Goal: Entertainment & Leisure: Consume media (video, audio)

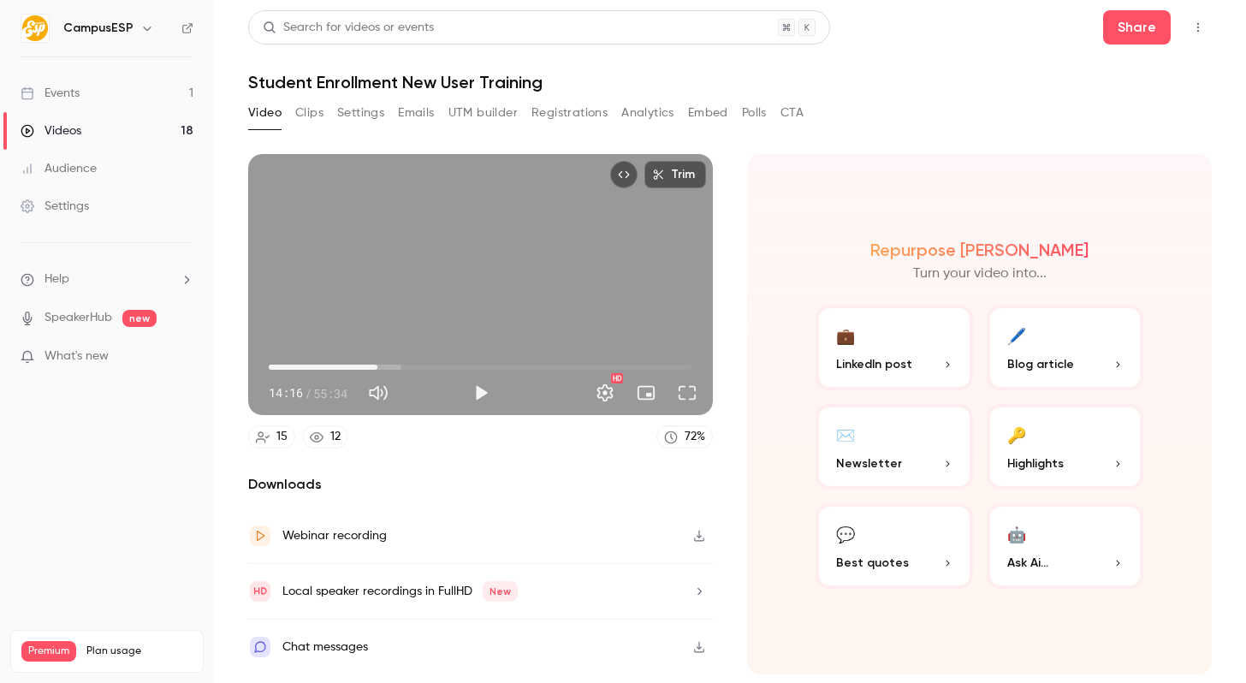
click at [692, 398] on button "Full screen" at bounding box center [687, 393] width 34 height 34
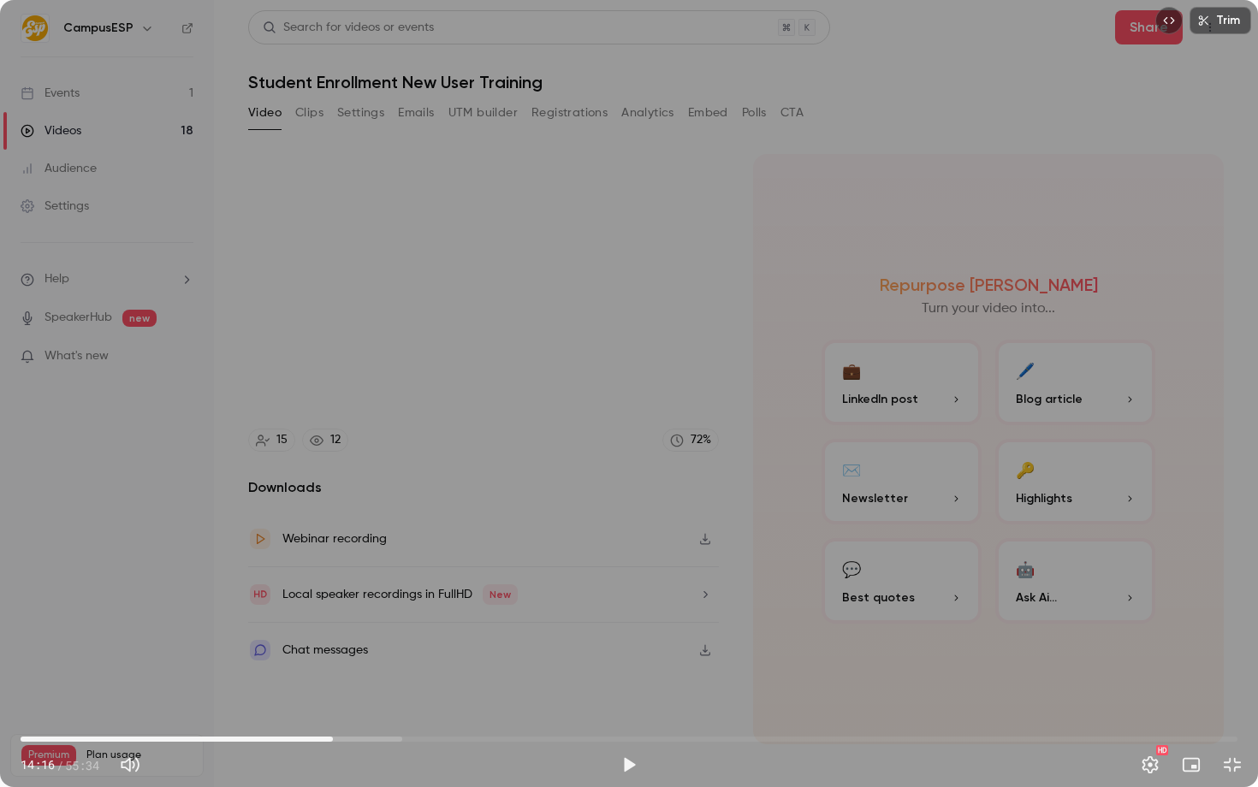
click at [572, 442] on div "Trim 14:16 14:16 / 55:34 HD" at bounding box center [629, 393] width 1258 height 787
type input "*****"
type input "**"
type input "***"
type input "**"
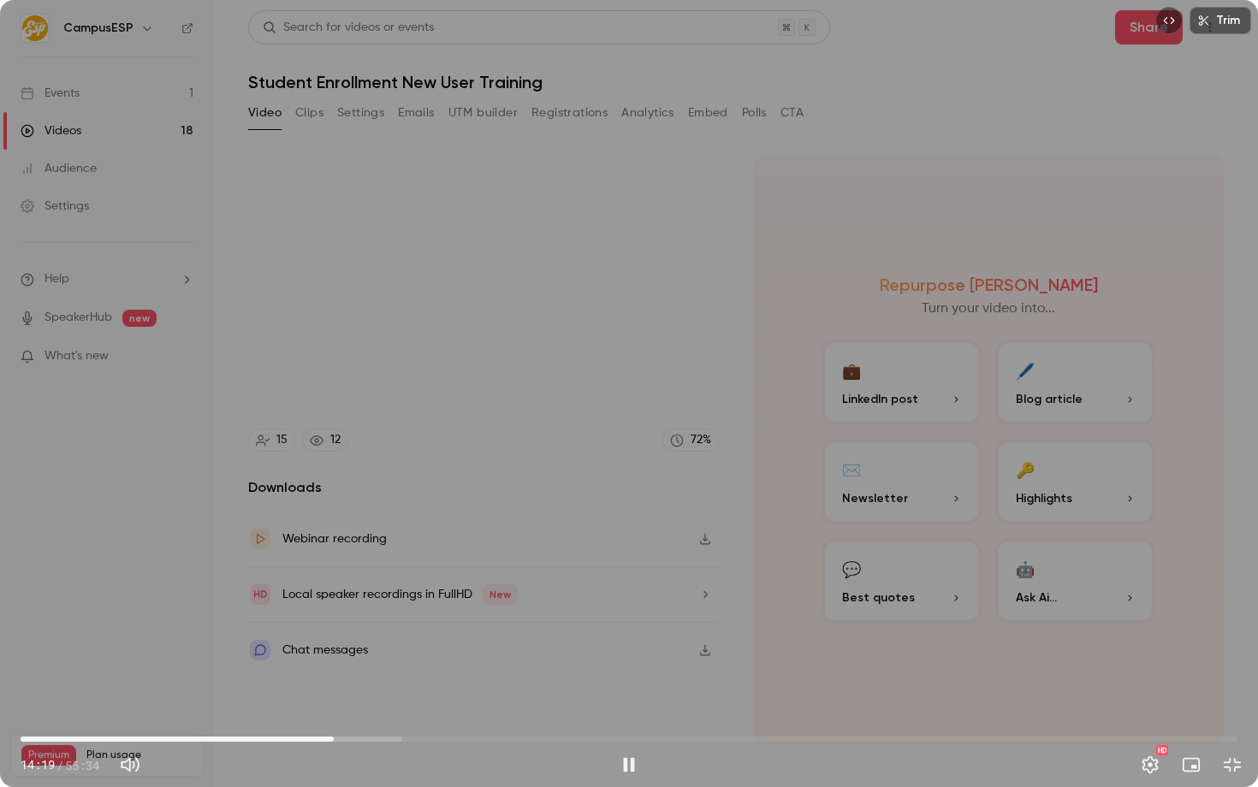
type input "*****"
type input "***"
drag, startPoint x: 204, startPoint y: 766, endPoint x: 234, endPoint y: 767, distance: 30.0
click at [233, 767] on span at bounding box center [227, 765] width 10 height 10
click at [612, 500] on div "Trim 14:48 14:48 / 55:34 HD" at bounding box center [629, 393] width 1258 height 787
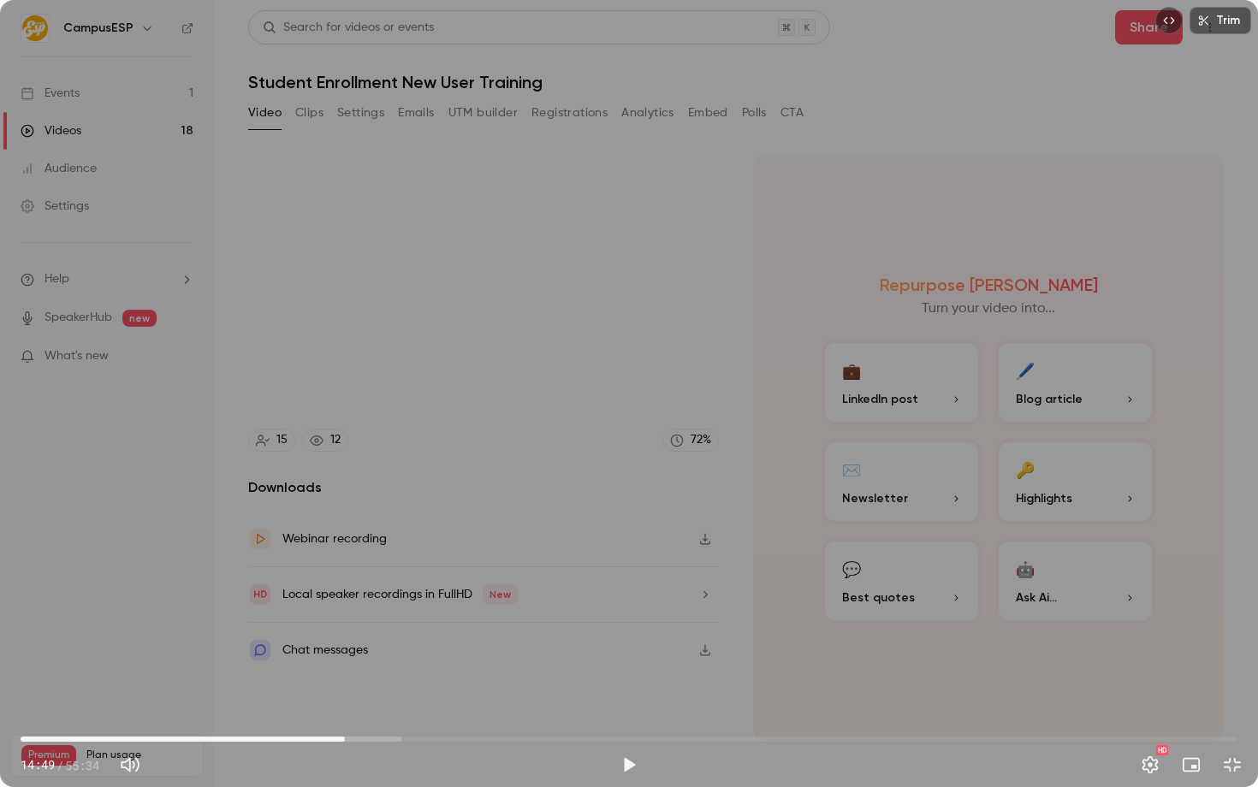
click at [412, 445] on div "Trim 14:49 14:49 / 55:34 HD" at bounding box center [629, 393] width 1258 height 787
click at [407, 410] on div "Trim 14:51 14:51 / 55:34 HD" at bounding box center [629, 393] width 1258 height 787
click at [522, 420] on div "Trim 14:51 14:51 / 55:34 HD" at bounding box center [629, 393] width 1258 height 787
click at [483, 414] on div "Trim 14:53 14:53 / 55:34 HD" at bounding box center [629, 393] width 1258 height 787
click at [584, 418] on div "Trim 14:53 14:53 / 55:34 HD" at bounding box center [629, 393] width 1258 height 787
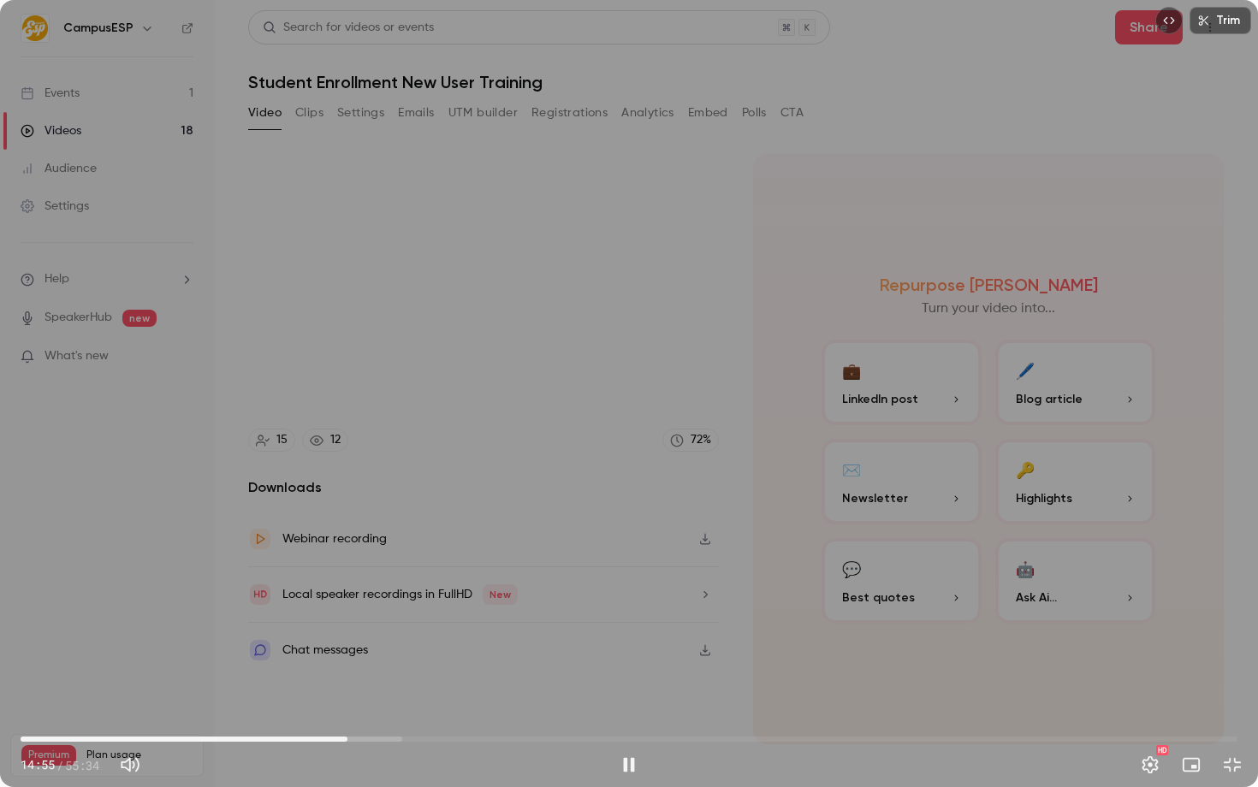
click at [420, 371] on div "Trim 14:55 14:55 / 55:34 HD" at bounding box center [629, 393] width 1258 height 787
click at [525, 466] on div "Trim 14:56 14:56 / 55:34 HD" at bounding box center [629, 393] width 1258 height 787
click at [337, 737] on span "14:58" at bounding box center [629, 739] width 1217 height 27
click at [341, 738] on span "14:28" at bounding box center [337, 739] width 5 height 5
click at [346, 738] on span "14:51" at bounding box center [345, 739] width 5 height 5
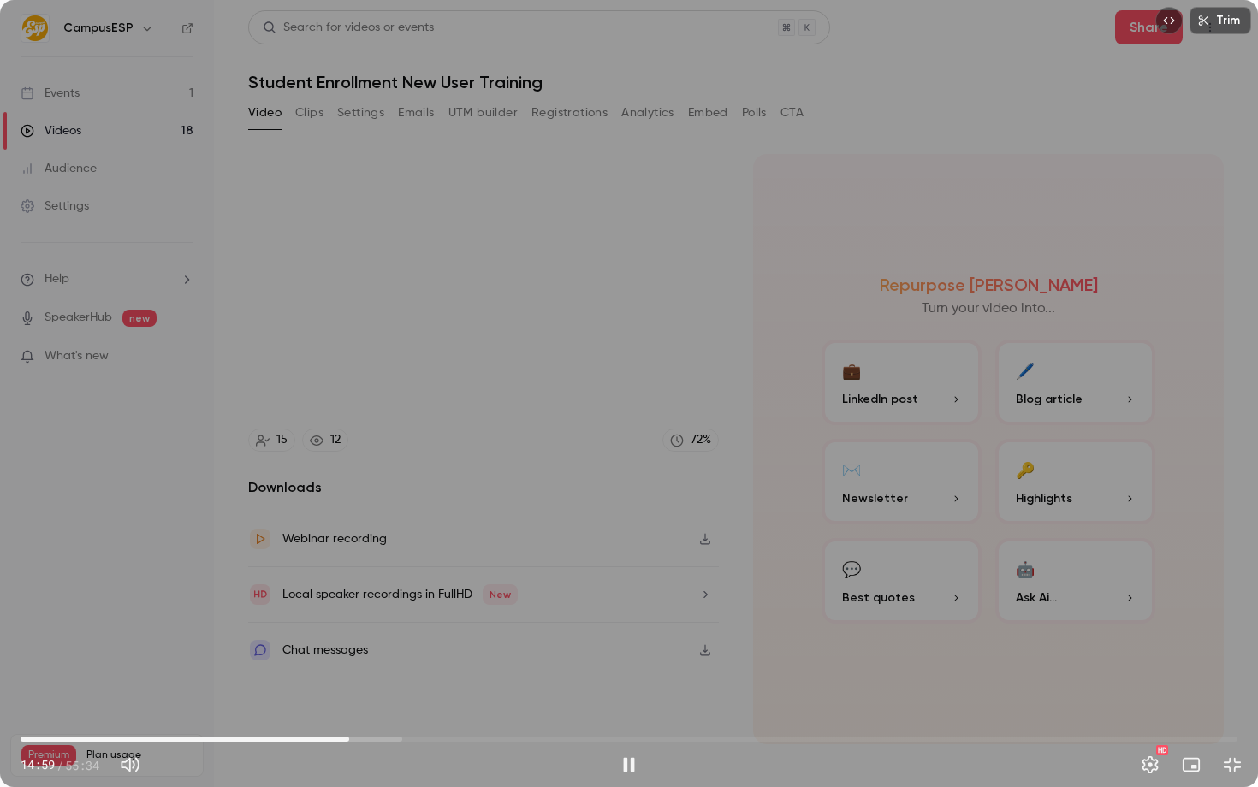
click at [605, 409] on div at bounding box center [629, 394] width 86 height 86
click at [592, 387] on div at bounding box center [629, 394] width 86 height 86
click at [488, 408] on div "Trim 15:01 15:01 / 55:34 HD" at bounding box center [629, 393] width 1258 height 787
click at [341, 738] on span "14:39" at bounding box center [341, 739] width 5 height 5
click at [423, 609] on div "Trim 14:39 14:39 / 55:34 HD" at bounding box center [629, 393] width 1258 height 787
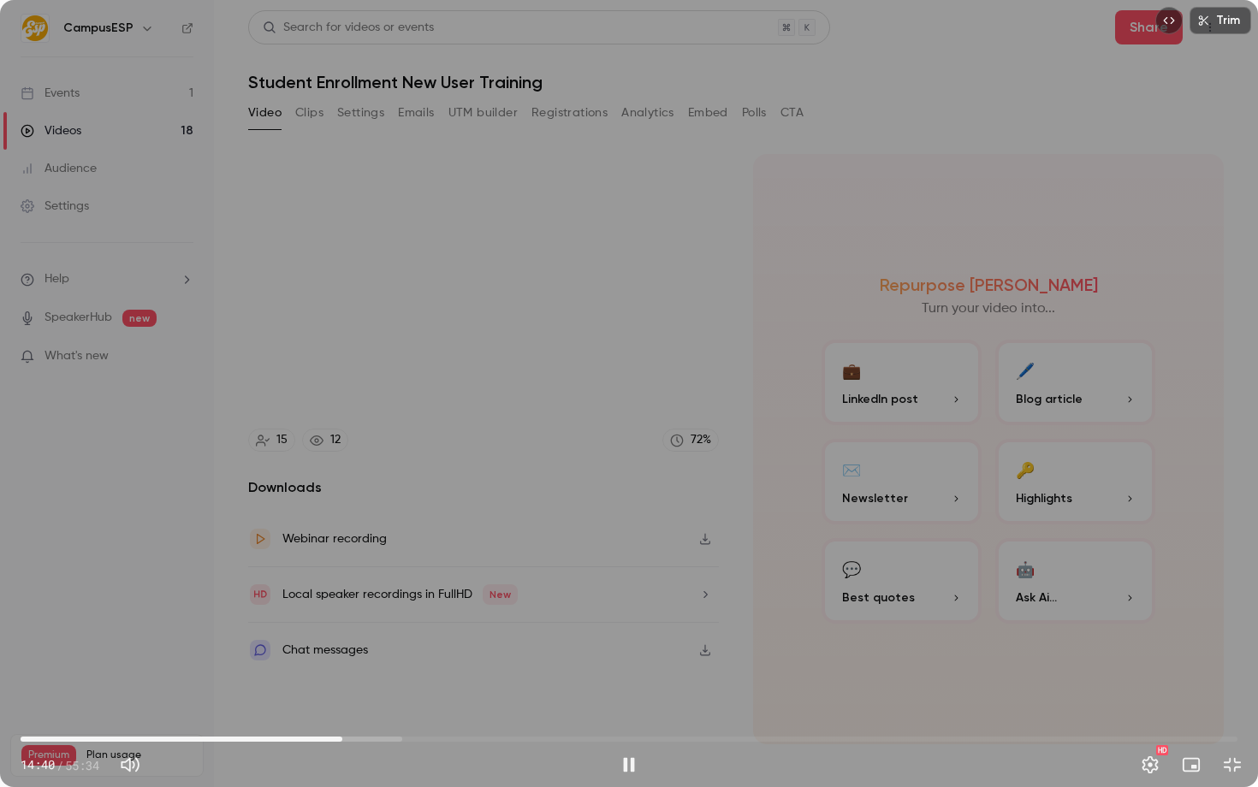
click at [345, 738] on span "14:40" at bounding box center [342, 739] width 5 height 5
click at [439, 325] on div "Trim 15:19 15:19 / 55:34 HD" at bounding box center [629, 393] width 1258 height 787
click at [492, 453] on div "Trim 15:19 15:19 / 55:34 HD" at bounding box center [629, 393] width 1258 height 787
click at [355, 737] on span "15:24" at bounding box center [357, 739] width 5 height 5
click at [353, 737] on span "15:03" at bounding box center [349, 739] width 5 height 5
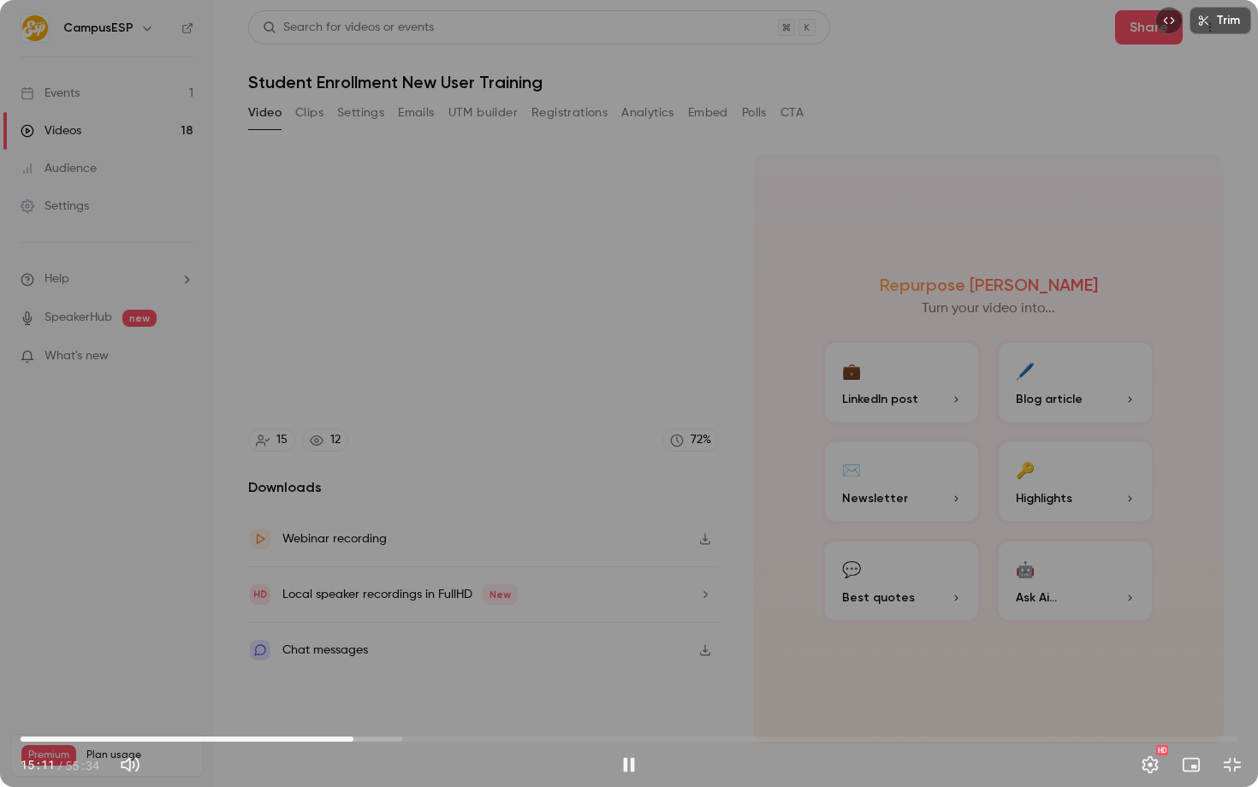
click at [351, 737] on span "15:11" at bounding box center [353, 739] width 5 height 5
click at [351, 738] on span "15:00" at bounding box center [349, 739] width 5 height 5
click at [448, 536] on div "Trim 15:20 15:20 / 55:34 HD" at bounding box center [629, 393] width 1258 height 787
click at [613, 406] on icon at bounding box center [629, 393] width 34 height 34
click at [583, 430] on div "Trim 15:20 15:20 / 55:34 HD" at bounding box center [629, 393] width 1258 height 787
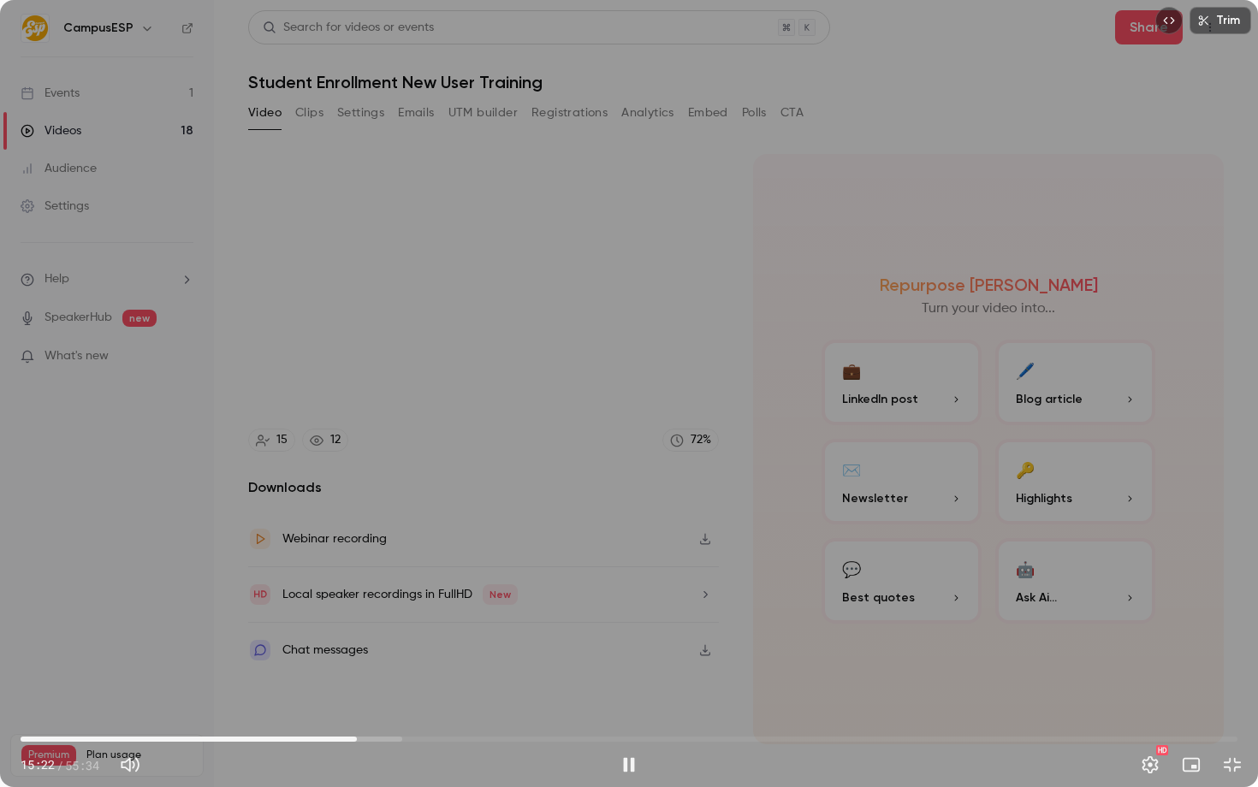
click at [354, 738] on span "15:22" at bounding box center [356, 739] width 5 height 5
click at [439, 483] on div "Trim 15:22 15:22 / 55:34 HD" at bounding box center [629, 393] width 1258 height 787
click at [442, 471] on div "Trim 15:22 15:22 / 55:34 HD" at bounding box center [629, 393] width 1258 height 787
click at [442, 471] on div "Trim 15:23 15:23 / 55:34 HD" at bounding box center [629, 393] width 1258 height 787
click at [355, 738] on span "15:23" at bounding box center [357, 739] width 5 height 5
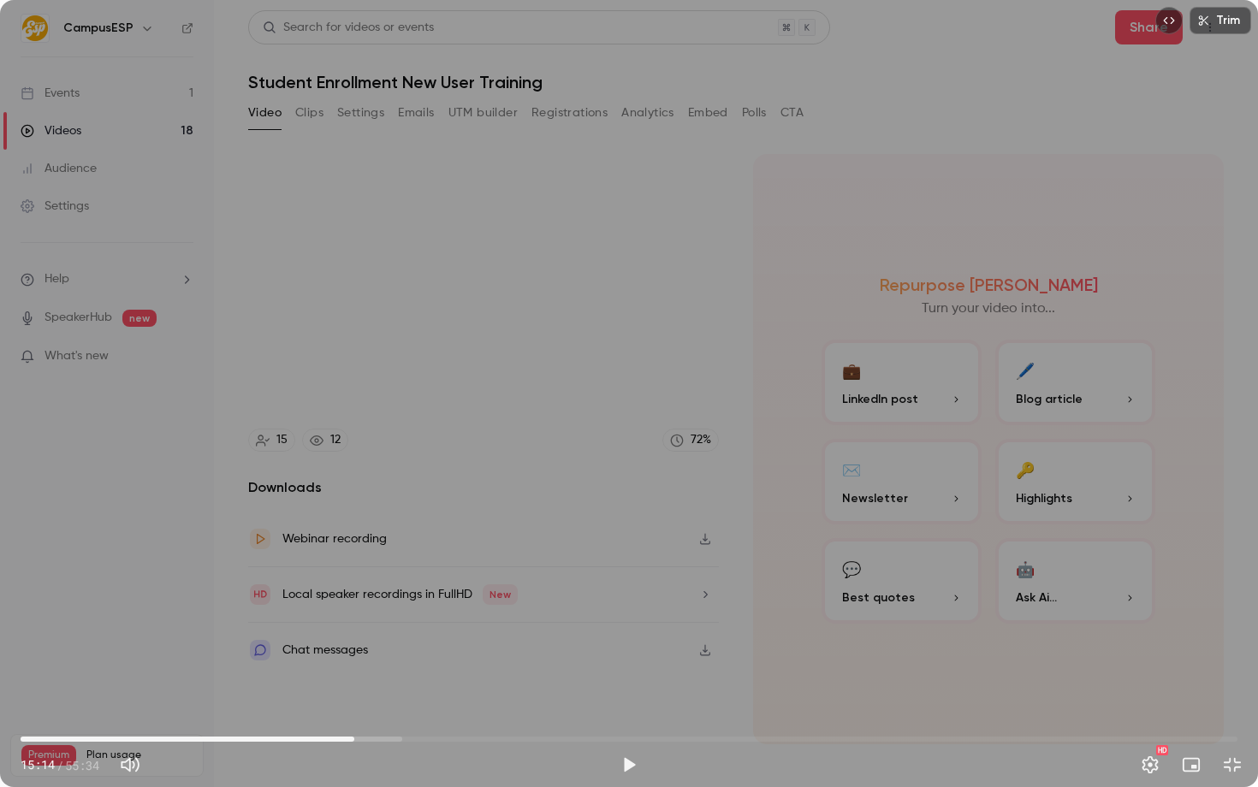
click at [394, 625] on div "Trim 15:14 15:14 / 55:34 HD" at bounding box center [629, 393] width 1258 height 787
click at [596, 548] on div "Trim 15:27 15:27 / 55:34 HD" at bounding box center [629, 393] width 1258 height 787
click at [509, 464] on div "Trim 15:27 15:27 / 55:34 HD" at bounding box center [629, 393] width 1258 height 787
click at [827, 392] on div "Trim 15:59 15:59 / 55:34 HD" at bounding box center [629, 393] width 1258 height 787
click at [714, 411] on div "Trim 15:59 15:59 / 55:34 HD" at bounding box center [629, 393] width 1258 height 787
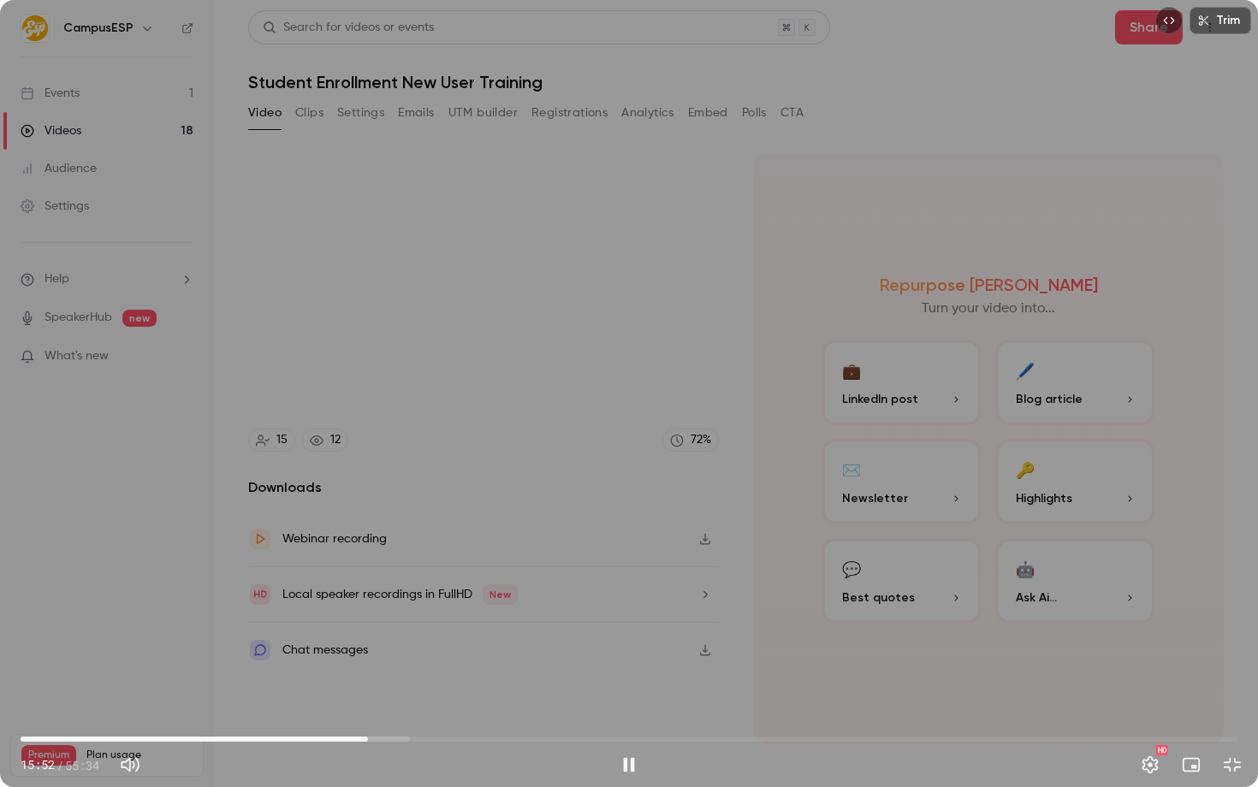
click at [368, 739] on span "15:52" at bounding box center [367, 739] width 5 height 5
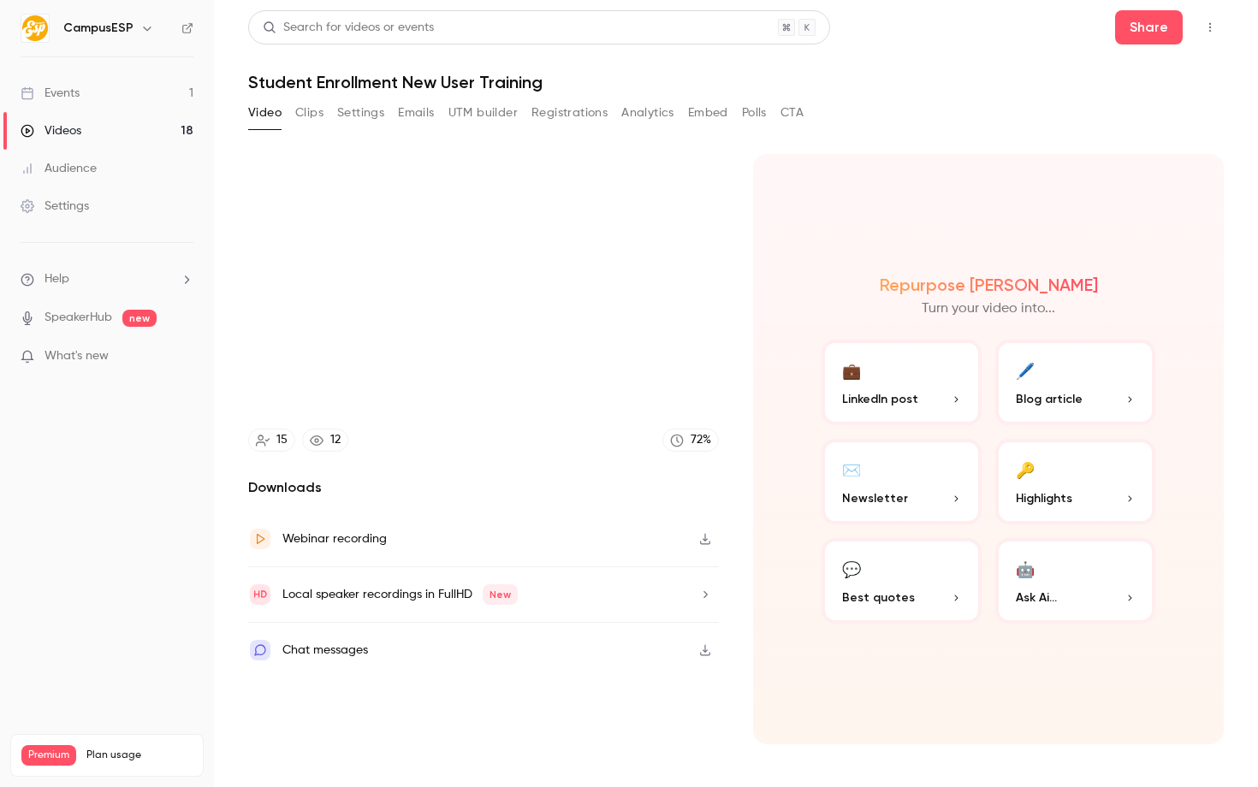
click at [609, 418] on video at bounding box center [629, 393] width 1258 height 787
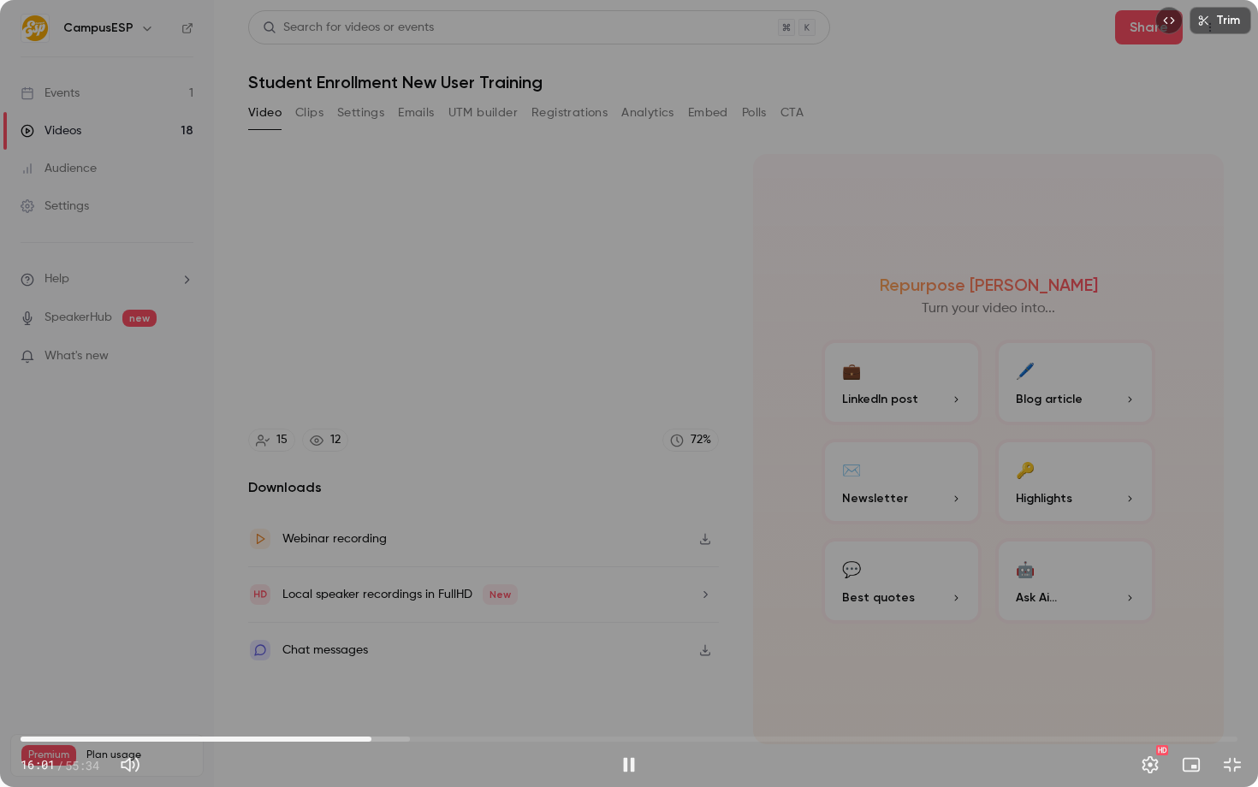
click at [609, 421] on div at bounding box center [629, 394] width 86 height 86
click at [609, 418] on div at bounding box center [629, 394] width 86 height 86
click at [669, 417] on div "Trim 16:02 16:02 / 55:34 HD" at bounding box center [629, 393] width 1258 height 787
click at [407, 465] on div "Trim 16:02 16:02 / 55:34 HD" at bounding box center [629, 393] width 1258 height 787
click at [314, 493] on div "Trim 16:12 16:12 / 55:34 HD" at bounding box center [629, 393] width 1258 height 787
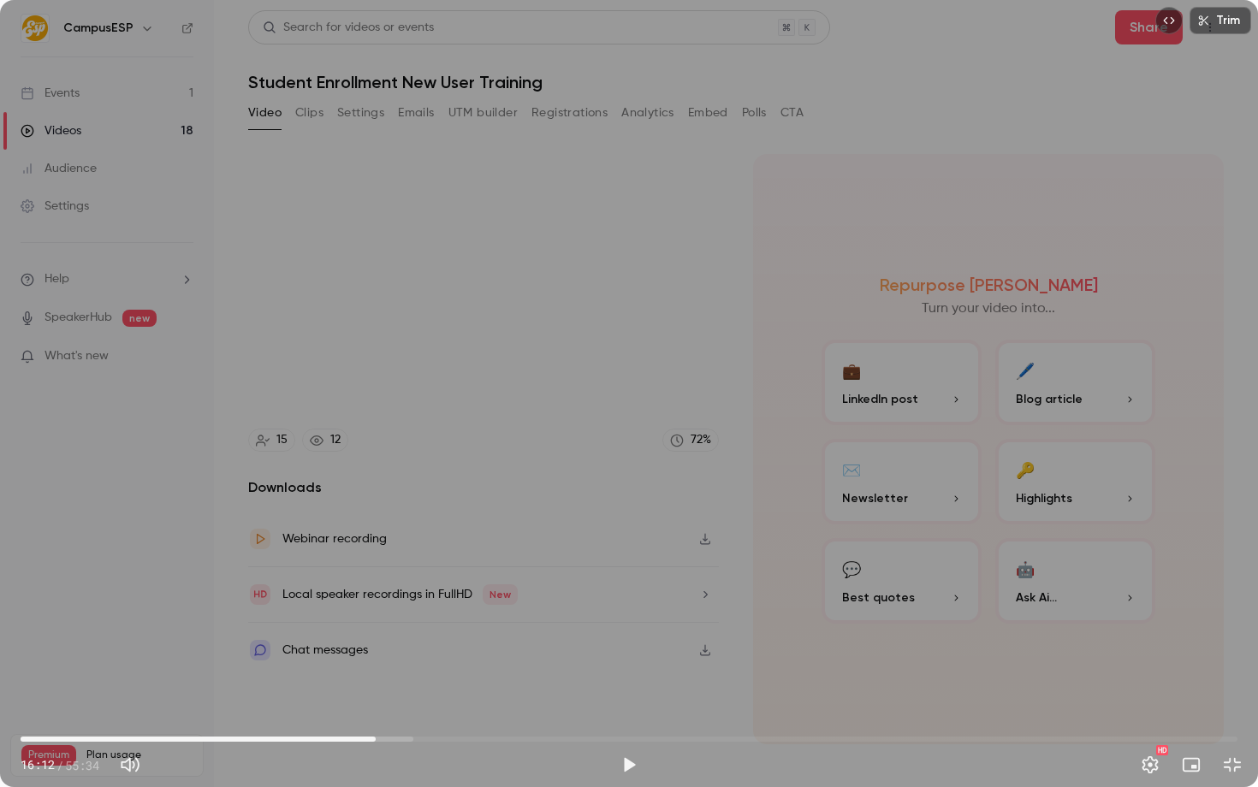
click at [637, 539] on div "Trim 16:12 16:12 / 55:34 HD" at bounding box center [629, 393] width 1258 height 787
click at [374, 737] on span "16:08" at bounding box center [373, 739] width 5 height 5
click at [372, 737] on span "16:09" at bounding box center [373, 739] width 5 height 5
click at [369, 503] on div "Trim 16:12 16:12 / 55:34 HD" at bounding box center [629, 393] width 1258 height 787
click at [916, 467] on div "Trim 16:12 16:12 / 55:34 HD" at bounding box center [629, 393] width 1258 height 787
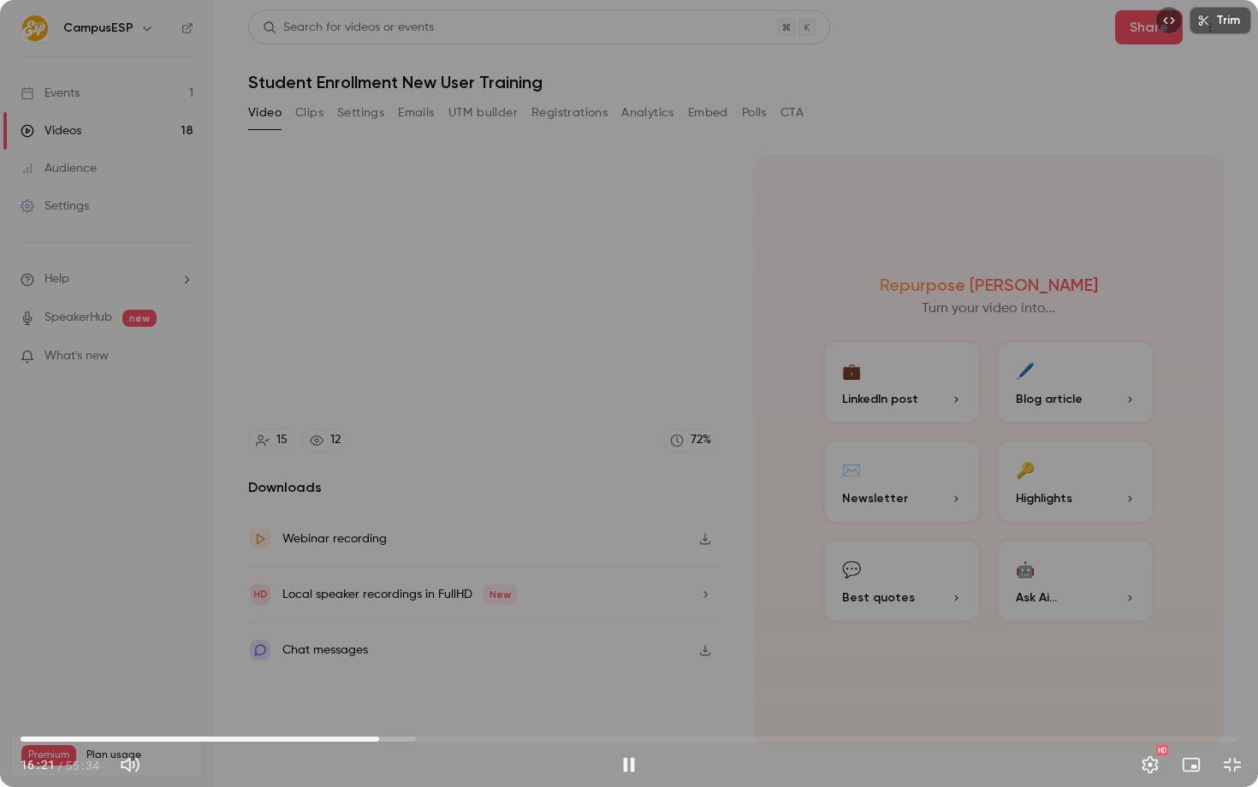
click at [596, 458] on div "Trim 16:21 16:21 / 55:34 HD" at bounding box center [629, 393] width 1258 height 787
click at [604, 469] on div "Trim 16:21 16:21 / 55:34 HD" at bounding box center [629, 393] width 1258 height 787
click at [501, 393] on div "Trim 16:24 16:24 / 55:34 HD" at bounding box center [629, 393] width 1258 height 787
click at [499, 382] on div "Trim 16:25 16:25 / 55:34 HD" at bounding box center [629, 393] width 1258 height 787
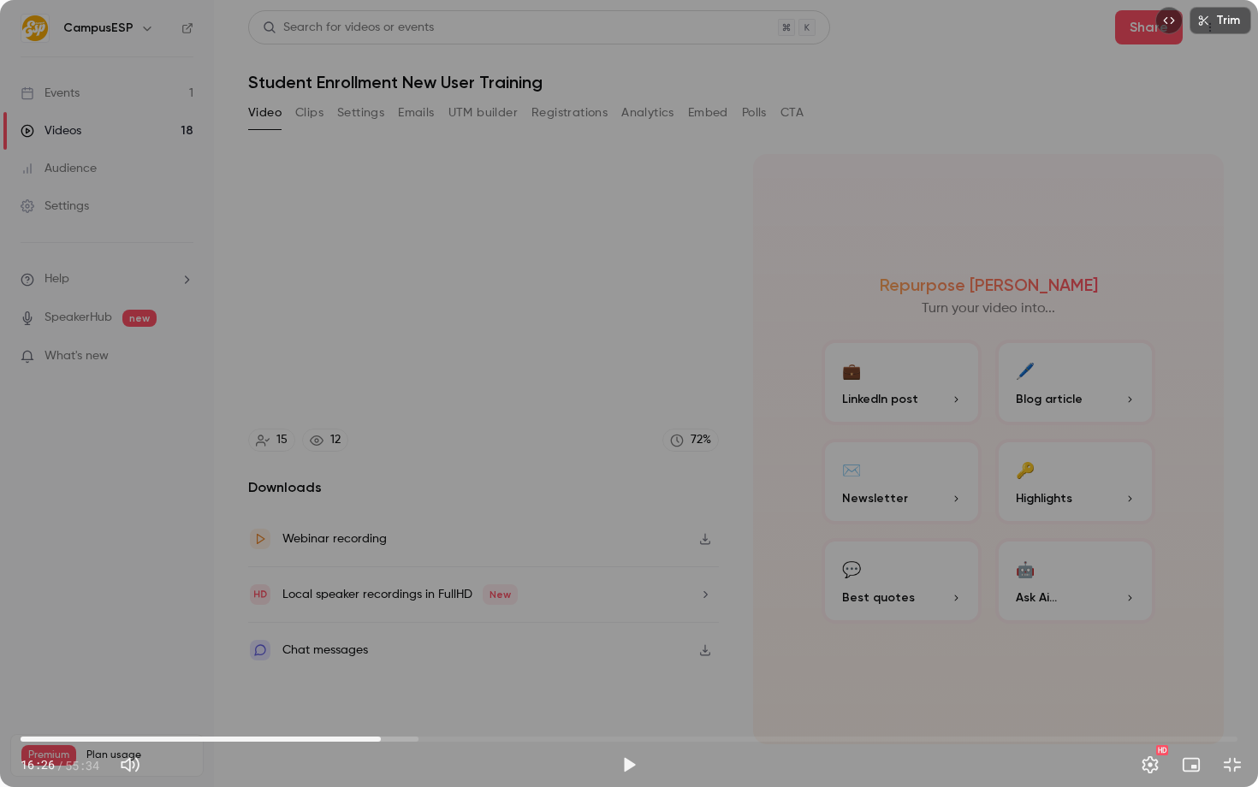
click at [658, 412] on div at bounding box center [629, 394] width 86 height 86
click at [611, 496] on div "Trim 16:26 16:26 / 55:34 HD" at bounding box center [629, 393] width 1258 height 787
click at [616, 408] on icon at bounding box center [629, 393] width 34 height 34
click at [624, 398] on icon at bounding box center [630, 394] width 21 height 26
click at [510, 416] on div "Trim 16:33 16:33 / 55:34 HD" at bounding box center [629, 393] width 1258 height 787
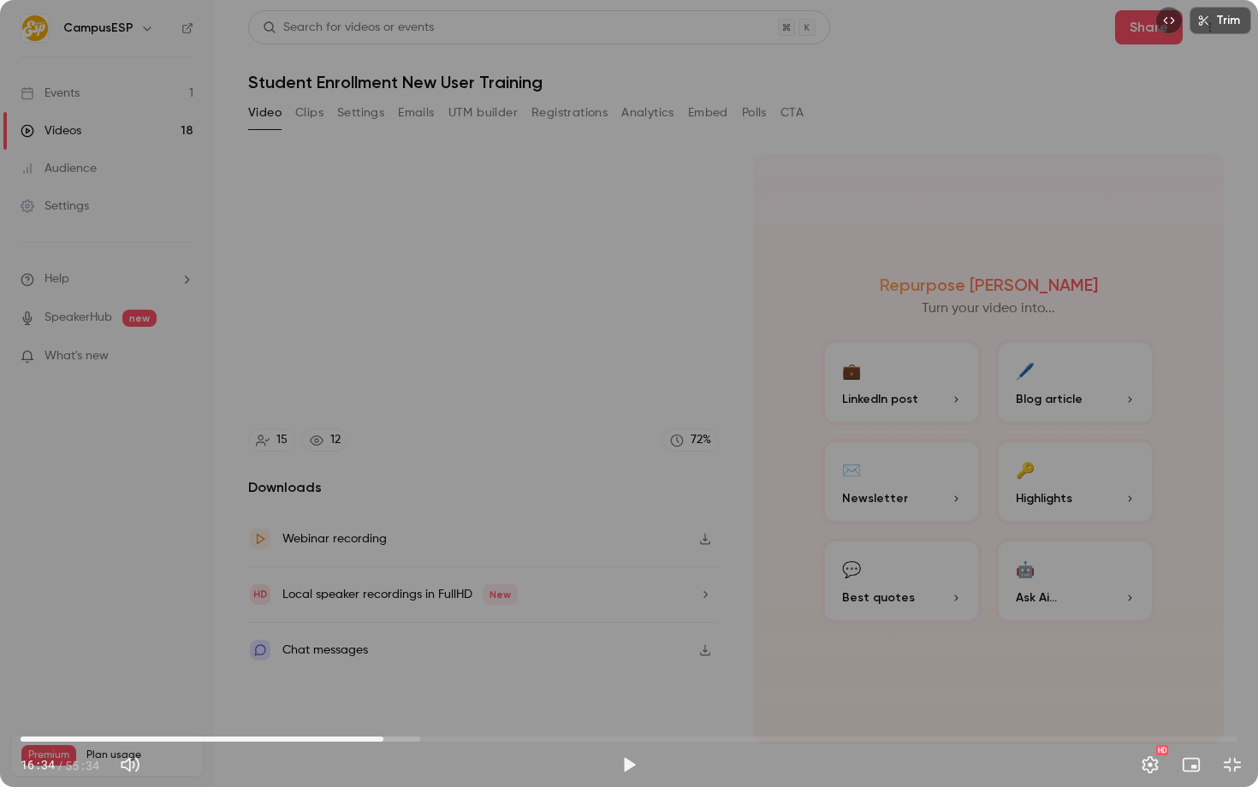
click at [585, 563] on div "Trim 16:34 16:34 / 55:34 HD" at bounding box center [629, 393] width 1258 height 787
click at [382, 737] on span "16:31" at bounding box center [382, 739] width 5 height 5
click at [381, 737] on span "16:27" at bounding box center [380, 739] width 5 height 5
click at [721, 536] on div "Trim 16:40 16:40 / 55:34 HD" at bounding box center [629, 393] width 1258 height 787
click at [878, 364] on div "Trim 16:40 16:40 / 55:34 HD" at bounding box center [629, 393] width 1258 height 787
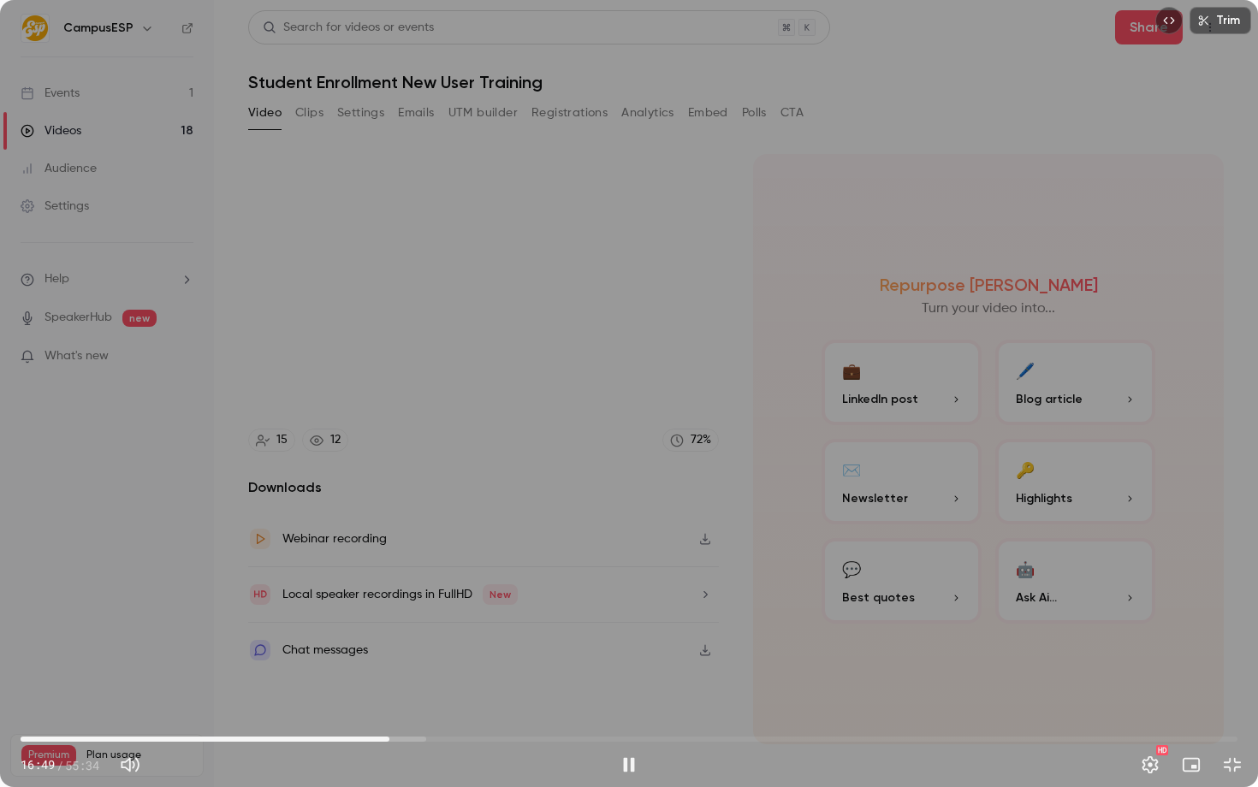
click at [625, 322] on div "Trim 16:49 16:49 / 55:34 HD" at bounding box center [629, 393] width 1258 height 787
click at [608, 464] on div "Trim 16:50 16:50 / 55:34 HD" at bounding box center [629, 393] width 1258 height 787
click at [536, 536] on div "Trim 17:03 17:03 / 55:34 HD" at bounding box center [629, 393] width 1258 height 787
click at [388, 738] on span "16:45" at bounding box center [387, 739] width 5 height 5
click at [455, 631] on div "Trim 16:45 16:45 / 55:34 HD" at bounding box center [629, 393] width 1258 height 787
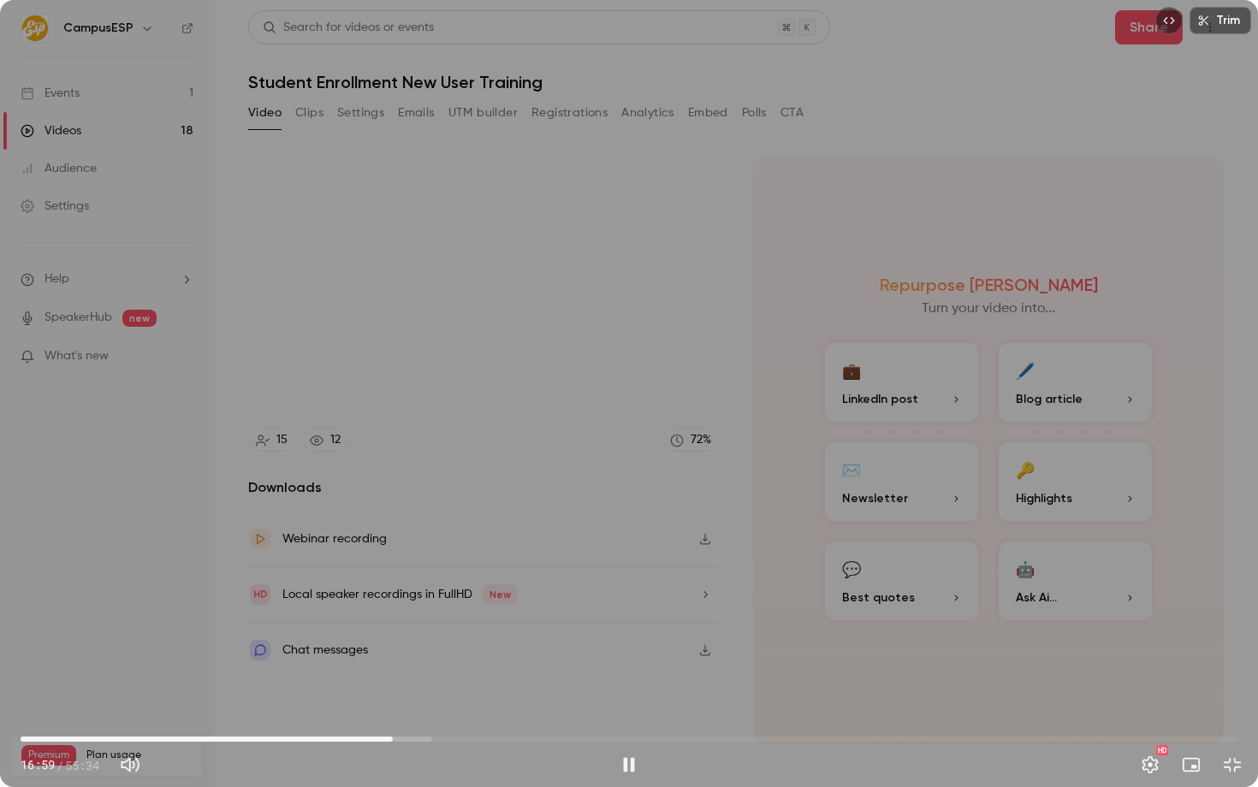
click at [479, 561] on div "Trim 16:59 16:59 / 55:34 HD" at bounding box center [629, 393] width 1258 height 787
click at [476, 510] on div "Trim 16:59 16:59 / 55:34 HD" at bounding box center [629, 393] width 1258 height 787
click at [379, 566] on div "Trim 17:21 17:21 / 55:34 HD" at bounding box center [629, 393] width 1258 height 787
click at [398, 517] on div "Trim 17:21 17:21 / 55:34 HD" at bounding box center [629, 393] width 1258 height 787
click at [499, 439] on div "Trim 17:25 17:25 / 55:34 HD" at bounding box center [629, 393] width 1258 height 787
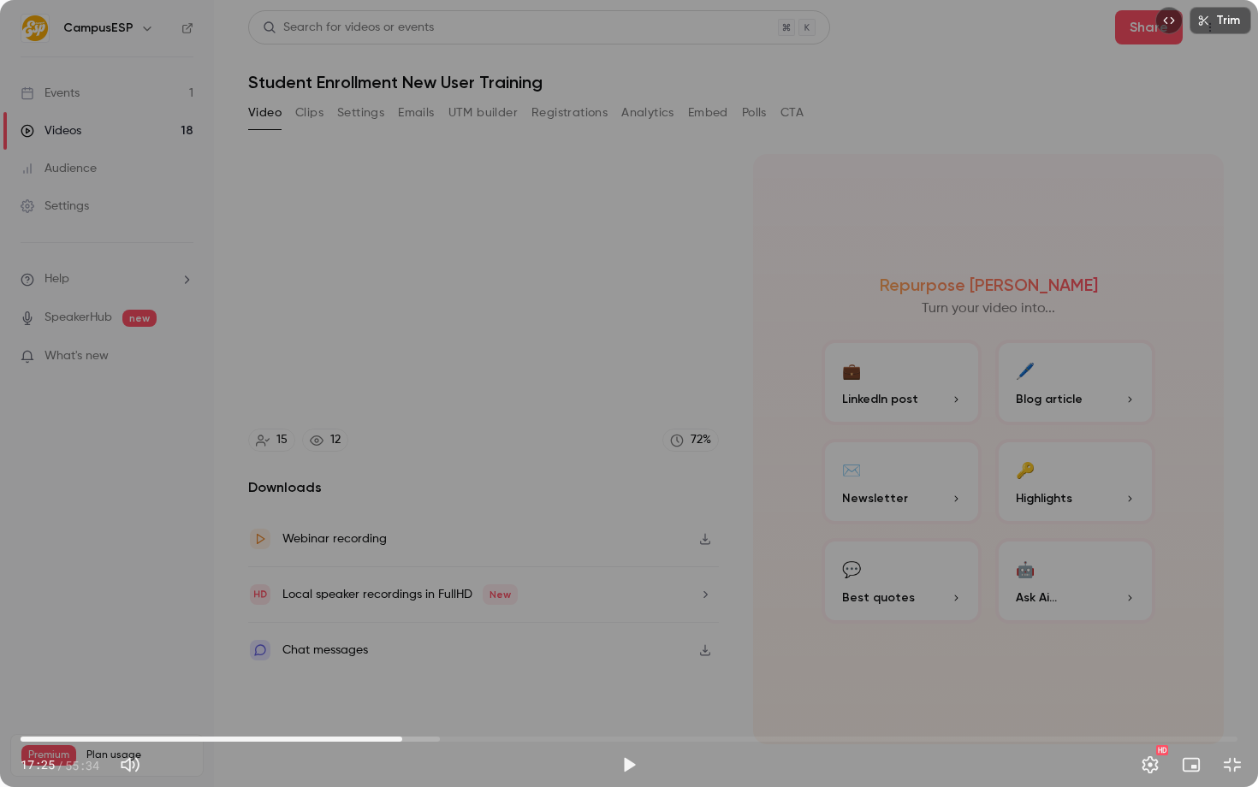
click at [411, 629] on div "Trim 17:25 17:25 / 55:34 HD" at bounding box center [629, 393] width 1258 height 787
click at [405, 741] on span "17:25" at bounding box center [402, 739] width 5 height 5
click at [415, 738] on span "18:00" at bounding box center [414, 739] width 5 height 5
click at [418, 737] on span "18:01" at bounding box center [414, 739] width 5 height 5
click at [426, 737] on span "18:31" at bounding box center [426, 739] width 5 height 5
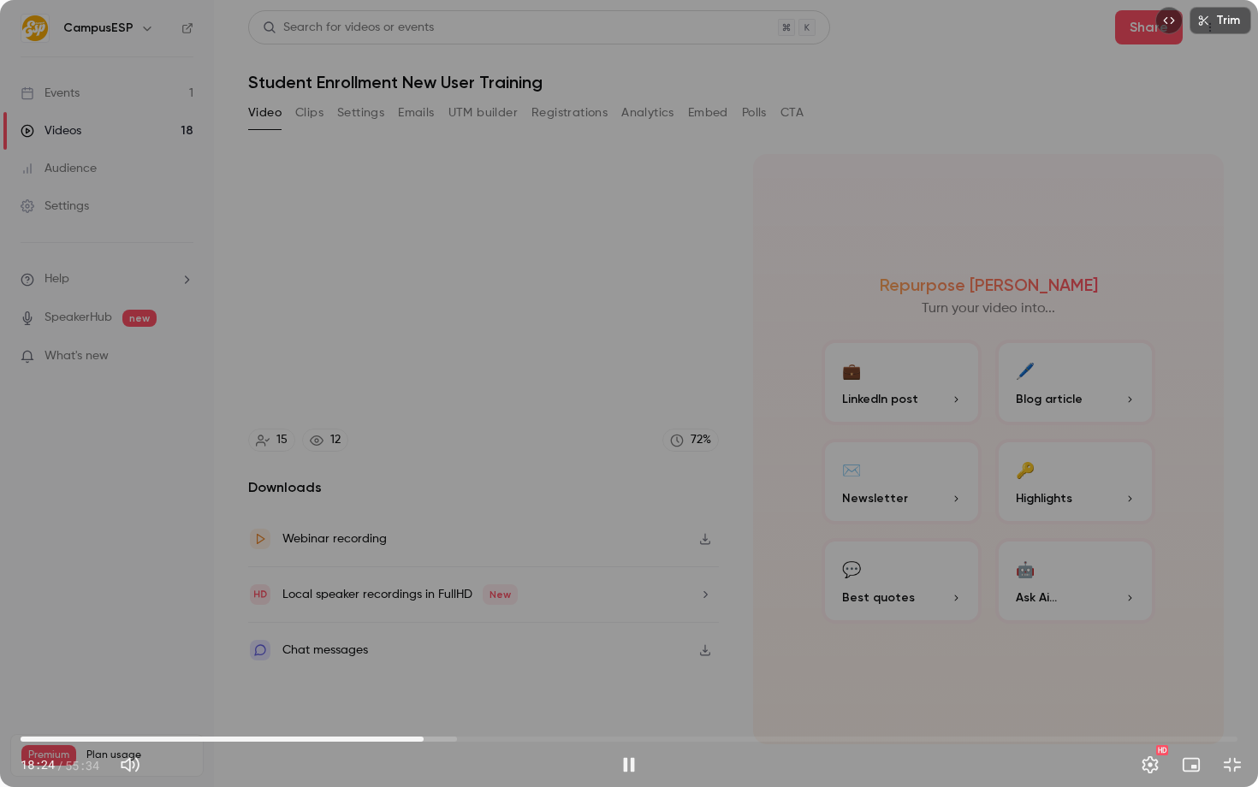
click at [424, 737] on span "18:24" at bounding box center [423, 739] width 5 height 5
click at [422, 737] on span "18:27" at bounding box center [424, 739] width 5 height 5
click at [460, 604] on div "Trim 18:19 18:19 / 55:34 HD" at bounding box center [629, 393] width 1258 height 787
click at [552, 527] on div "Trim 18:19 18:19 / 55:34 HD" at bounding box center [629, 393] width 1258 height 787
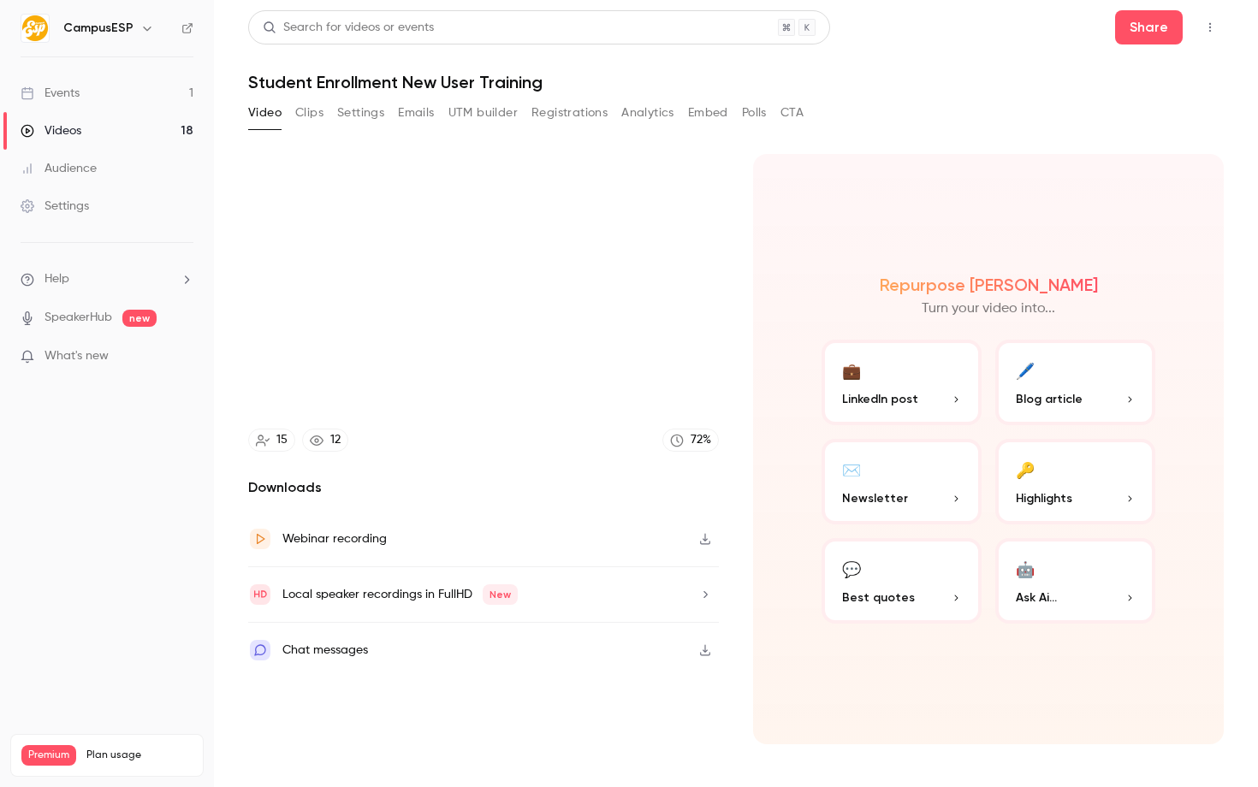
click at [315, 506] on div "Trim 18:26 18:26 / 55:34 HD" at bounding box center [629, 393] width 1258 height 787
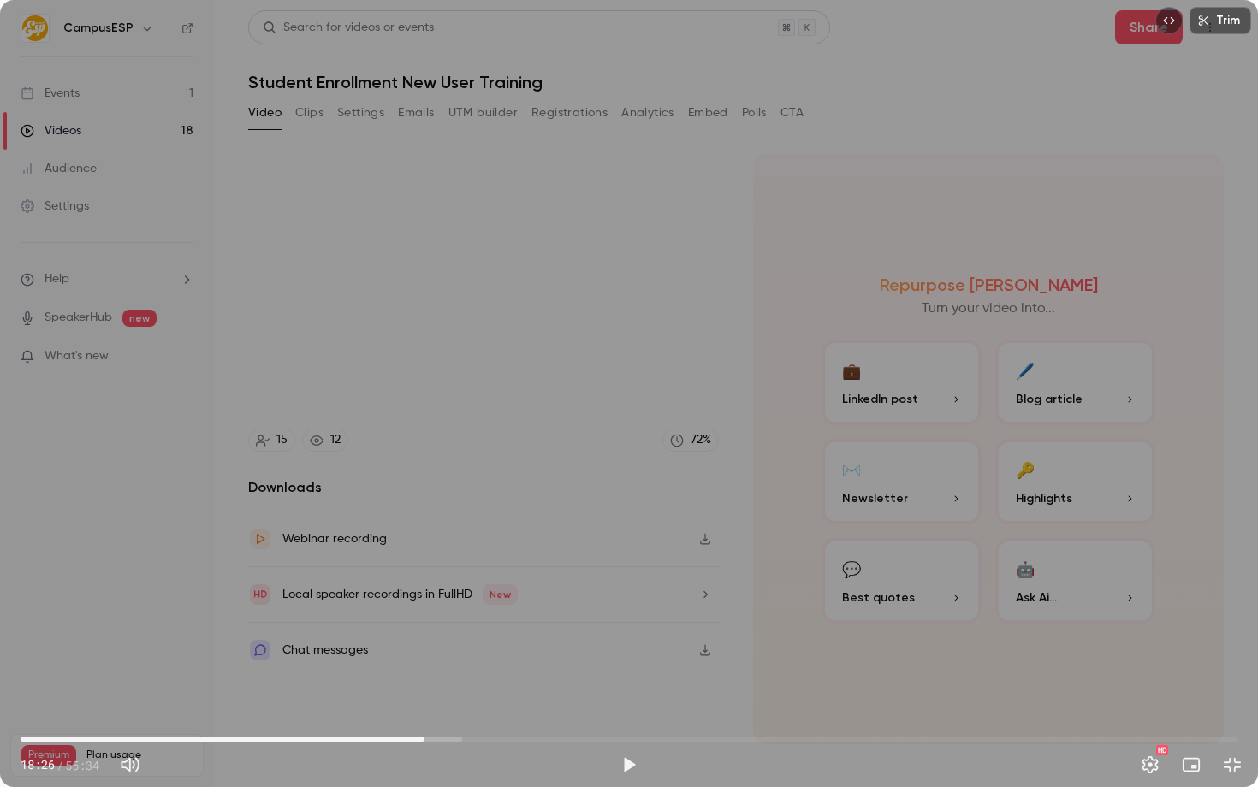
click at [708, 425] on div "Trim 18:26 18:26 / 55:34 HD" at bounding box center [629, 393] width 1258 height 787
click at [582, 426] on div "Trim 18:28 18:28 / 55:34 HD" at bounding box center [629, 393] width 1258 height 787
click at [601, 480] on div "Trim 18:28 18:28 / 55:34 HD" at bounding box center [629, 393] width 1258 height 787
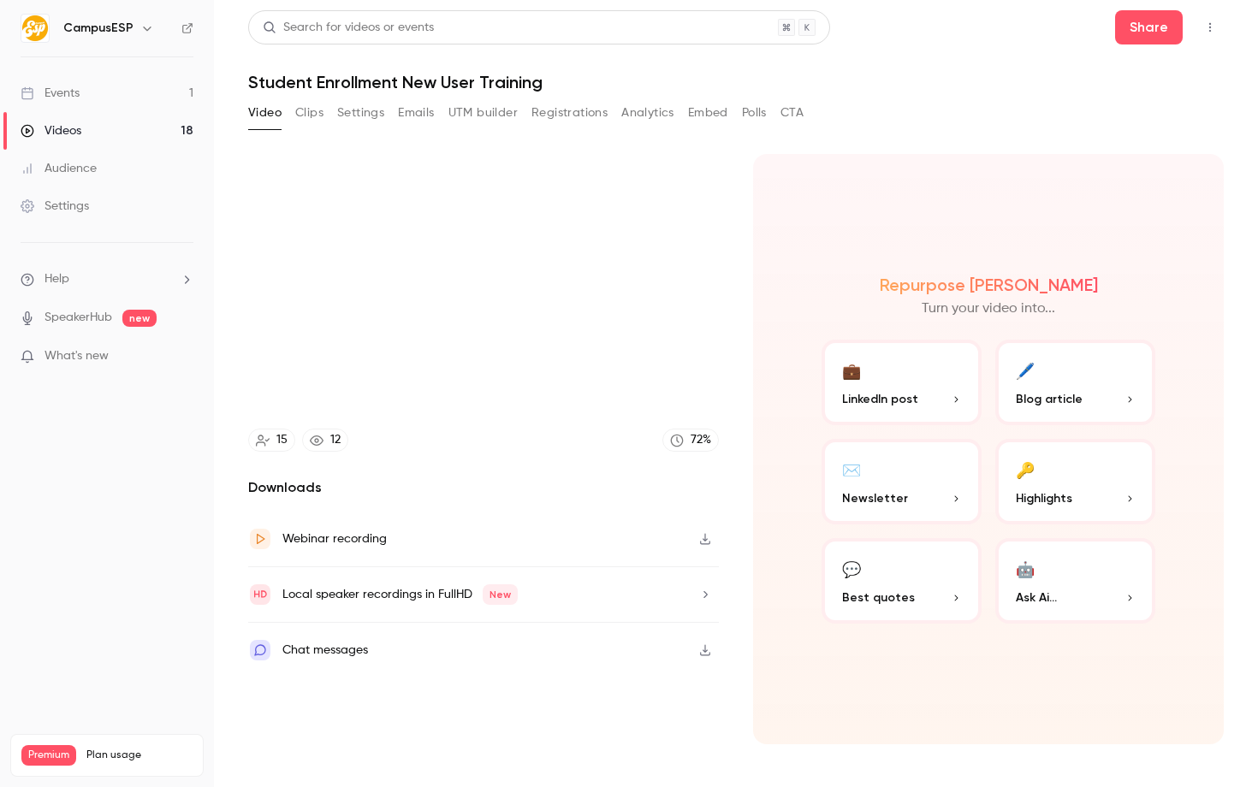
click at [601, 480] on video at bounding box center [629, 393] width 1258 height 787
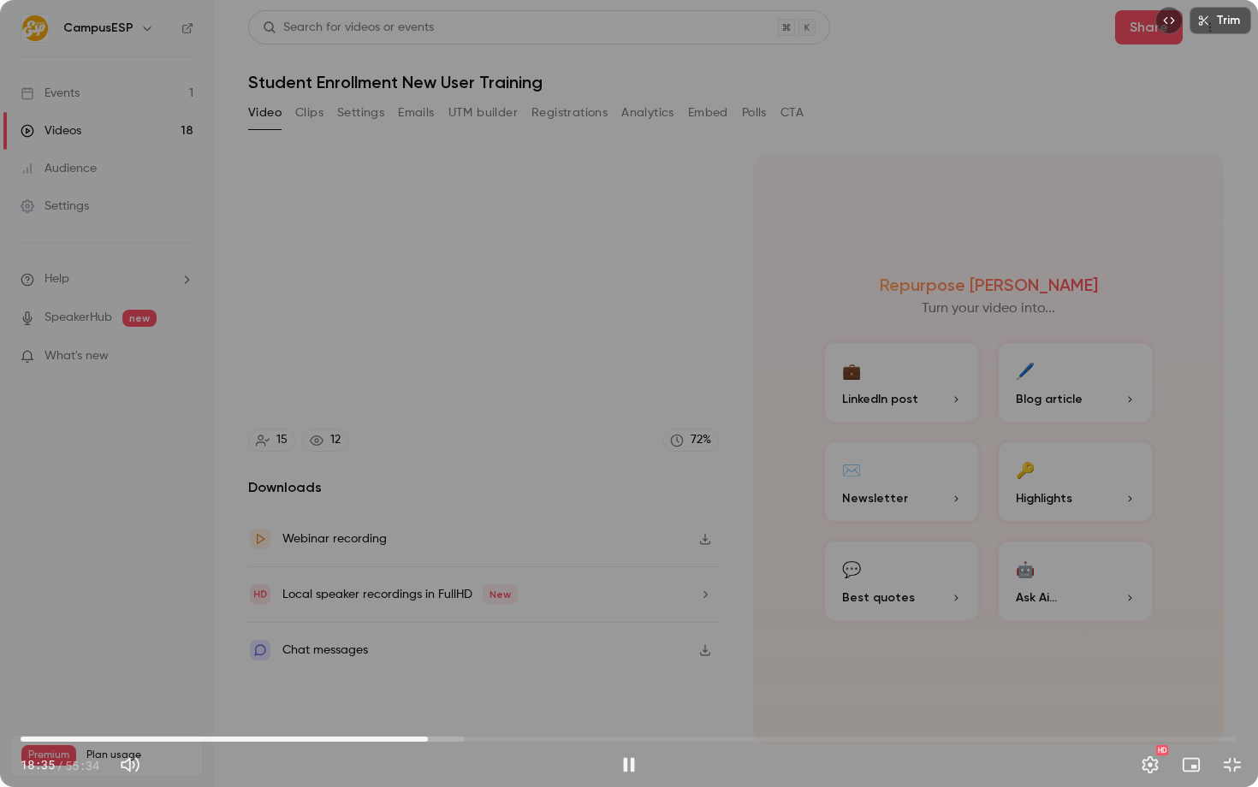
click at [590, 451] on div "Trim 18:35 18:35 / 55:34 HD" at bounding box center [629, 393] width 1258 height 787
click at [426, 741] on span "18:31" at bounding box center [426, 739] width 5 height 5
click at [459, 629] on div "Trim 18:31 18:31 / 55:34 HD" at bounding box center [629, 393] width 1258 height 787
click at [459, 551] on div "Trim 18:33 18:33 / 55:34 HD" at bounding box center [629, 393] width 1258 height 787
click at [661, 440] on div "Trim 18:33 18:33 / 55:34 HD" at bounding box center [629, 393] width 1258 height 787
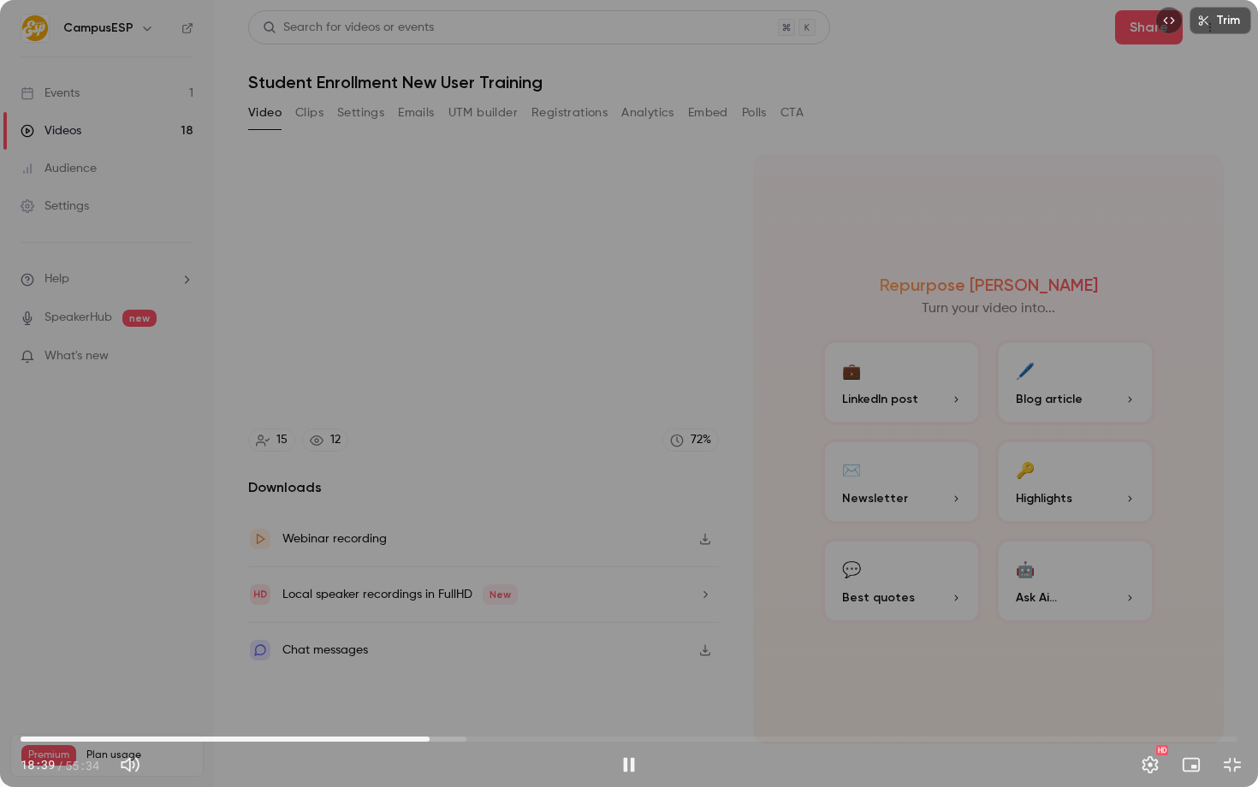
click at [299, 458] on div "Trim 18:39 18:39 / 55:34 HD" at bounding box center [629, 393] width 1258 height 787
click at [422, 738] on span "18:19" at bounding box center [421, 739] width 5 height 5
click at [424, 738] on span "18:24" at bounding box center [423, 739] width 5 height 5
click at [433, 650] on div "Trim 18:24 18:24 / 55:34 HD" at bounding box center [629, 393] width 1258 height 787
click at [426, 738] on span "18:25" at bounding box center [423, 739] width 5 height 5
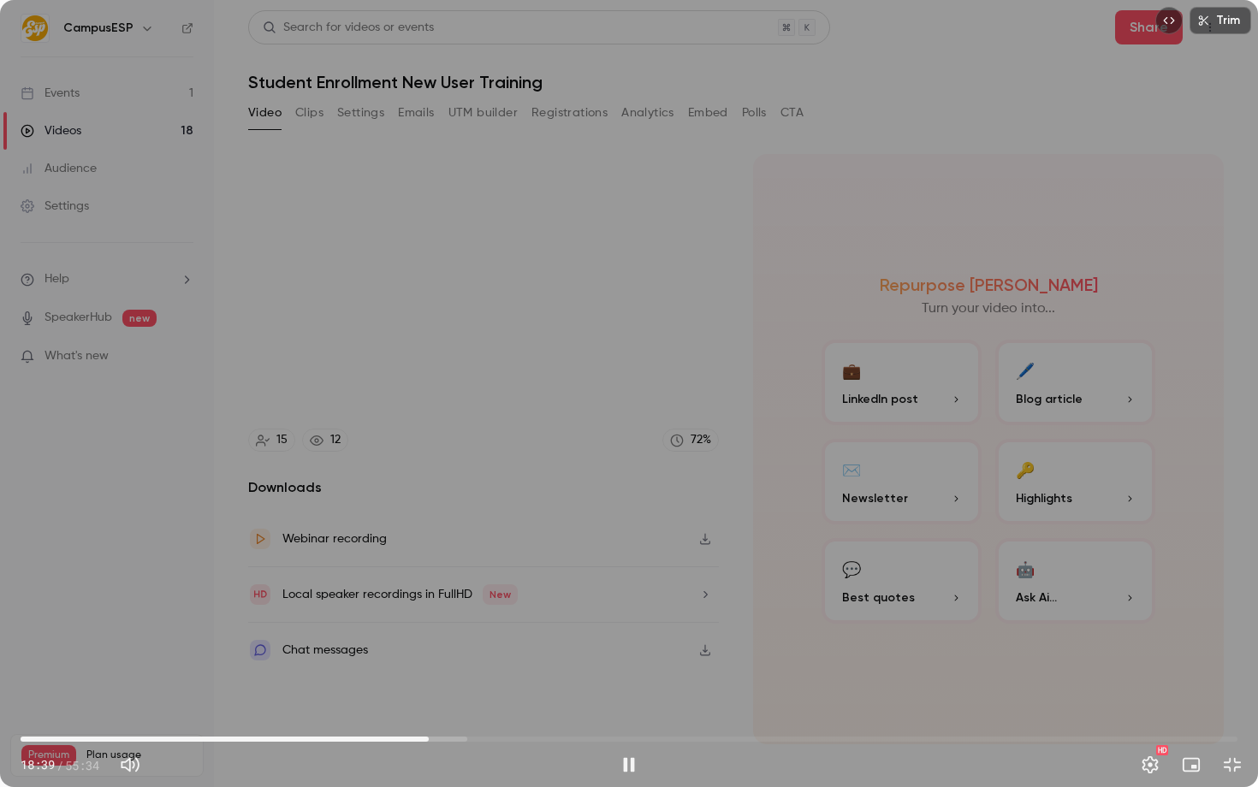
click at [552, 549] on div "Trim 18:39 18:39 / 55:34 HD" at bounding box center [629, 393] width 1258 height 787
click at [708, 406] on div "Trim 18:39 18:39 / 55:34 HD" at bounding box center [629, 393] width 1258 height 787
click at [625, 354] on div at bounding box center [629, 394] width 86 height 86
click at [623, 357] on div at bounding box center [629, 394] width 86 height 86
click at [495, 420] on div "Trim 18:49 18:49 / 55:34 HD" at bounding box center [629, 393] width 1258 height 787
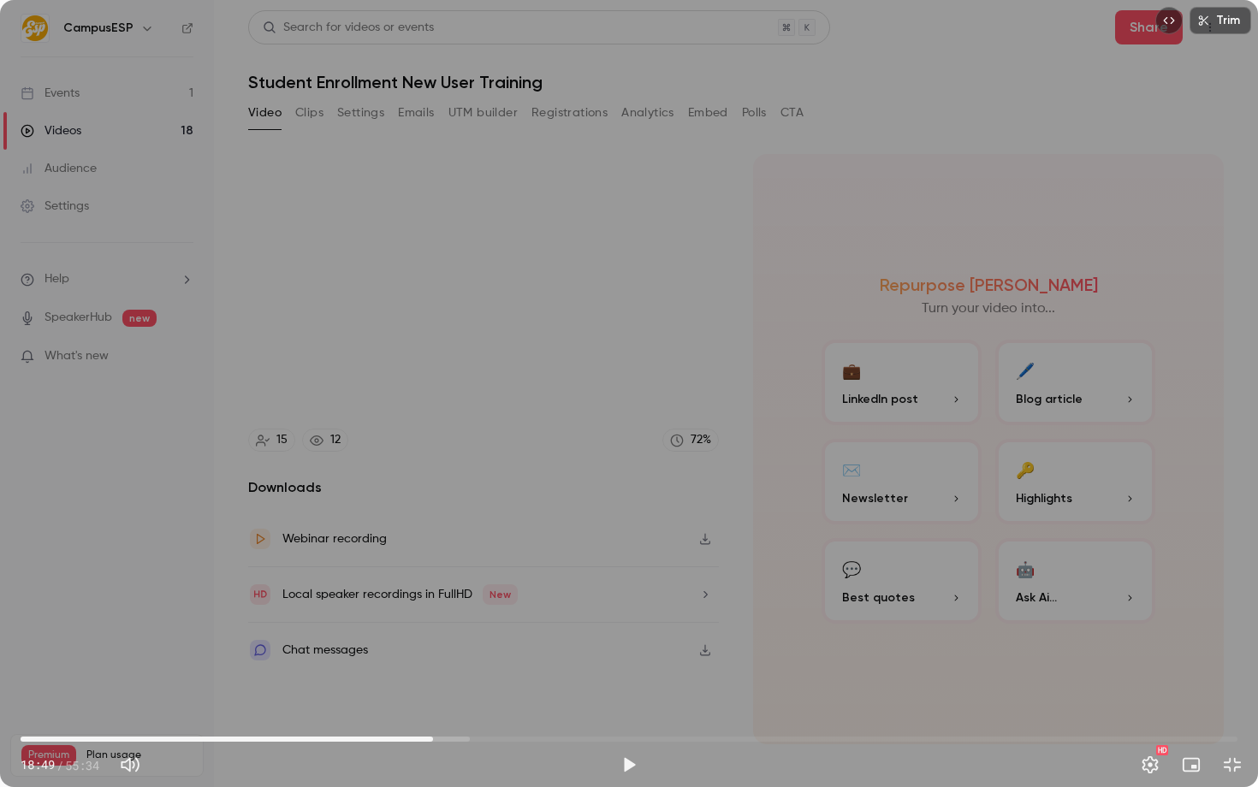
click at [680, 428] on div "Trim 18:49 18:49 / 55:34 HD" at bounding box center [629, 393] width 1258 height 787
click at [600, 387] on div at bounding box center [629, 394] width 86 height 86
click at [601, 401] on div at bounding box center [629, 394] width 86 height 86
click at [578, 525] on div "Trim 19:01 19:01 / 55:34 HD" at bounding box center [629, 393] width 1258 height 787
click at [436, 737] on span "18:57" at bounding box center [435, 739] width 5 height 5
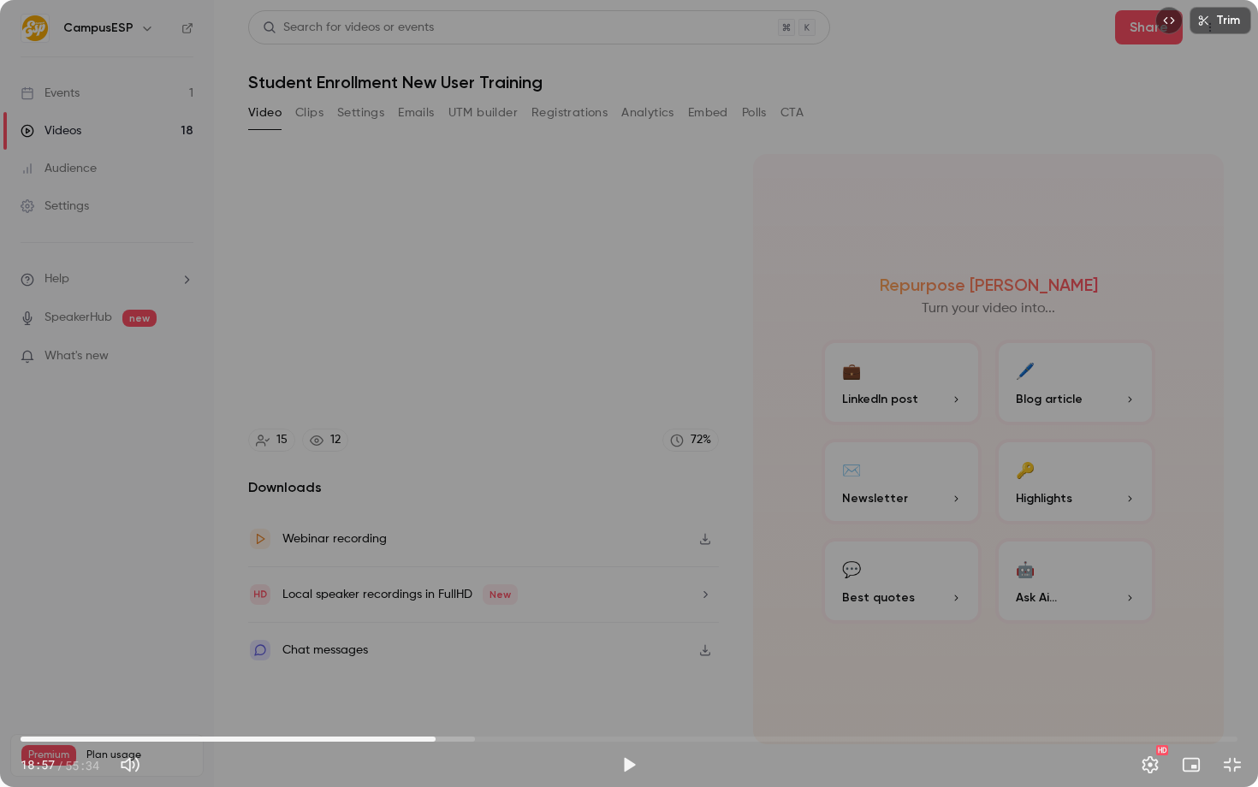
click at [435, 737] on span "18:57" at bounding box center [435, 739] width 5 height 5
click at [454, 643] on div "Trim 18:54 18:54 / 55:34 HD" at bounding box center [629, 393] width 1258 height 787
click at [433, 739] on span "18:56" at bounding box center [435, 739] width 5 height 5
click at [430, 739] on span "18:51" at bounding box center [432, 739] width 5 height 5
click at [635, 468] on div "Trim 18:52 18:52 / 55:34 HD" at bounding box center [629, 393] width 1258 height 787
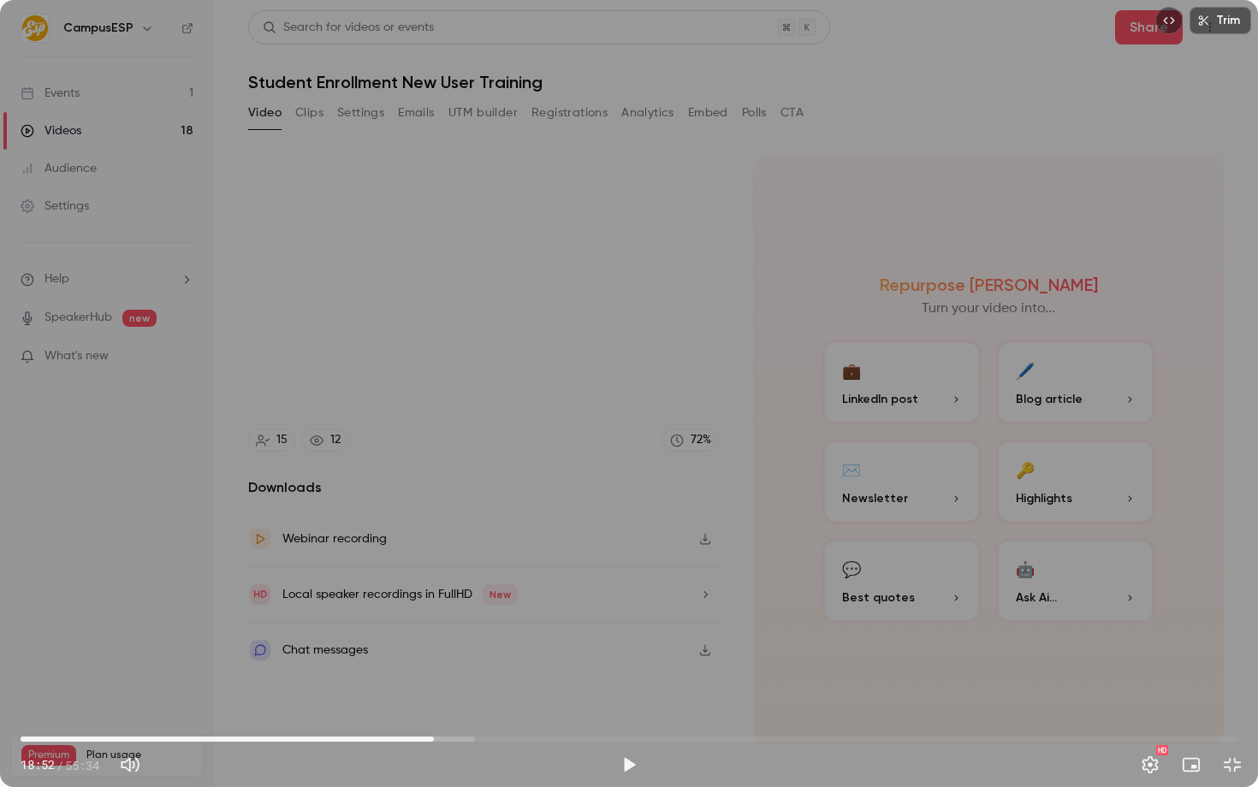
click at [313, 531] on div "Trim 18:52 18:52 / 55:34 HD" at bounding box center [629, 393] width 1258 height 787
click at [720, 515] on div "Trim 18:57 18:57 / 55:34 HD" at bounding box center [629, 393] width 1258 height 787
click at [817, 430] on div "Trim 18:57 18:57 / 55:34 HD" at bounding box center [629, 393] width 1258 height 787
click at [520, 529] on div "Trim 19:00 19:00 / 55:34 HD" at bounding box center [629, 393] width 1258 height 787
click at [562, 428] on div "Trim 19:01 19:01 / 55:34 HD" at bounding box center [629, 393] width 1258 height 787
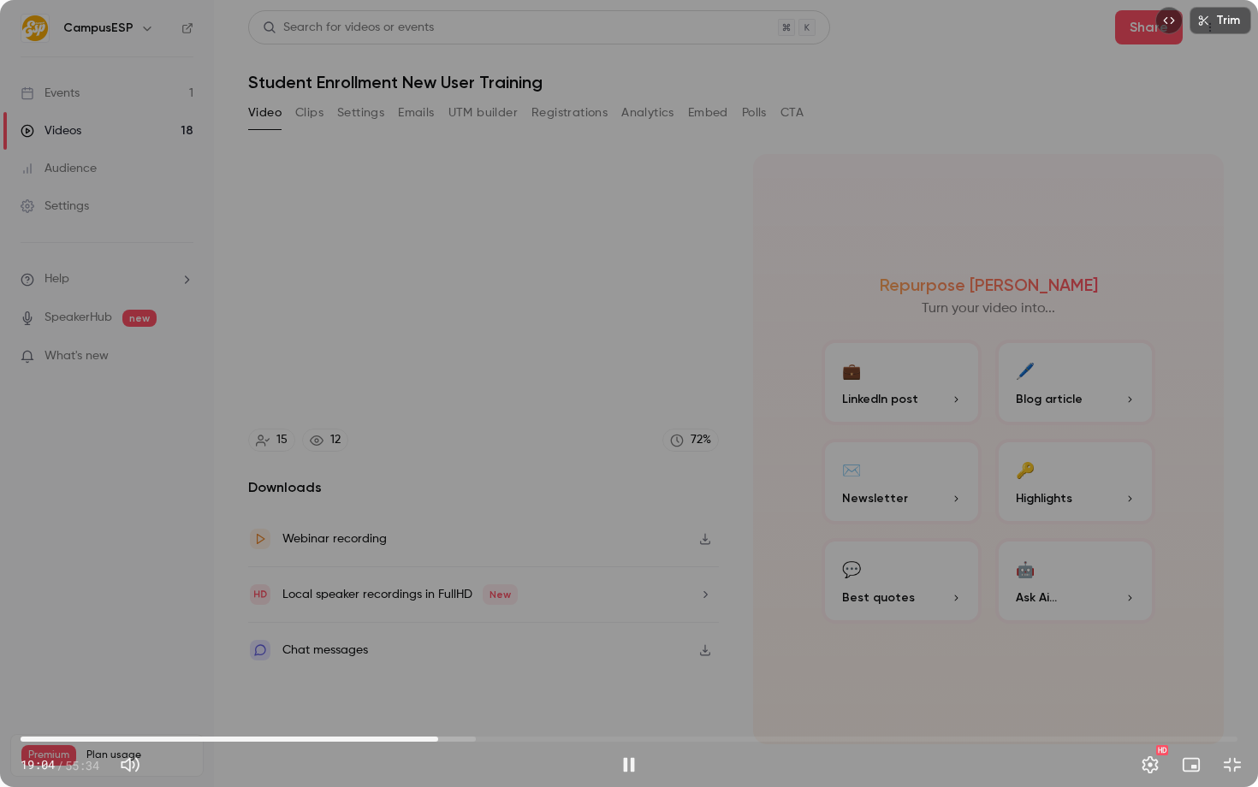
click at [397, 436] on div "Trim 19:04 19:04 / 55:34 HD" at bounding box center [629, 393] width 1258 height 787
click at [334, 459] on div "Trim 19:05 19:05 / 55:34 HD" at bounding box center [629, 393] width 1258 height 787
click at [335, 449] on div "Trim 19:07 19:07 / 55:34 HD" at bounding box center [629, 393] width 1258 height 787
click at [601, 362] on div at bounding box center [629, 394] width 86 height 86
click at [437, 739] on span "19:07" at bounding box center [438, 739] width 5 height 5
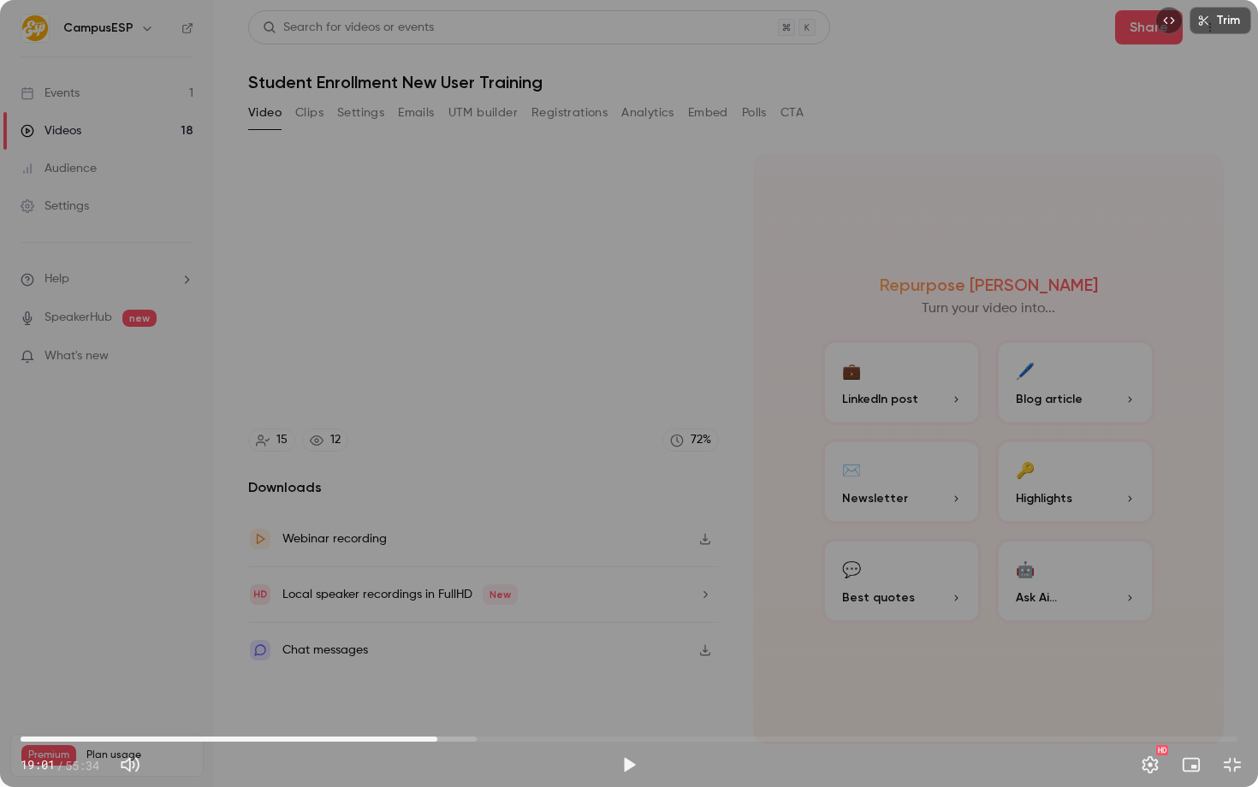
click at [467, 626] on div "Trim 19:01 19:01 / 55:34 HD" at bounding box center [629, 393] width 1258 height 787
click at [400, 408] on div "Trim 19:07 19:07 / 55:34 HD" at bounding box center [629, 393] width 1258 height 787
click at [540, 550] on div "Trim 19:07 19:07 / 55:34 HD" at bounding box center [629, 393] width 1258 height 787
click at [436, 738] on span "18:59" at bounding box center [436, 739] width 5 height 5
click at [424, 483] on div "Trim 19:04 19:04 / 55:34 HD" at bounding box center [629, 393] width 1258 height 787
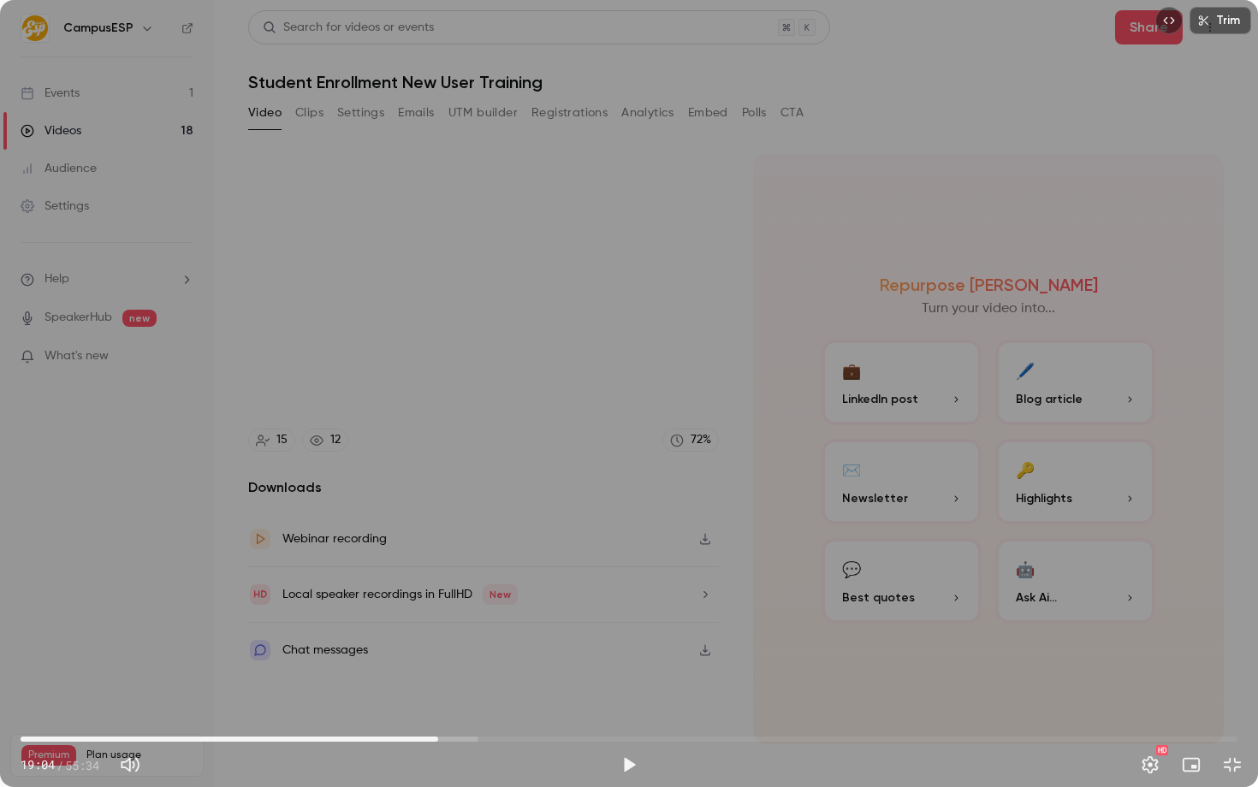
click at [548, 402] on div "Trim 19:04 19:04 / 55:34 HD" at bounding box center [629, 393] width 1258 height 787
click at [477, 519] on div "Trim 19:06 19:06 / 55:34 HD" at bounding box center [629, 393] width 1258 height 787
click at [580, 378] on div "Trim 19:06 19:06 / 55:34 HD" at bounding box center [629, 393] width 1258 height 787
click at [591, 312] on div "Trim 19:08 19:08 / 55:34 HD" at bounding box center [629, 393] width 1258 height 787
click at [521, 494] on div "Trim 19:08 19:08 / 55:34 HD" at bounding box center [629, 393] width 1258 height 787
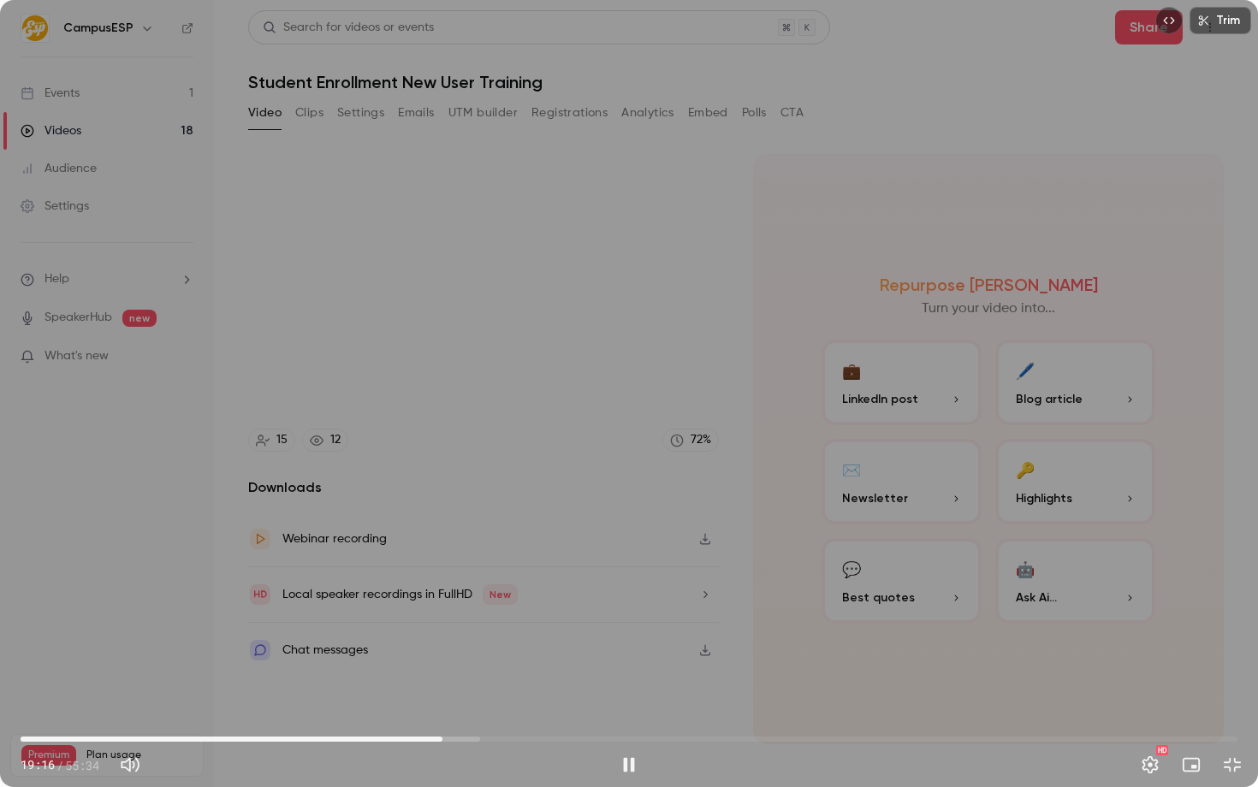
click at [719, 337] on div "Trim 19:16 19:16 / 55:34 HD" at bounding box center [629, 393] width 1258 height 787
click at [440, 738] on span "19:08" at bounding box center [439, 739] width 5 height 5
click at [486, 613] on div "Trim 19:08 19:08 / 55:34 HD" at bounding box center [629, 393] width 1258 height 787
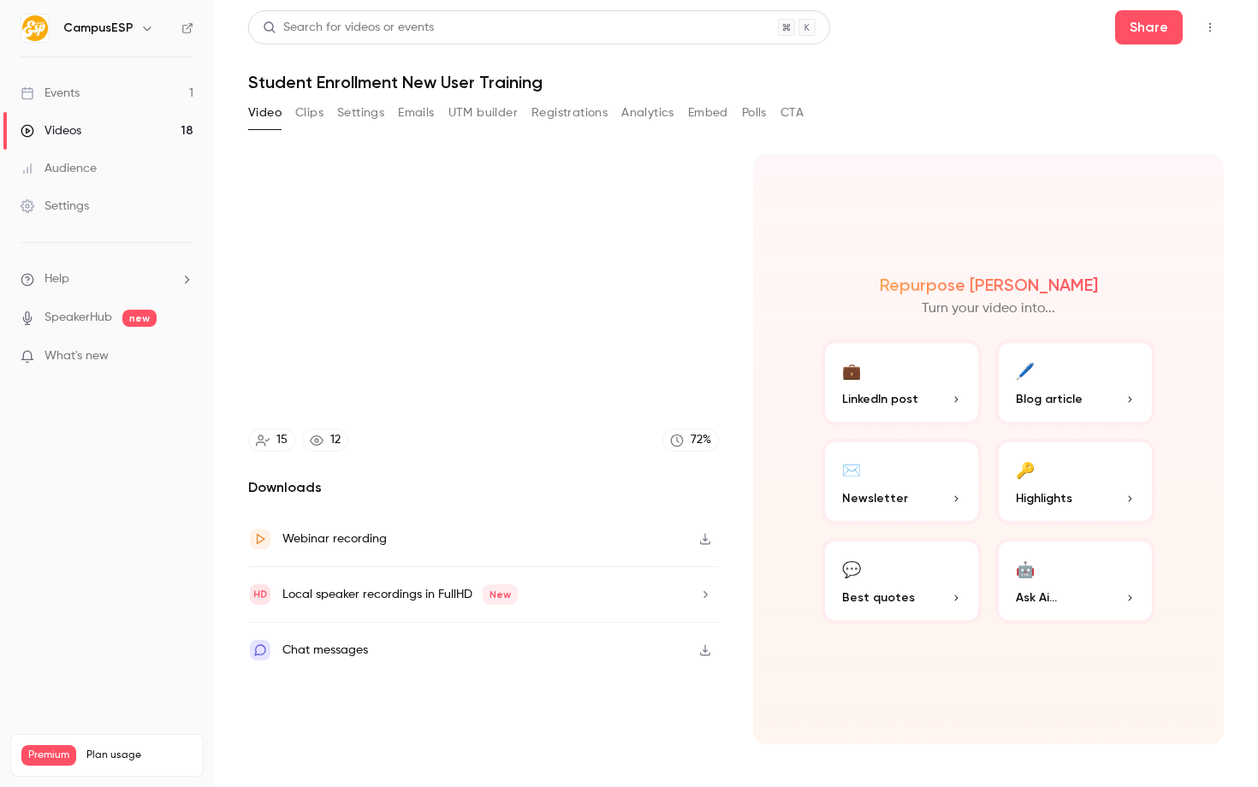
click at [496, 473] on video at bounding box center [629, 393] width 1258 height 787
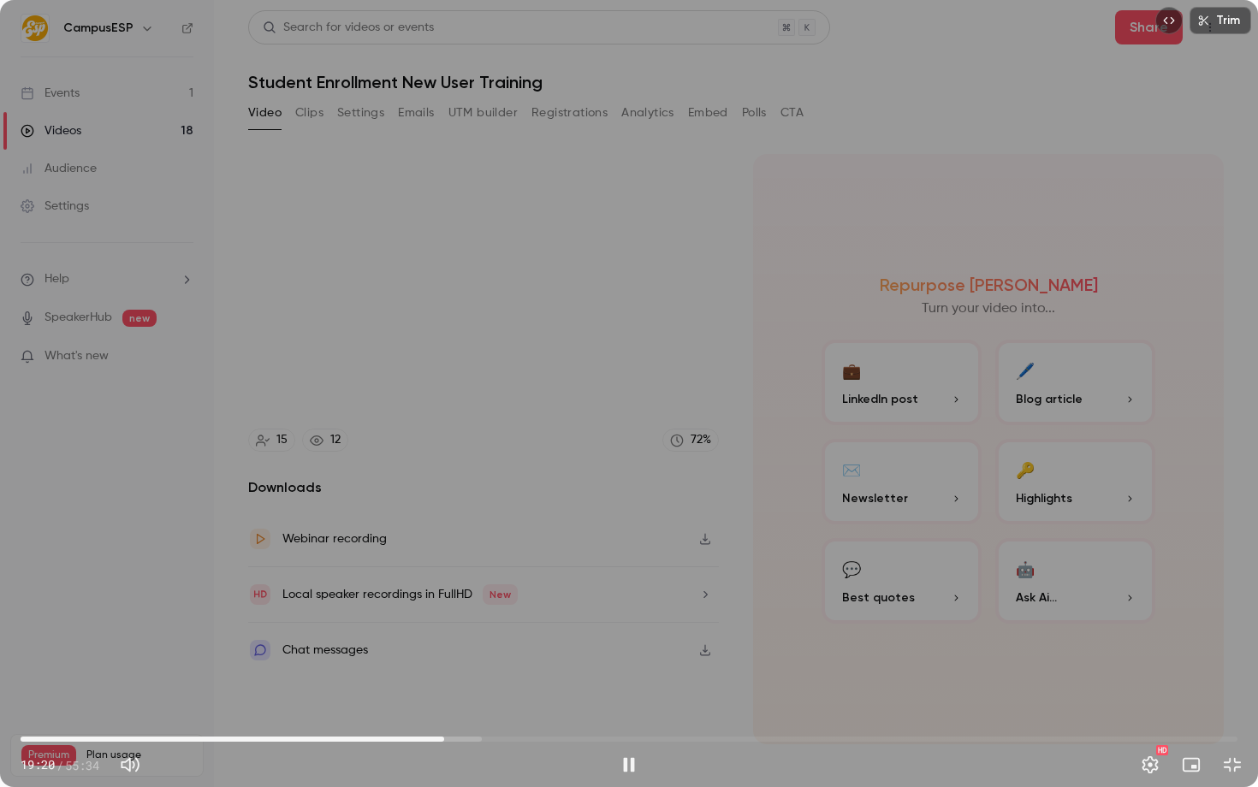
click at [496, 473] on div "Trim 19:20 19:20 / 55:34 HD" at bounding box center [629, 393] width 1258 height 787
click at [498, 448] on div "Trim 19:21 19:21 / 55:34 HD" at bounding box center [629, 393] width 1258 height 787
click at [637, 457] on div "Trim 19:21 19:21 / 55:34 HD" at bounding box center [629, 393] width 1258 height 787
click at [631, 394] on icon at bounding box center [630, 394] width 21 height 26
click at [637, 370] on div at bounding box center [629, 394] width 86 height 86
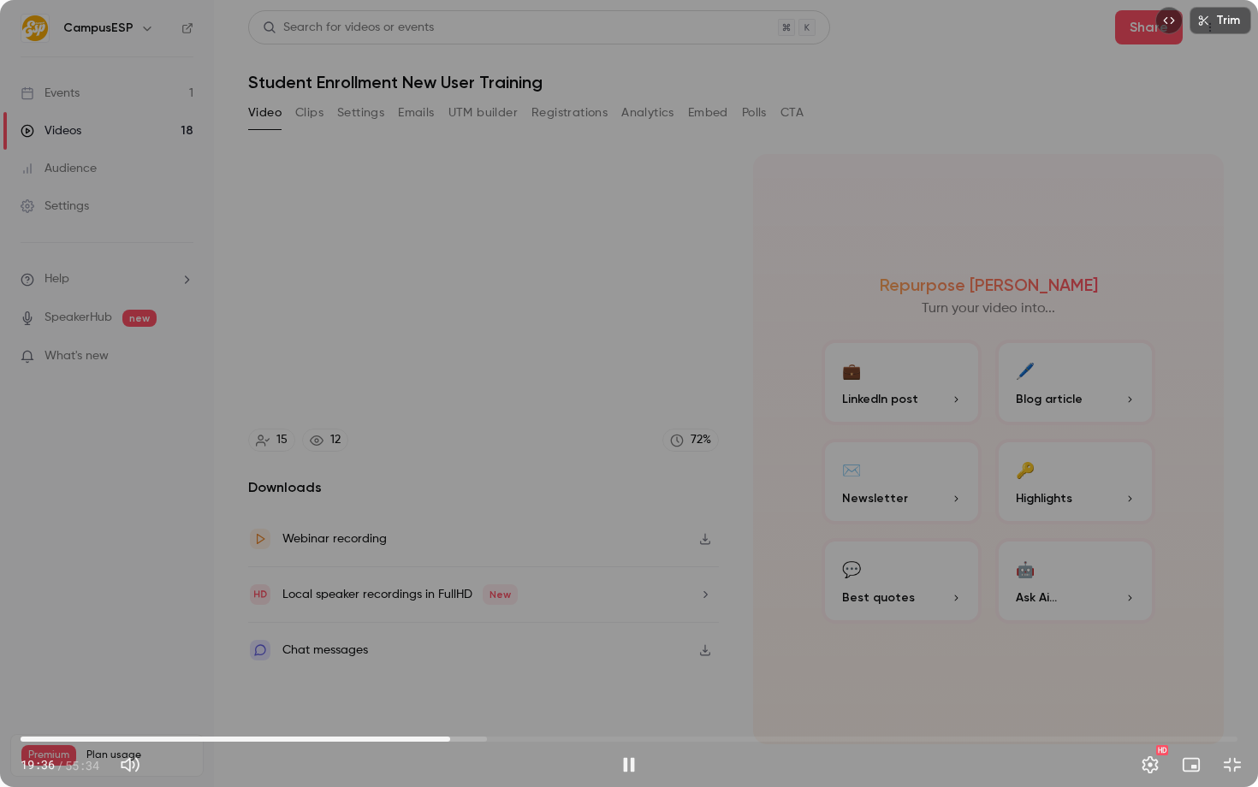
click at [629, 423] on div at bounding box center [629, 394] width 86 height 86
click at [625, 757] on button "Pause" at bounding box center [629, 765] width 34 height 34
click at [804, 420] on div "Trim 19:37 19:37 / 55:34 HD" at bounding box center [629, 393] width 1258 height 787
click at [448, 739] on span "19:40" at bounding box center [450, 739] width 5 height 5
click at [737, 353] on div "Trim 19:32 19:32 / 55:34 HD" at bounding box center [629, 393] width 1258 height 787
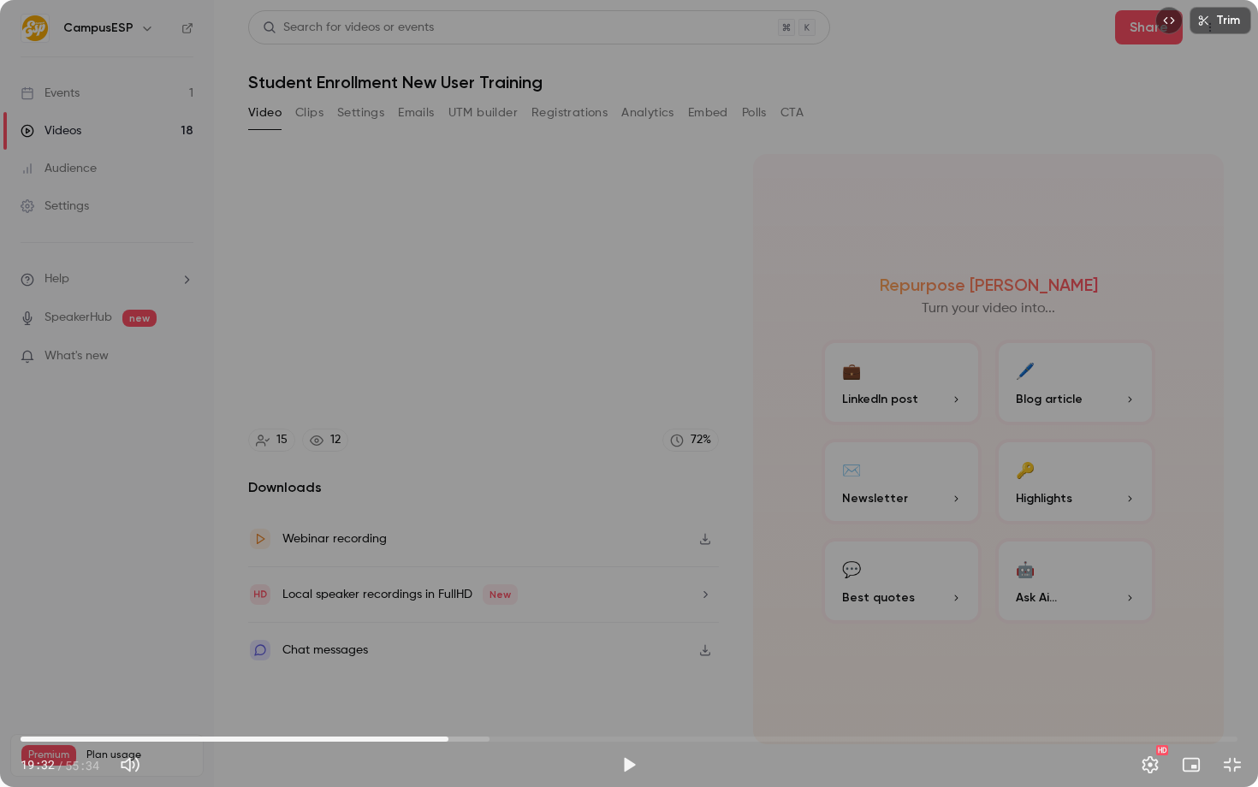
click at [679, 452] on div "Trim 19:32 19:32 / 55:34 HD" at bounding box center [629, 393] width 1258 height 787
click at [642, 334] on div "Trim 19:38 19:38 / 55:34 HD" at bounding box center [629, 393] width 1258 height 787
click at [444, 739] on span "19:20" at bounding box center [444, 739] width 5 height 5
click at [487, 657] on div "Trim 19:20 19:20 / 55:34 HD" at bounding box center [629, 393] width 1258 height 787
click at [447, 739] on span "19:23" at bounding box center [444, 739] width 5 height 5
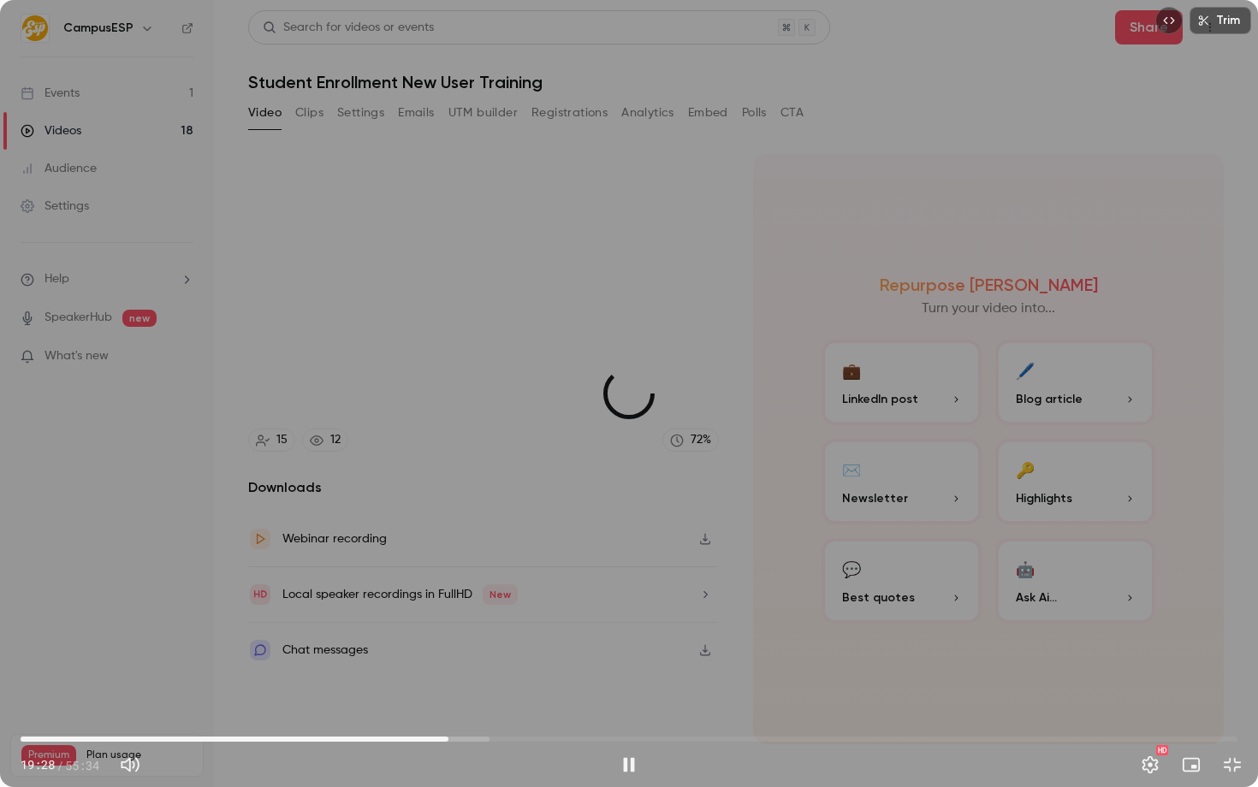
click at [448, 738] on span "19:32" at bounding box center [448, 739] width 5 height 5
click at [450, 737] on span "19:37" at bounding box center [450, 739] width 5 height 5
click at [449, 737] on span "19:34" at bounding box center [449, 739] width 5 height 5
click at [448, 737] on span "19:35" at bounding box center [449, 739] width 5 height 5
click at [455, 742] on span "19:44" at bounding box center [452, 739] width 5 height 5
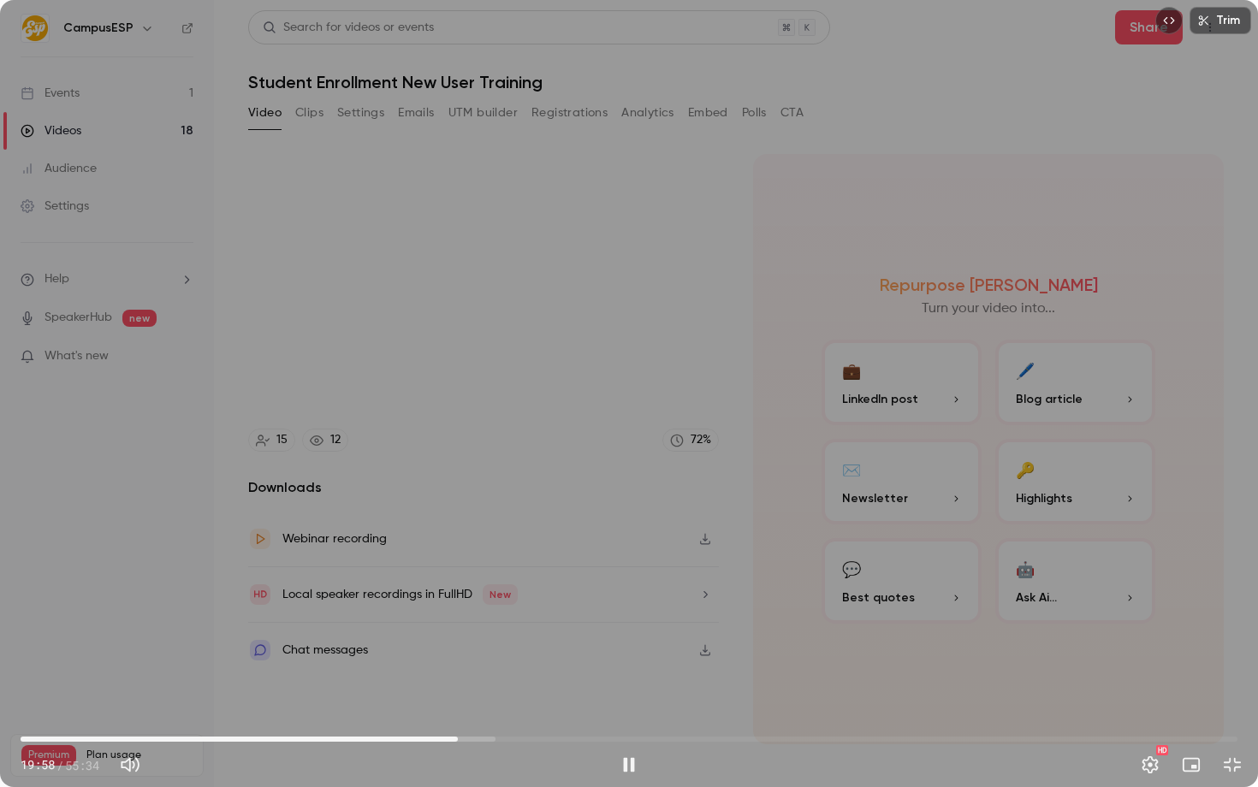
click at [460, 739] on span "19:58" at bounding box center [457, 739] width 5 height 5
click at [465, 738] on span "20:12" at bounding box center [462, 739] width 5 height 5
click at [471, 738] on span "20:26" at bounding box center [467, 739] width 5 height 5
click at [477, 738] on span "20:43" at bounding box center [473, 739] width 5 height 5
click at [482, 738] on span "20:57" at bounding box center [479, 739] width 5 height 5
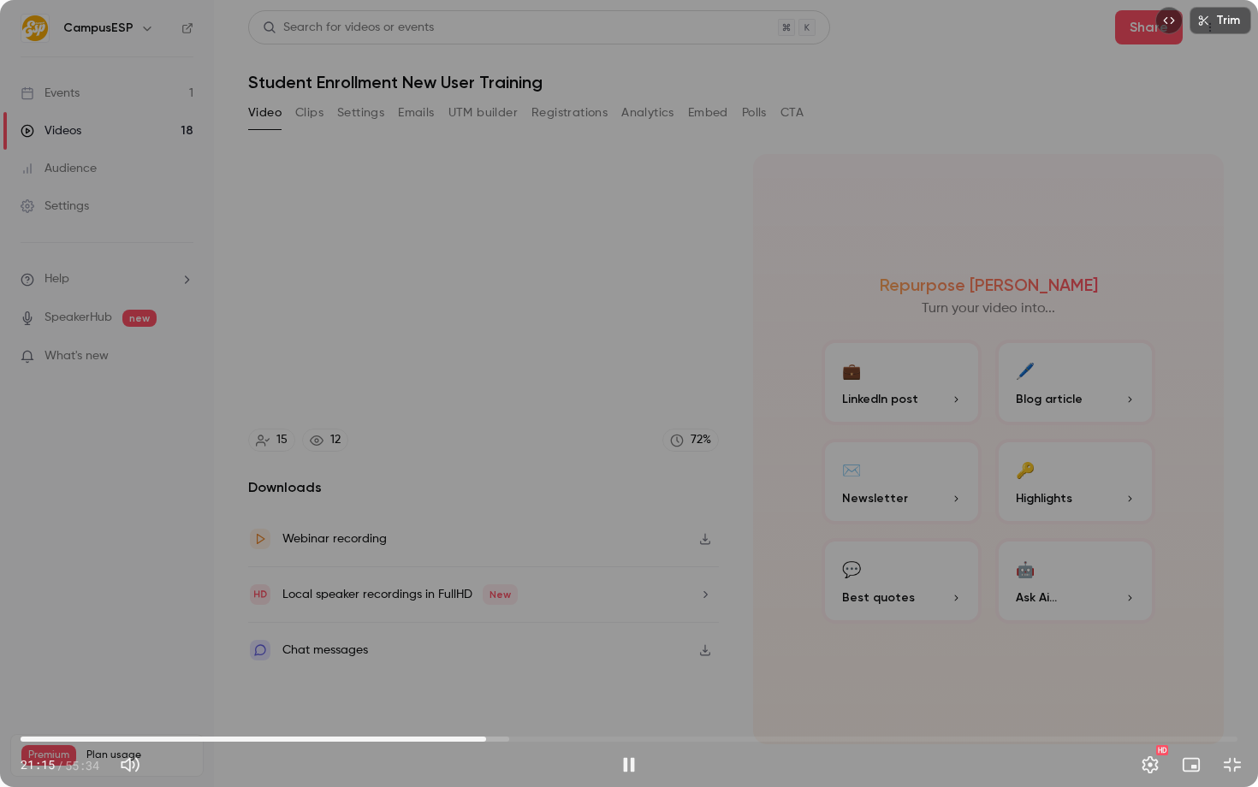
click at [489, 738] on span "21:15" at bounding box center [485, 739] width 5 height 5
click at [495, 738] on span "21:39" at bounding box center [494, 739] width 5 height 5
click at [498, 738] on span "21:41" at bounding box center [495, 739] width 5 height 5
click at [502, 737] on span "21:53" at bounding box center [499, 739] width 5 height 5
click at [524, 735] on span "22:06" at bounding box center [629, 739] width 1217 height 27
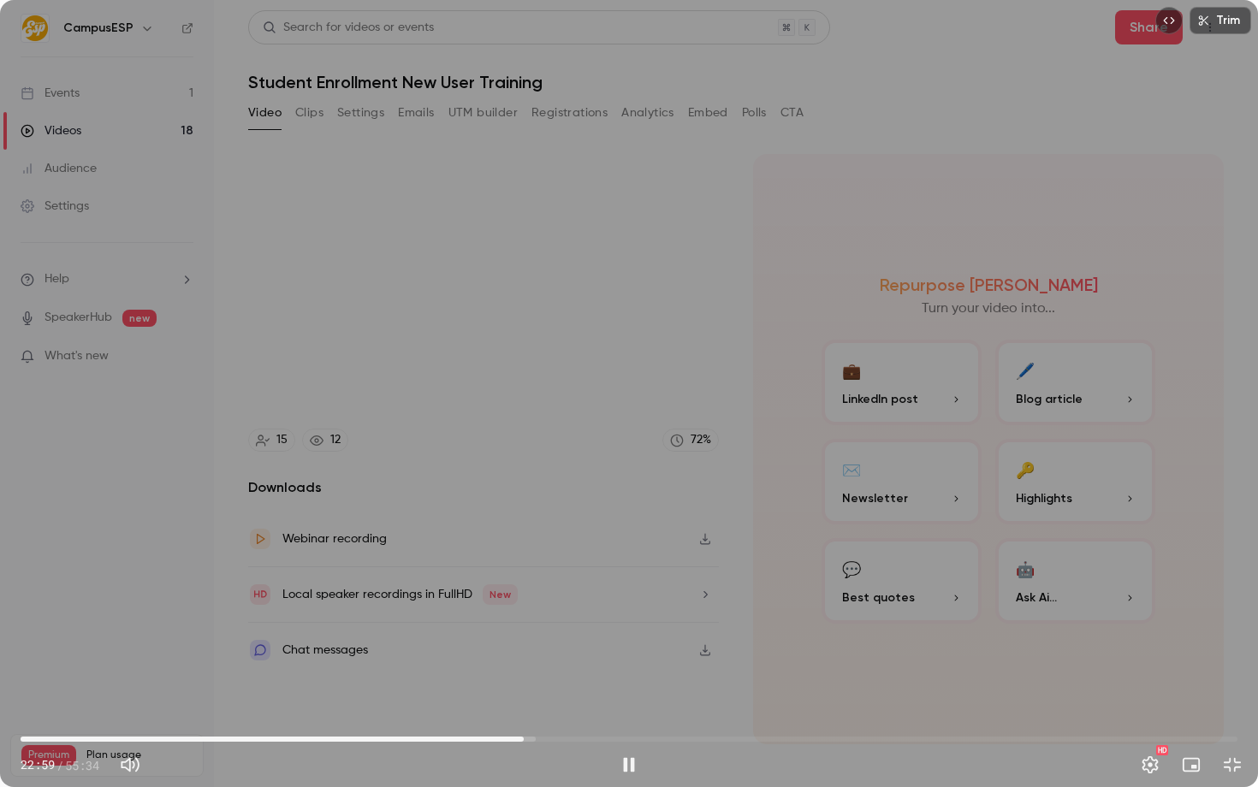
click at [549, 737] on span "22:59" at bounding box center [629, 739] width 1217 height 27
click at [583, 736] on span "24:09" at bounding box center [629, 739] width 1217 height 27
click at [619, 734] on span "27:21" at bounding box center [629, 739] width 1217 height 27
click at [486, 737] on span "27:22" at bounding box center [629, 739] width 1217 height 27
click at [496, 737] on span "21:43" at bounding box center [629, 739] width 1217 height 27
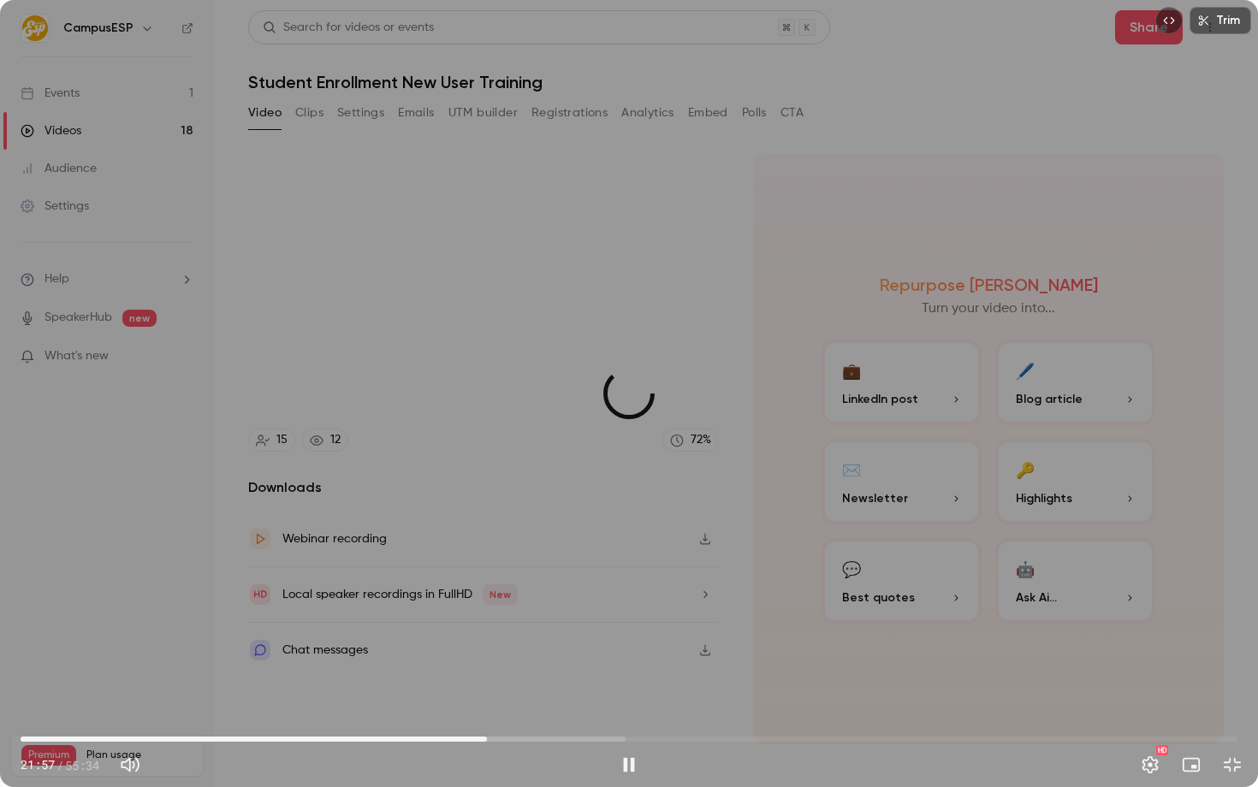
click at [487, 734] on span "21:17" at bounding box center [629, 739] width 1217 height 27
click at [548, 516] on div "Trim 21:36 21:36 / 55:34 HD" at bounding box center [629, 393] width 1258 height 787
click at [566, 513] on div "Trim 21:36 21:36 / 55:34 HD" at bounding box center [629, 393] width 1258 height 787
click at [480, 470] on div "Trim 21:42 21:42 / 55:34 HD" at bounding box center [629, 393] width 1258 height 787
click at [791, 410] on div "Trim 21:42 21:42 / 55:34 HD" at bounding box center [629, 393] width 1258 height 787
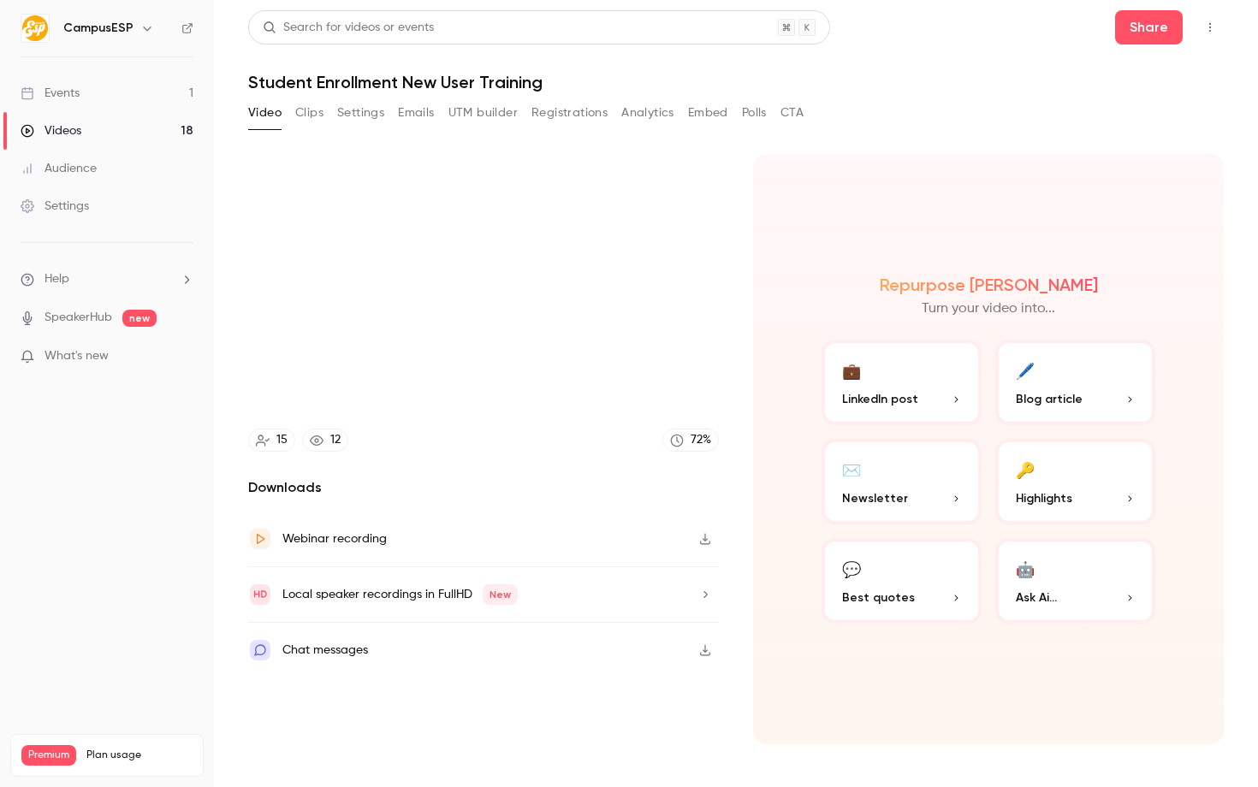
click at [542, 454] on div "Trim 21:59 21:59 / 55:34 HD" at bounding box center [629, 393] width 1258 height 787
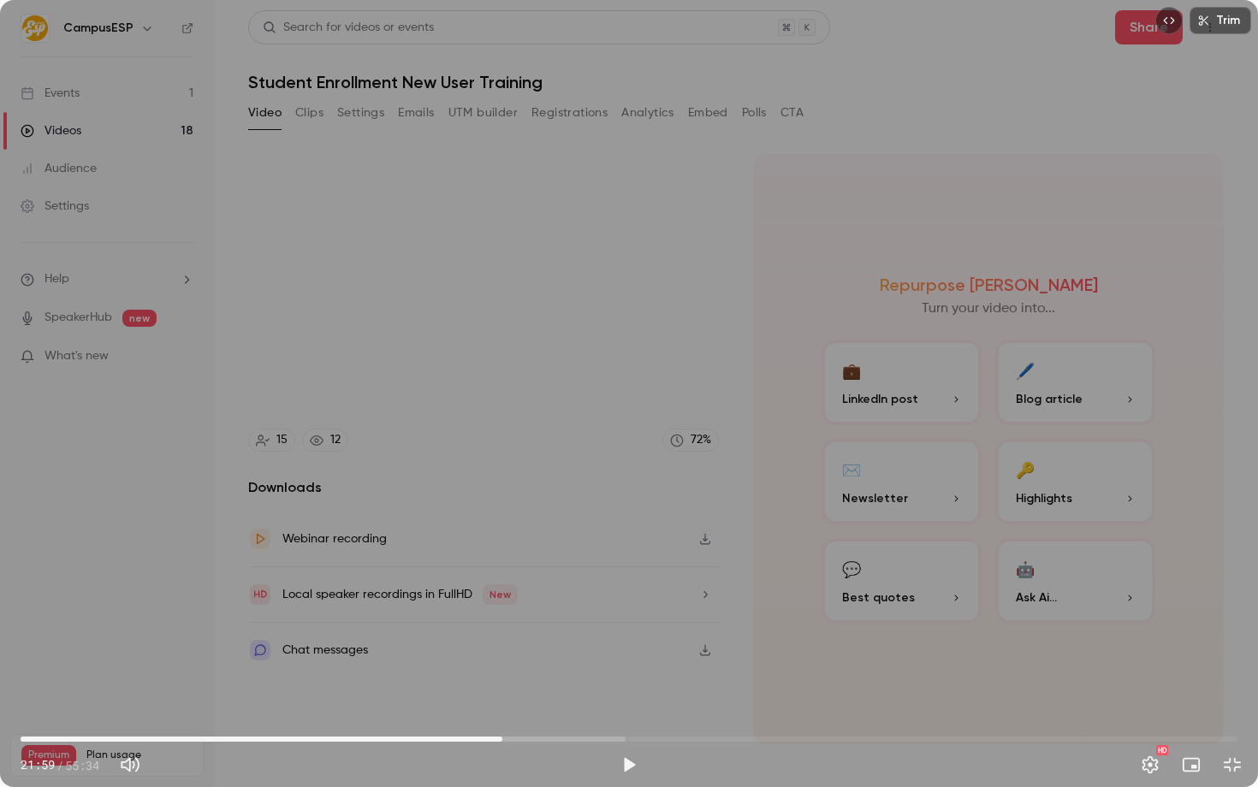
click at [577, 436] on div "Trim 21:59 21:59 / 55:34 HD" at bounding box center [629, 393] width 1258 height 787
click at [436, 491] on div "Trim 22:29 22:29 / 55:34 HD" at bounding box center [629, 393] width 1258 height 787
click at [497, 735] on span "22:29" at bounding box center [629, 739] width 1217 height 27
click at [500, 738] on span "21:46" at bounding box center [497, 739] width 5 height 5
click at [525, 645] on div "Trim 22:00 22:00 / 55:34 HD" at bounding box center [629, 393] width 1258 height 787
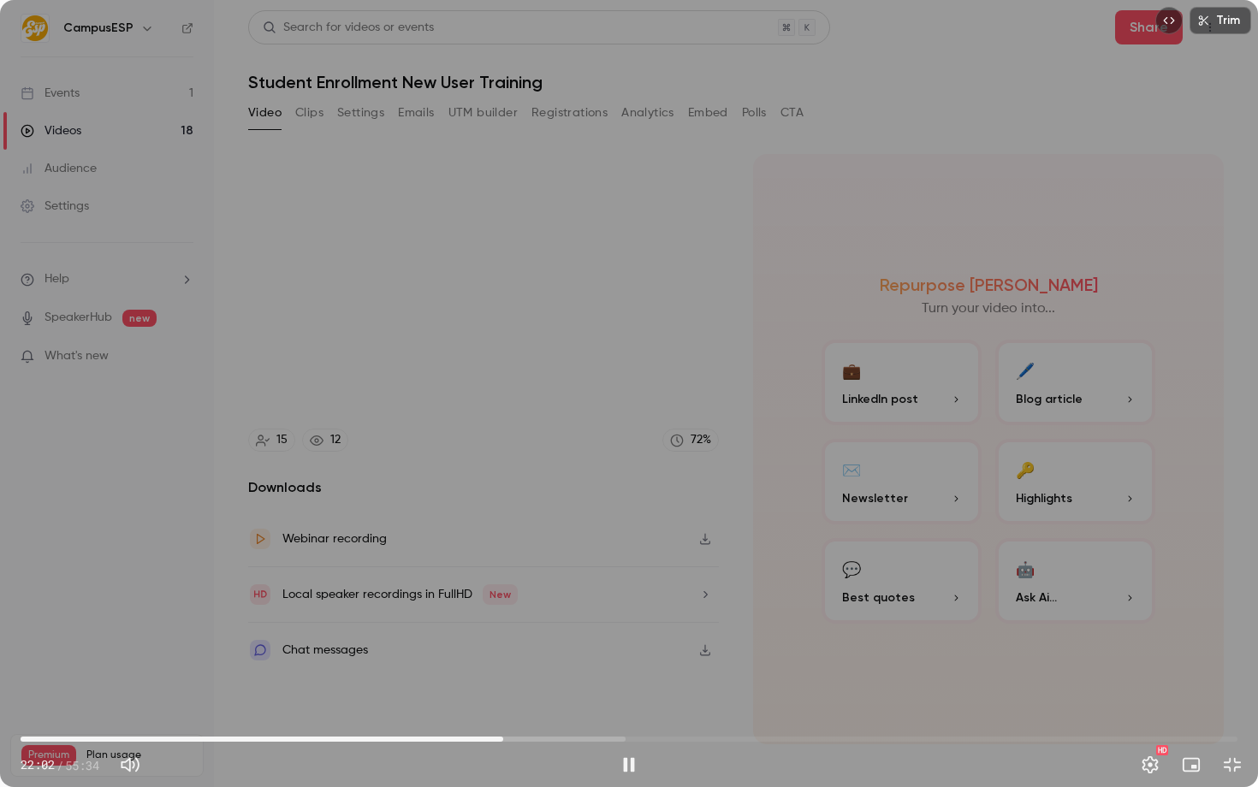
click at [513, 542] on div "Trim 22:02 22:02 / 55:34 HD" at bounding box center [629, 393] width 1258 height 787
click at [682, 417] on div "Trim 22:03 22:03 / 55:34 HD" at bounding box center [629, 393] width 1258 height 787
click at [616, 442] on div "Trim 22:05 22:05 / 55:34 HD" at bounding box center [629, 393] width 1258 height 787
click at [535, 291] on div "Trim 22:05 22:05 / 55:34 HD" at bounding box center [629, 393] width 1258 height 787
click at [327, 348] on div "Trim 22:08 22:08 / 55:34 HD" at bounding box center [629, 393] width 1258 height 787
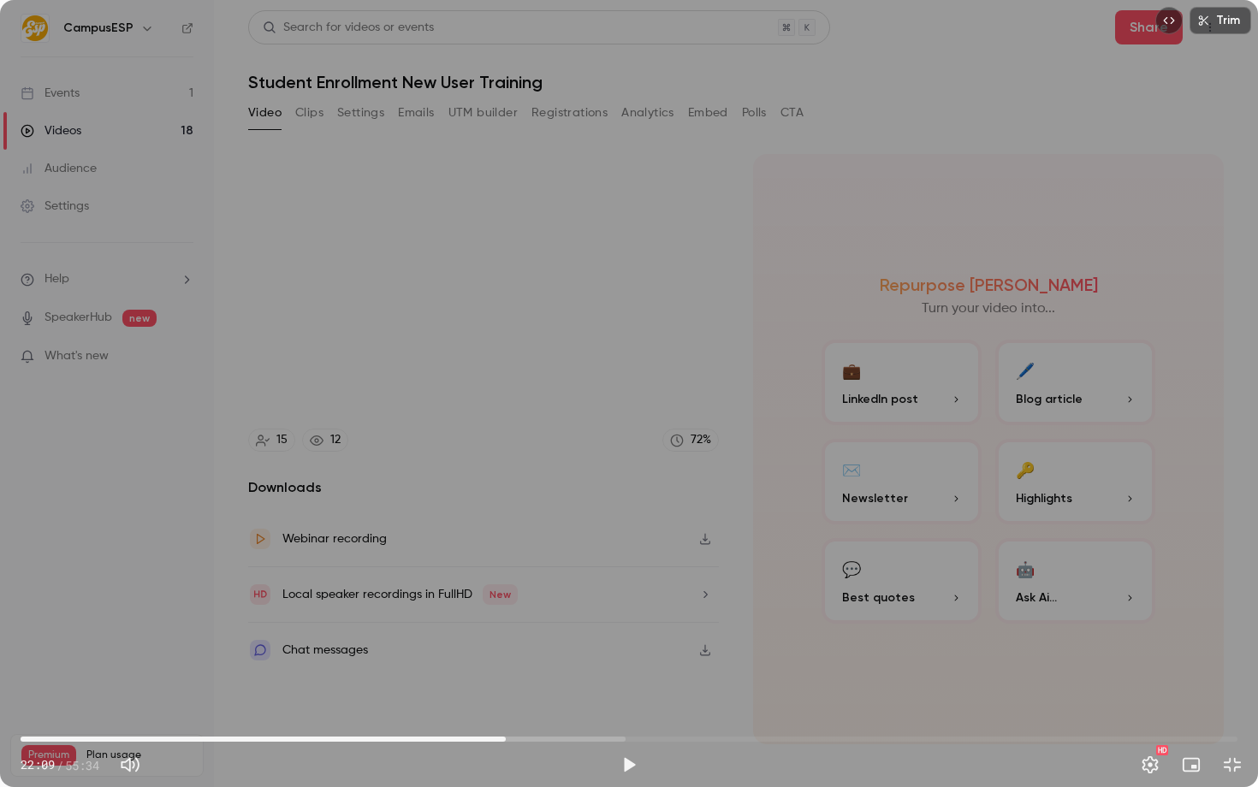
click at [396, 430] on div "Trim 22:09 22:09 / 55:34 HD" at bounding box center [629, 393] width 1258 height 787
click at [525, 480] on div "Trim 22:16 22:16 / 55:34 HD" at bounding box center [629, 393] width 1258 height 787
click at [507, 737] on span "22:17" at bounding box center [508, 739] width 5 height 5
click at [525, 679] on div "Trim 22:14 22:14 / 55:34 HD" at bounding box center [629, 393] width 1258 height 787
click at [206, 507] on div "Trim 22:23 22:23 / 55:34 HD" at bounding box center [629, 393] width 1258 height 787
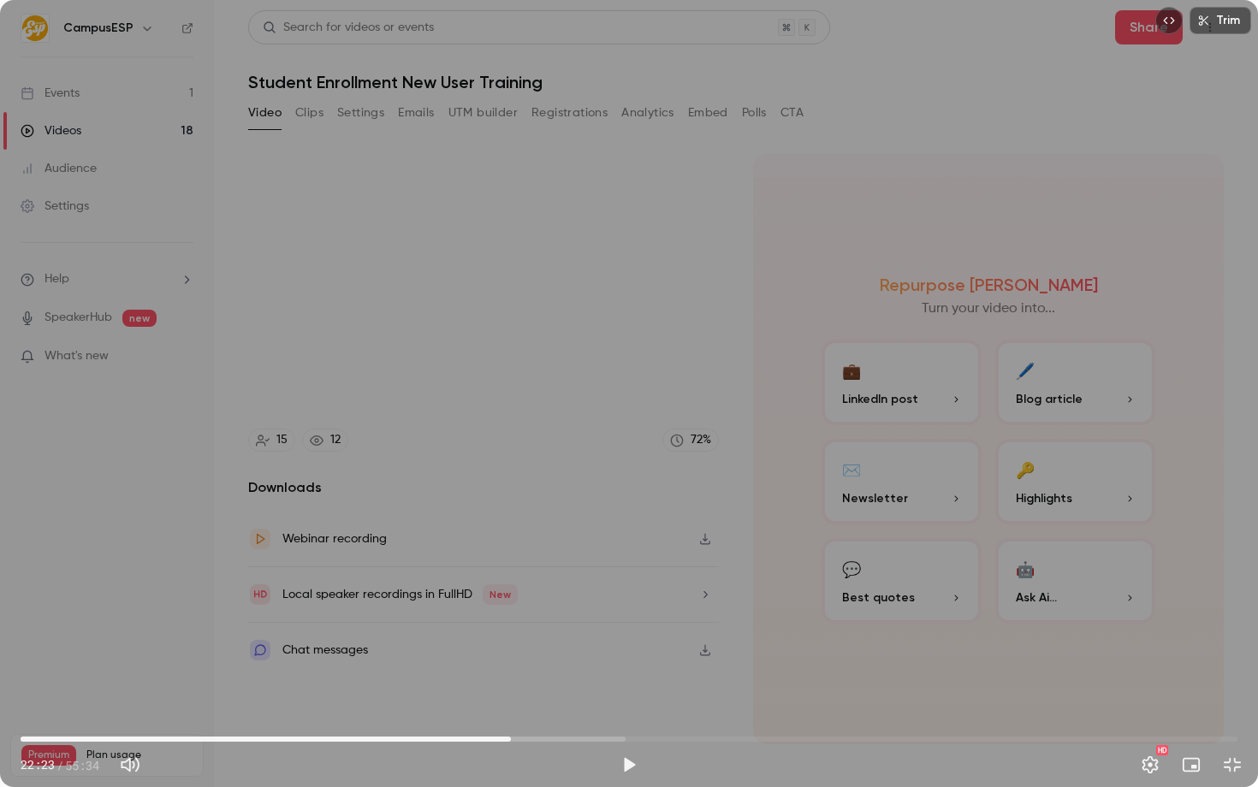
click at [483, 587] on div "Trim 22:23 22:23 / 55:34 HD" at bounding box center [629, 393] width 1258 height 787
click at [509, 741] on span "22:26" at bounding box center [511, 739] width 5 height 5
click at [512, 740] on span "22:21" at bounding box center [509, 739] width 5 height 5
click at [513, 740] on span "22:29" at bounding box center [512, 739] width 5 height 5
click at [512, 740] on span "22:25" at bounding box center [511, 739] width 5 height 5
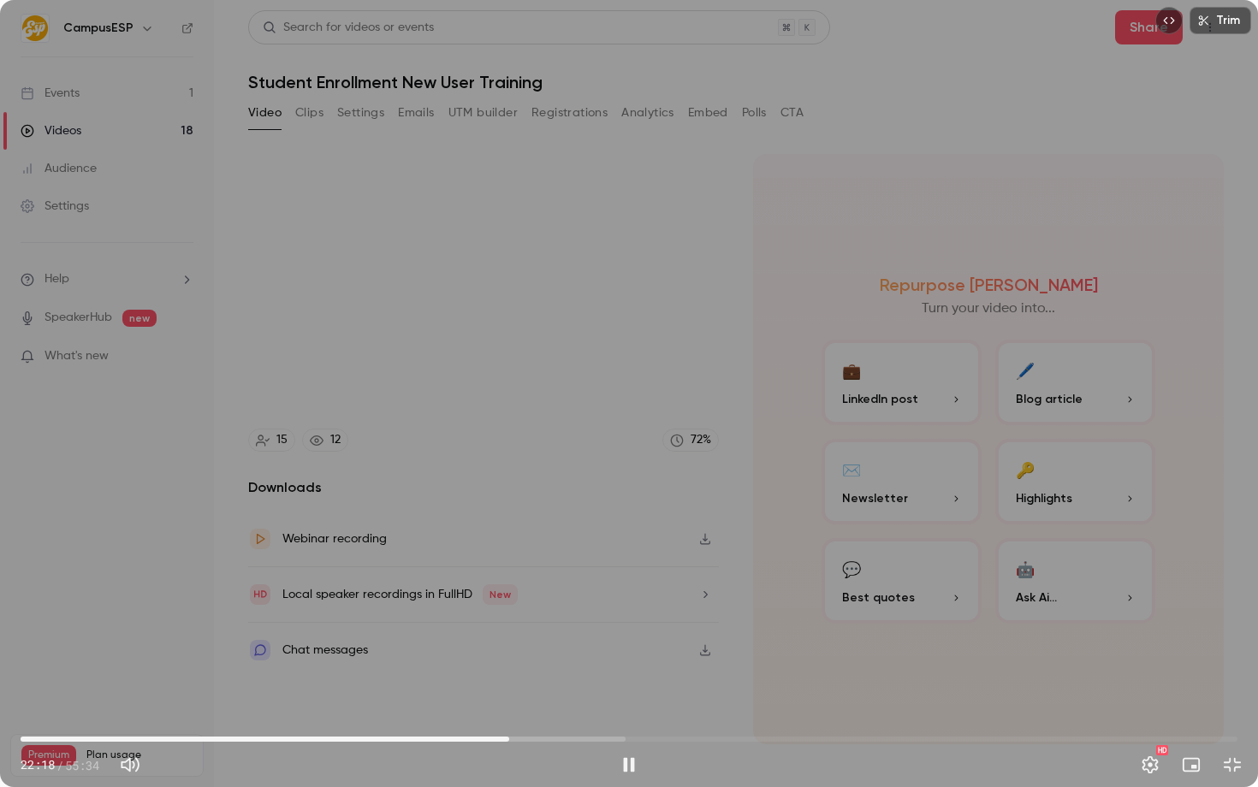
click at [509, 740] on span "22:18" at bounding box center [509, 739] width 5 height 5
click at [509, 738] on span "22:24" at bounding box center [511, 739] width 5 height 5
click at [478, 415] on div "Trim 22:20 22:20 / 55:34 HD" at bounding box center [629, 393] width 1258 height 787
click at [572, 455] on div "Trim 22:20 22:20 / 55:34 HD" at bounding box center [629, 393] width 1258 height 787
click at [414, 359] on div "Trim 22:23 22:23 / 55:34 HD" at bounding box center [629, 393] width 1258 height 787
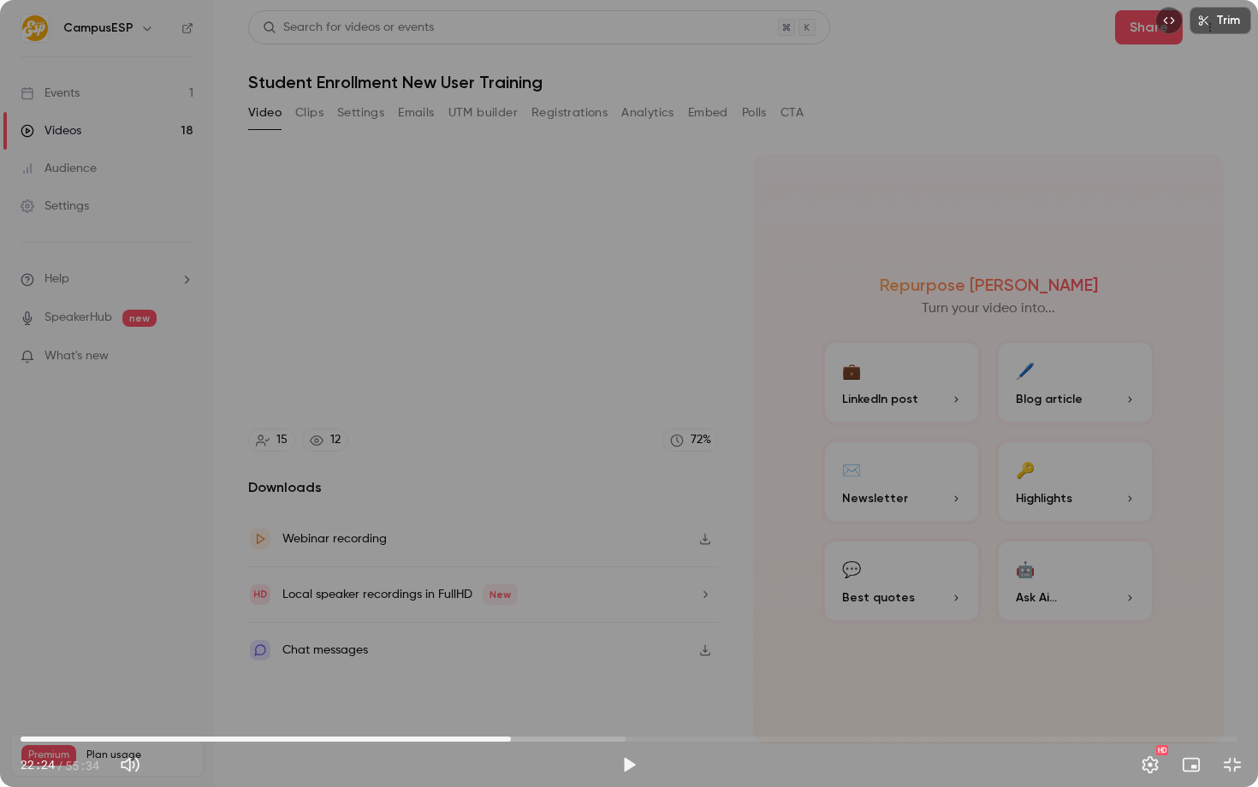
click at [312, 436] on div "Trim 22:24 22:24 / 55:34 HD" at bounding box center [629, 393] width 1258 height 787
click at [194, 411] on div "Trim 22:26 22:26 / 55:34 HD" at bounding box center [629, 393] width 1258 height 787
click at [511, 418] on div "Trim 22:26 22:26 / 55:34 HD" at bounding box center [629, 393] width 1258 height 787
click at [429, 436] on div "Trim 22:27 22:27 / 55:34 HD" at bounding box center [629, 393] width 1258 height 787
click at [613, 456] on div "Trim 22:28 22:28 / 55:34 HD" at bounding box center [629, 393] width 1258 height 787
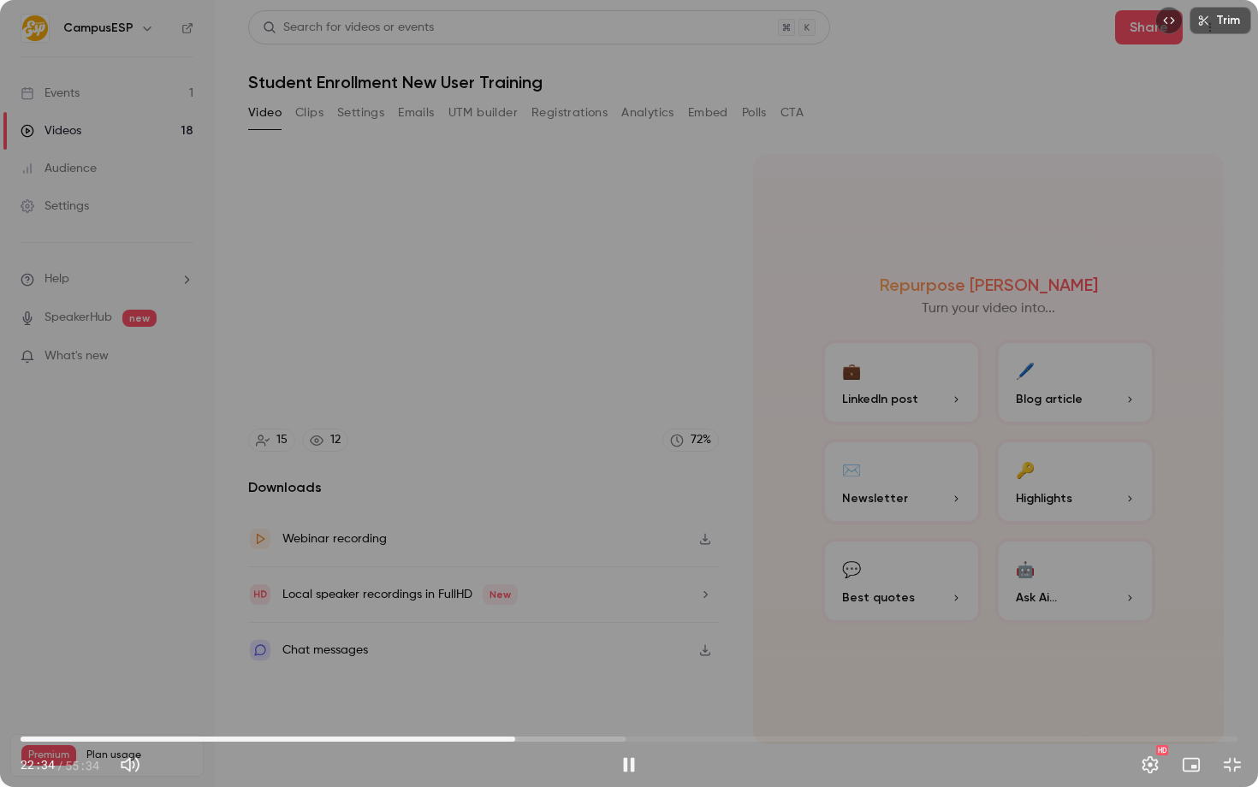
click at [373, 371] on div "Trim 22:34 22:34 / 55:34 HD" at bounding box center [629, 393] width 1258 height 787
click at [563, 330] on div "Trim 22:34 22:34 / 55:34 HD" at bounding box center [629, 393] width 1258 height 787
click at [519, 739] on span "22:44" at bounding box center [518, 739] width 5 height 5
click at [518, 739] on span "22:42" at bounding box center [517, 739] width 5 height 5
click at [471, 500] on div "Trim 22:43 22:43 / 55:34 HD" at bounding box center [629, 393] width 1258 height 787
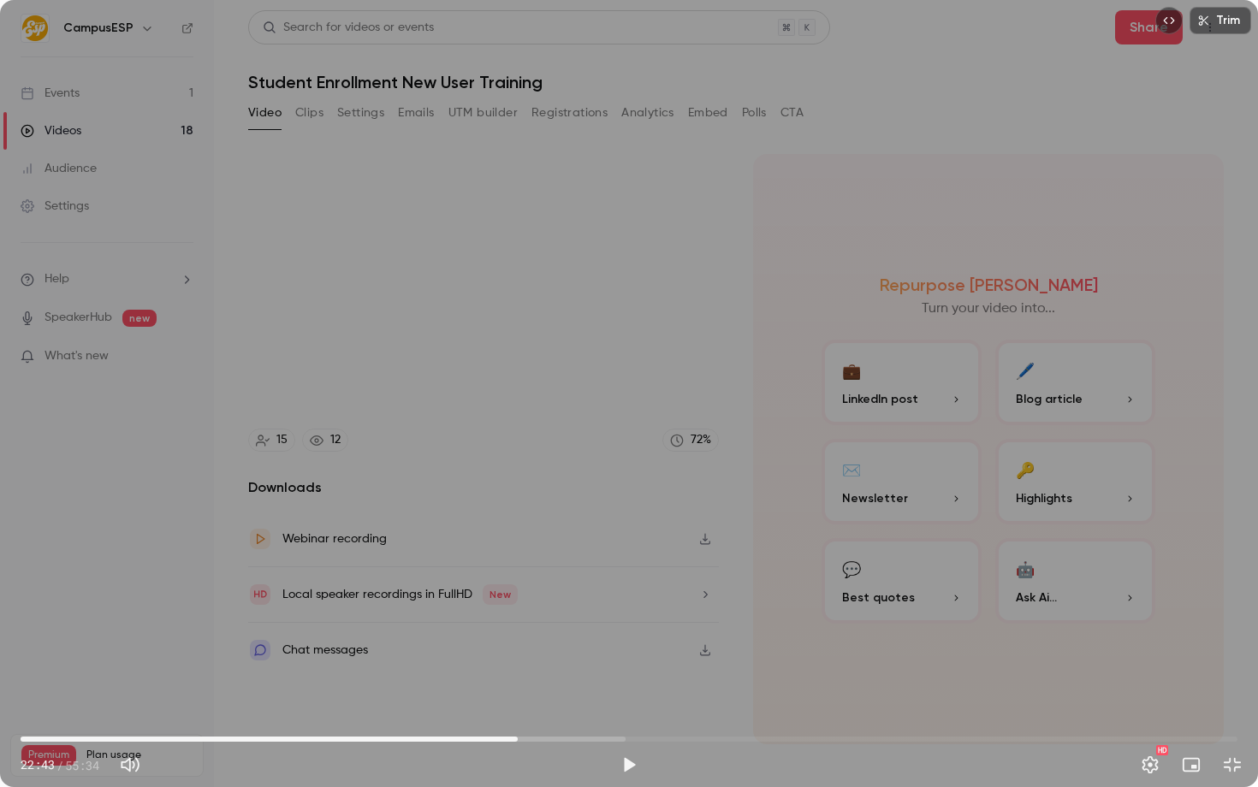
click at [612, 550] on div "Trim 22:43 22:43 / 55:34 HD" at bounding box center [629, 393] width 1258 height 787
click at [567, 464] on div "Trim 22:46 22:46 / 55:34 HD" at bounding box center [629, 393] width 1258 height 787
click at [487, 397] on div "Trim 22:46 22:46 / 55:34 HD" at bounding box center [629, 393] width 1258 height 787
click at [738, 475] on div "Trim 22:57 22:57 / 55:34 HD" at bounding box center [629, 393] width 1258 height 787
click at [522, 738] on span "22:57" at bounding box center [522, 739] width 5 height 5
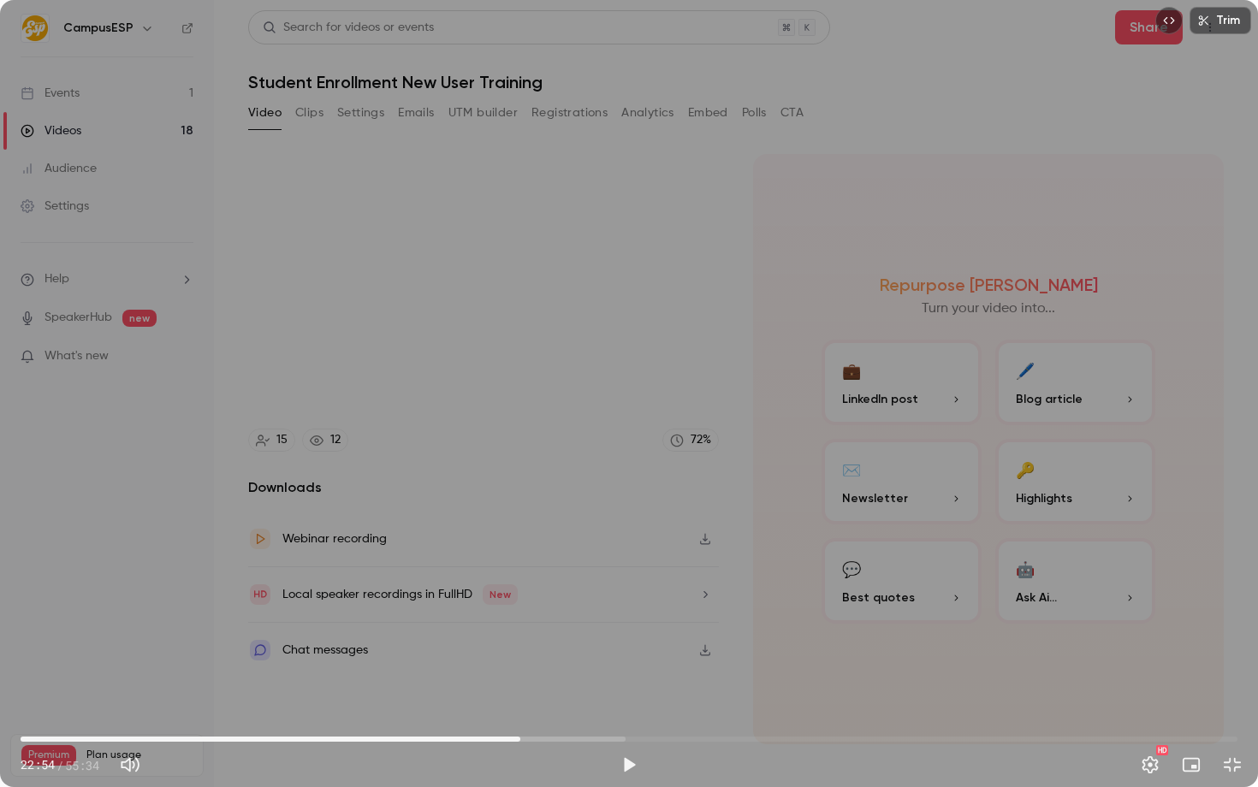
click at [520, 737] on span "22:49" at bounding box center [520, 739] width 5 height 5
click at [553, 635] on div "Trim 22:49 22:49 / 55:34 HD" at bounding box center [629, 393] width 1258 height 787
click at [577, 533] on div "Trim 22:56 22:56 / 55:34 HD" at bounding box center [629, 393] width 1258 height 787
click at [590, 480] on div "Trim 22:56 22:56 / 55:34 HD" at bounding box center [629, 393] width 1258 height 787
click at [608, 470] on div "Trim 23:02 23:02 / 55:34 HD" at bounding box center [629, 393] width 1258 height 787
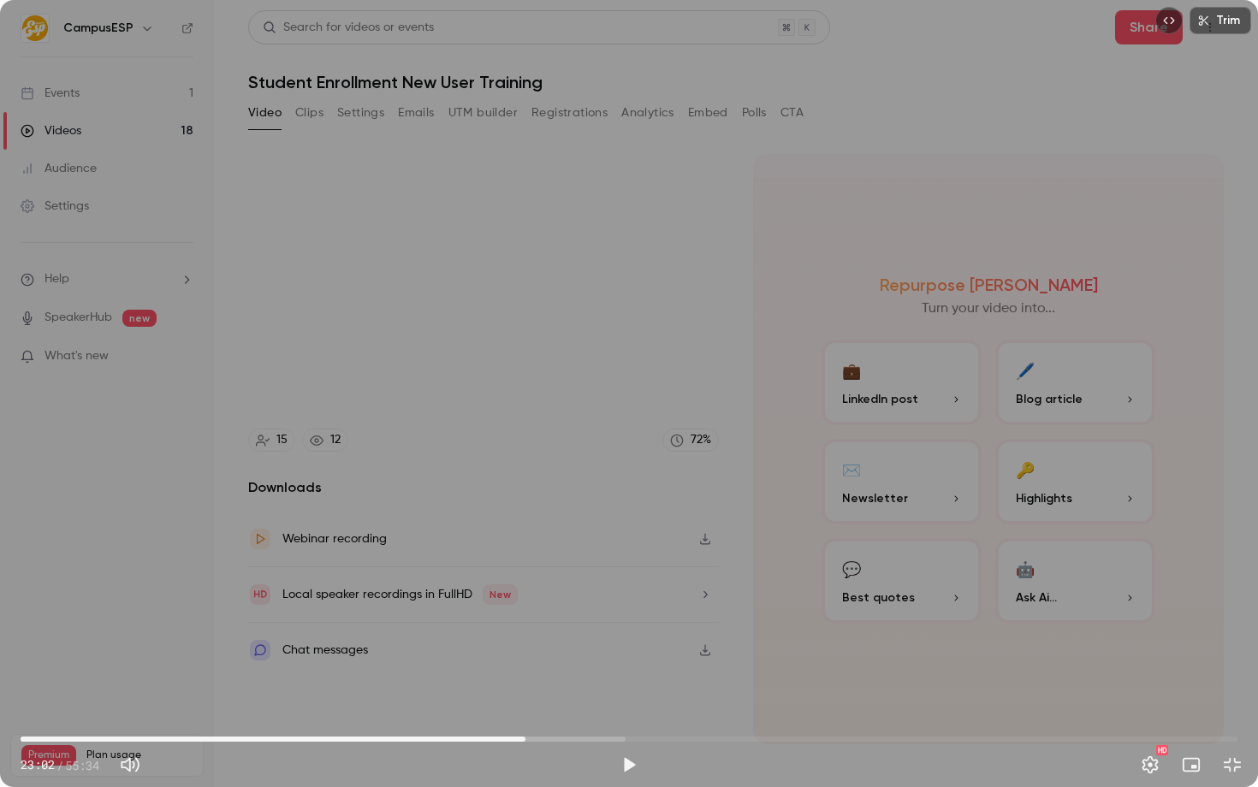
click at [599, 443] on div "Trim 23:02 23:02 / 55:34 HD" at bounding box center [629, 393] width 1258 height 787
click at [483, 372] on div "Trim 23:11 23:11 / 55:34 HD" at bounding box center [629, 393] width 1258 height 787
click at [587, 380] on div "Trim 23:12 23:12 / 55:34 HD" at bounding box center [629, 393] width 1258 height 787
click at [495, 433] on div "Trim 23:23 23:23 / 55:34 HD" at bounding box center [629, 393] width 1258 height 787
click at [580, 432] on div "Trim 23:24 23:24 / 55:34 HD" at bounding box center [629, 393] width 1258 height 787
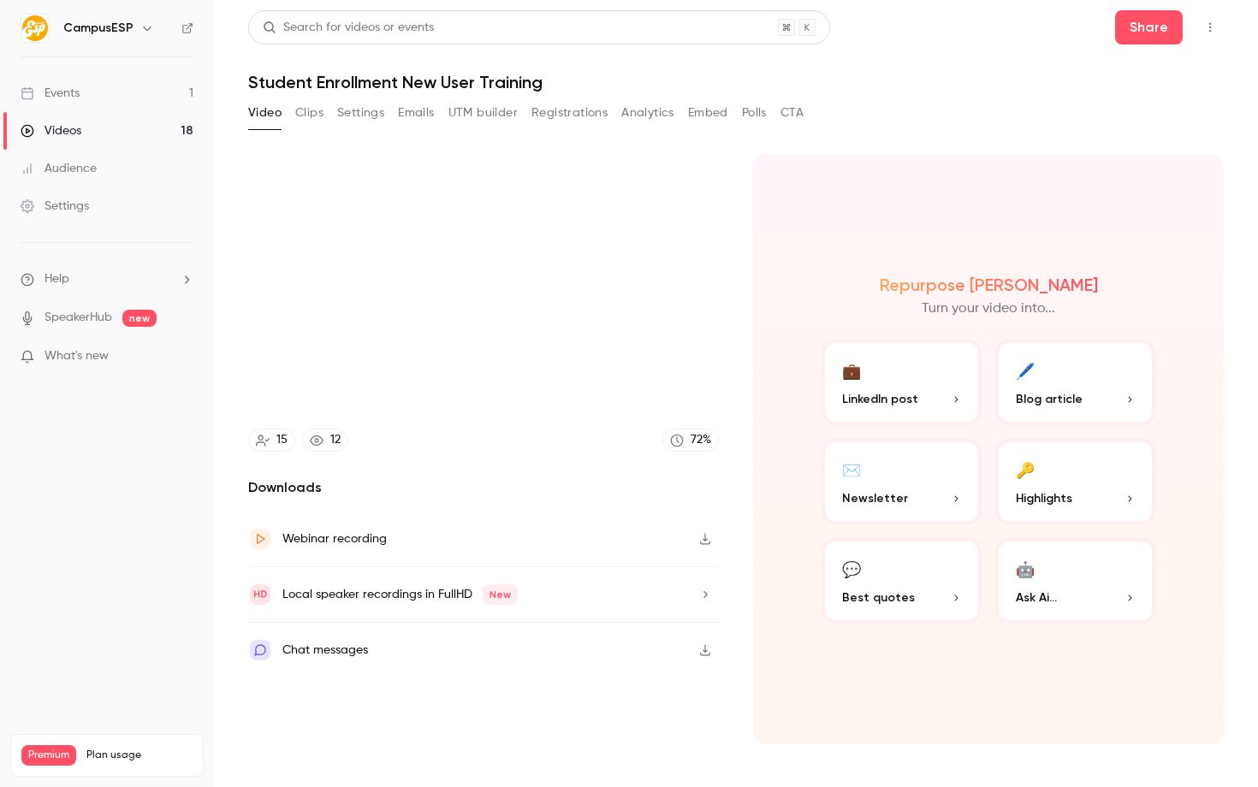
click at [558, 406] on div "Trim 23:28 23:28 / 55:34 HD" at bounding box center [629, 393] width 1258 height 787
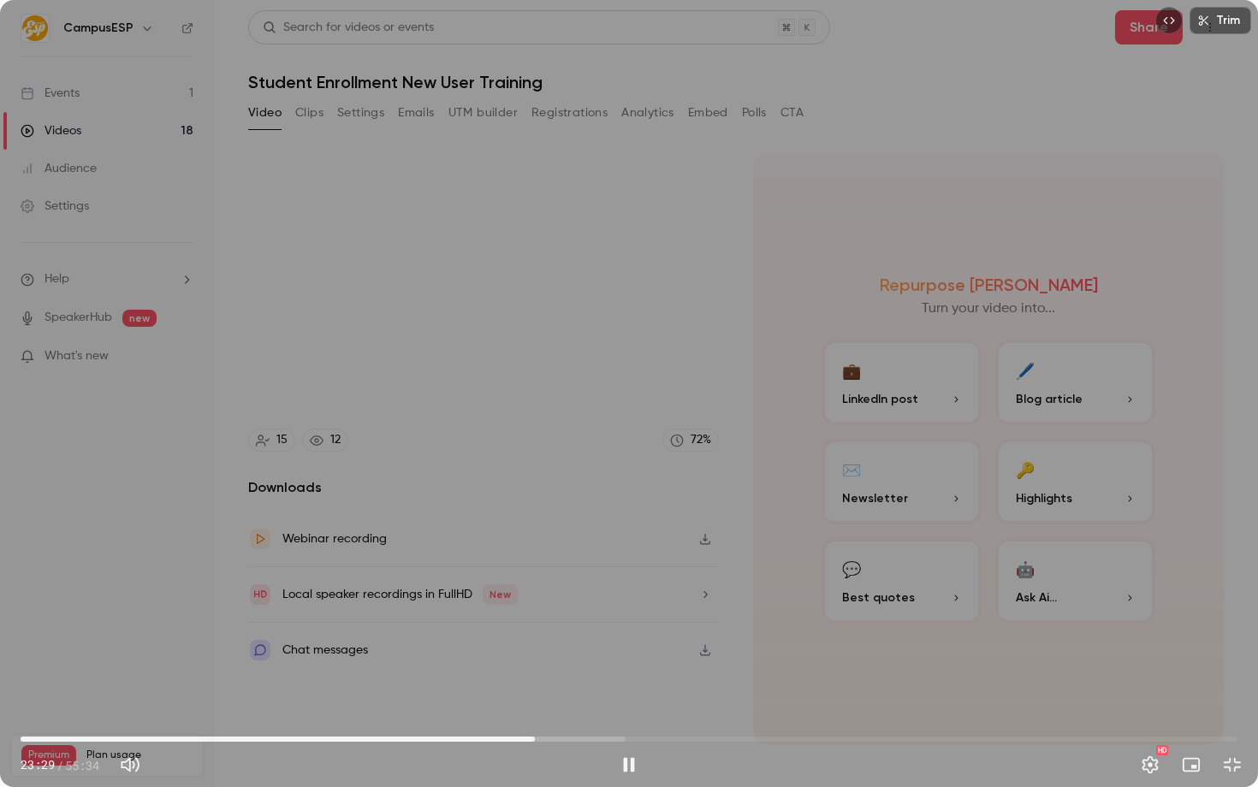
click at [553, 394] on div "Trim 23:29 23:29 / 55:34 HD" at bounding box center [629, 393] width 1258 height 787
click at [376, 538] on div "Trim 23:29 23:29 / 55:34 HD" at bounding box center [629, 393] width 1258 height 787
click at [448, 428] on div "Trim 23:51 23:51 / 55:34 HD" at bounding box center [629, 393] width 1258 height 787
click at [524, 388] on div "Trim 23:51 23:51 / 55:34 HD" at bounding box center [629, 393] width 1258 height 787
click at [614, 410] on icon at bounding box center [629, 393] width 34 height 34
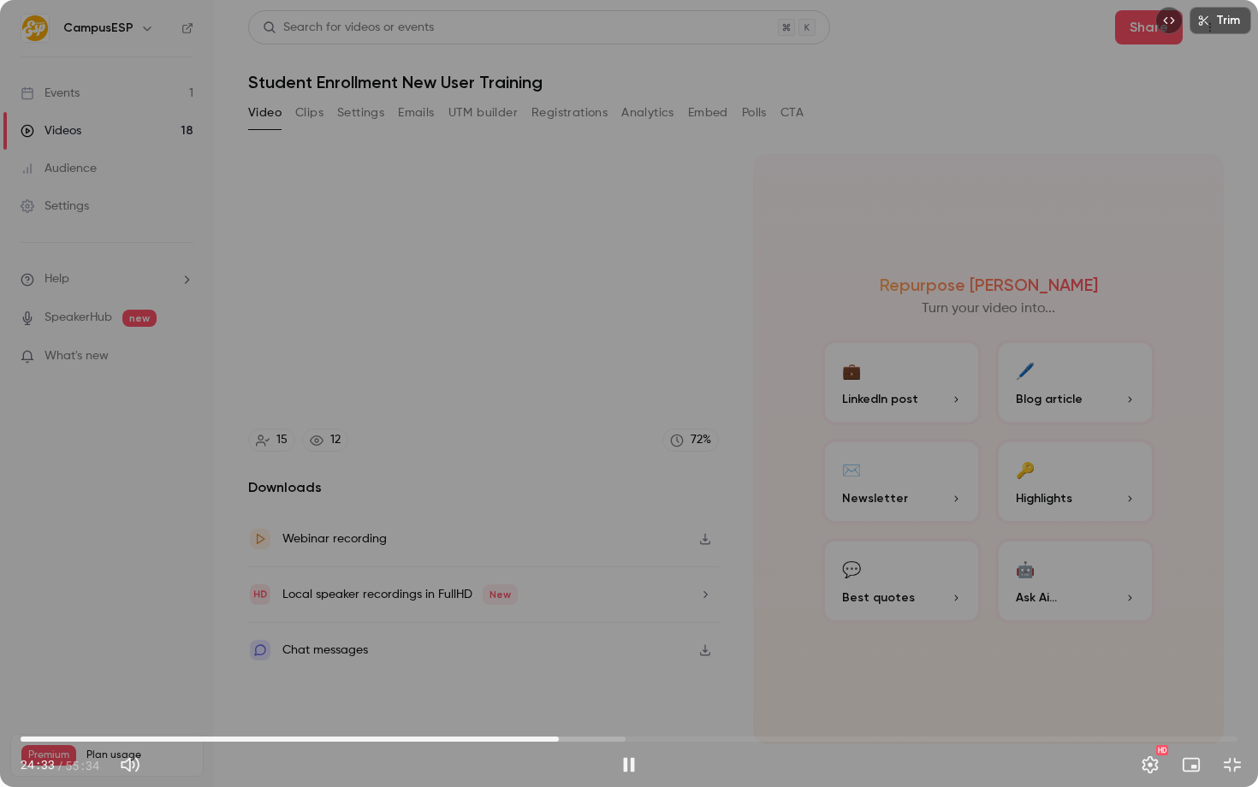
click at [604, 425] on div at bounding box center [629, 394] width 86 height 86
click at [556, 467] on div "Trim 24:34 24:34 / 55:34 HD" at bounding box center [629, 393] width 1258 height 787
click at [279, 533] on div "Trim 24:34 24:34 / 55:34 HD" at bounding box center [629, 393] width 1258 height 787
click at [625, 734] on span "27:37" at bounding box center [629, 739] width 1217 height 27
click at [673, 735] on span "27:39" at bounding box center [629, 739] width 1217 height 27
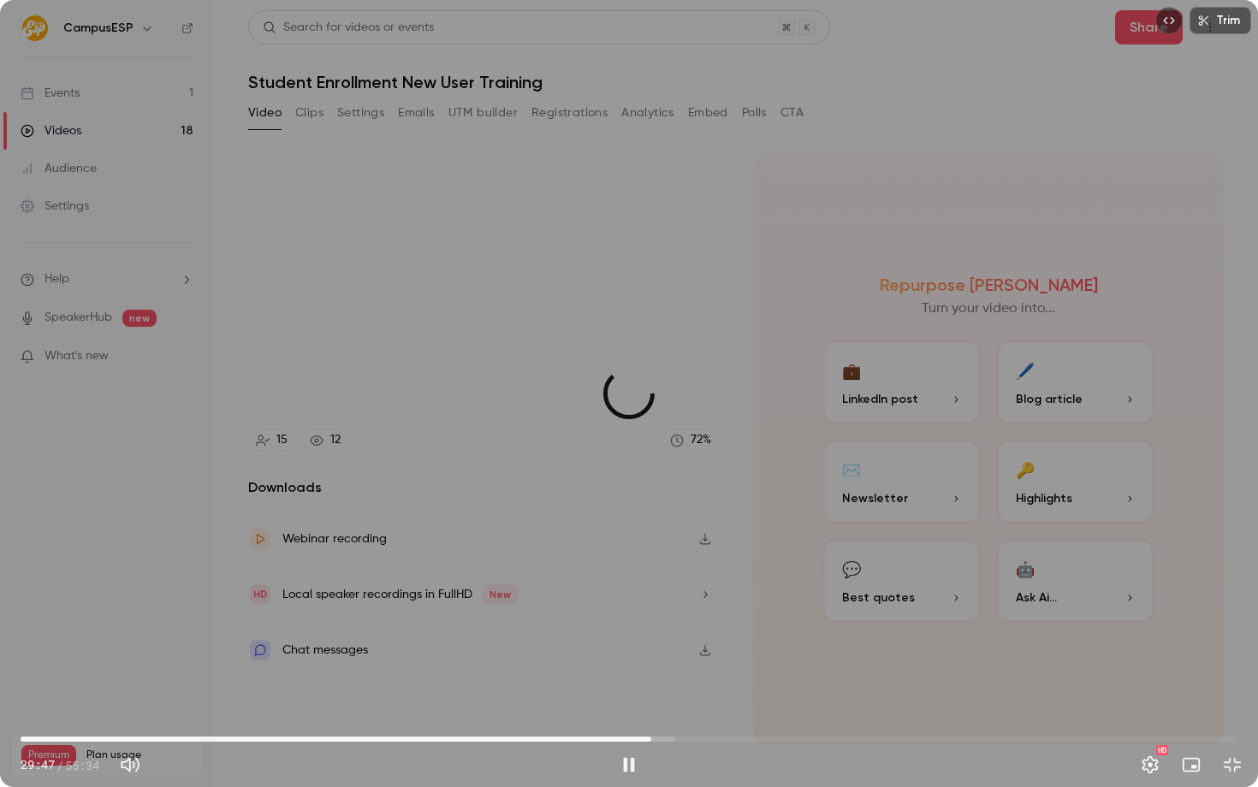
click at [651, 735] on span "28:48" at bounding box center [629, 739] width 1217 height 27
click at [649, 737] on span "28:49" at bounding box center [651, 739] width 5 height 5
click at [643, 737] on span "28:32" at bounding box center [645, 739] width 5 height 5
click at [638, 737] on span "28:20" at bounding box center [640, 739] width 5 height 5
click at [637, 737] on span "28:15" at bounding box center [639, 739] width 5 height 5
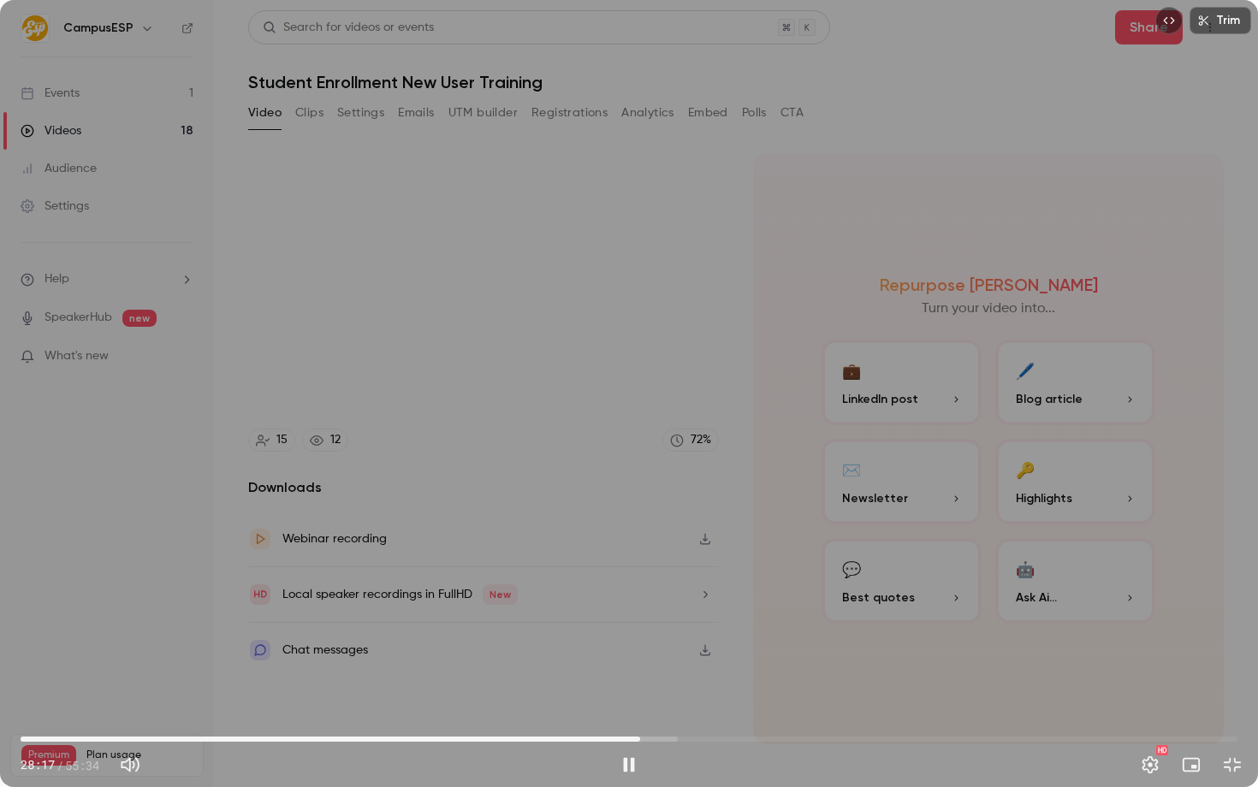
click at [608, 525] on div "Trim 28:17 28:17 / 55:34 HD" at bounding box center [629, 393] width 1258 height 787
click at [628, 740] on span "28:17" at bounding box center [629, 739] width 1217 height 27
click at [635, 592] on div "Trim 27:44 27:44 / 55:34 HD" at bounding box center [629, 393] width 1258 height 787
click at [577, 741] on span "27:46" at bounding box center [629, 739] width 1217 height 27
click at [557, 741] on span "24:30" at bounding box center [629, 739] width 1217 height 27
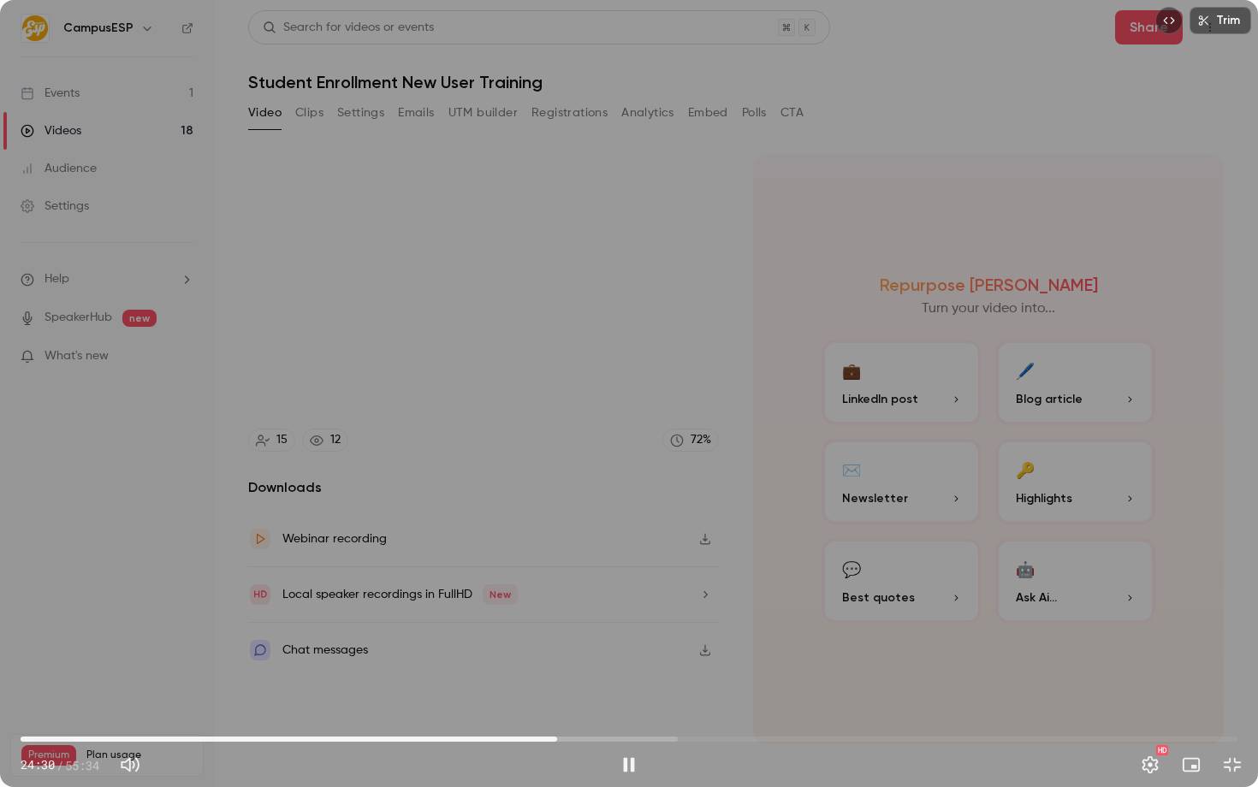
click at [539, 739] on span "24:30" at bounding box center [629, 739] width 1217 height 27
click at [628, 416] on div at bounding box center [629, 394] width 86 height 86
click at [584, 378] on div "Trim 23:56 23:56 / 55:34 HD" at bounding box center [629, 393] width 1258 height 787
click at [888, 448] on div "Trim 23:57 23:57 / 55:34 HD" at bounding box center [629, 393] width 1258 height 787
click at [465, 513] on div "Trim 24:25 24:25 / 55:34 HD" at bounding box center [629, 393] width 1258 height 787
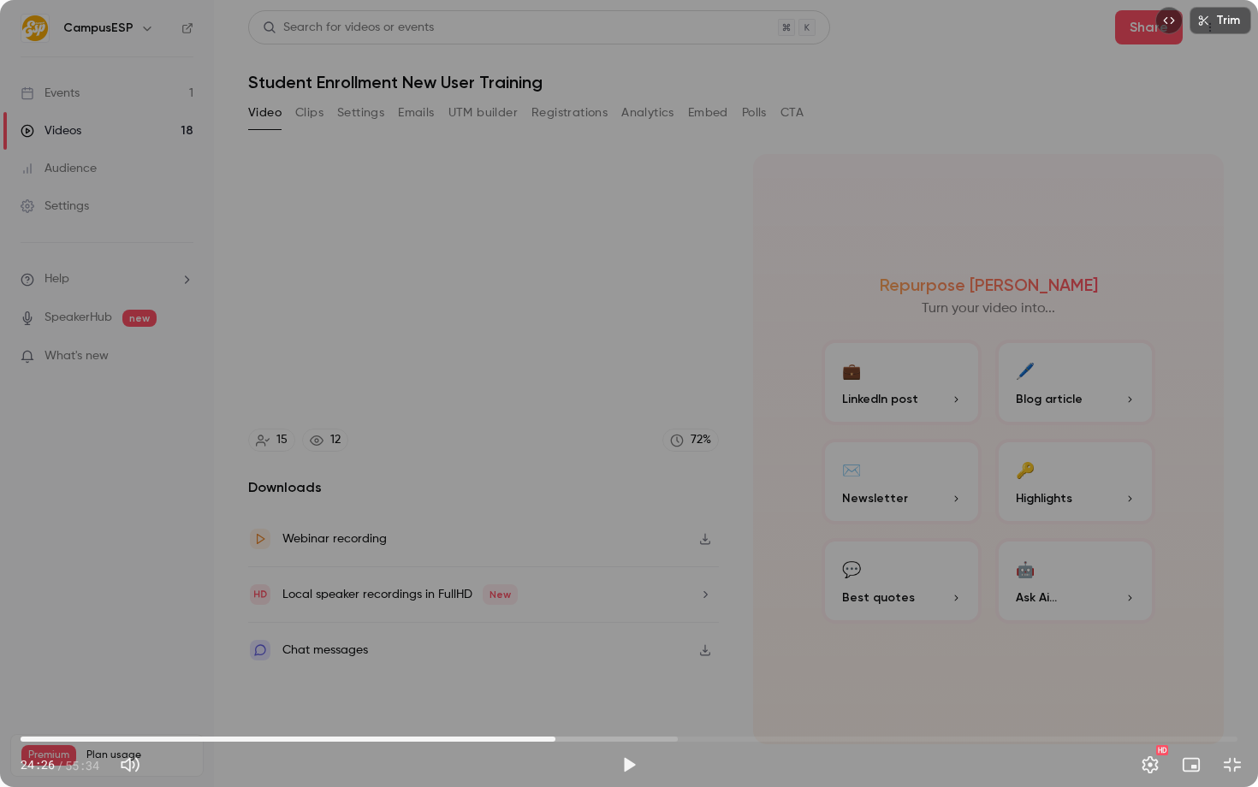
click at [465, 513] on div "Trim 24:26 24:26 / 55:34 HD" at bounding box center [629, 393] width 1258 height 787
click at [548, 413] on div "Trim 24:26 24:26 / 55:34 HD" at bounding box center [629, 393] width 1258 height 787
click at [630, 517] on div "Trim 24:34 24:34 / 55:34 HD" at bounding box center [629, 393] width 1258 height 787
click at [609, 372] on div at bounding box center [629, 394] width 86 height 86
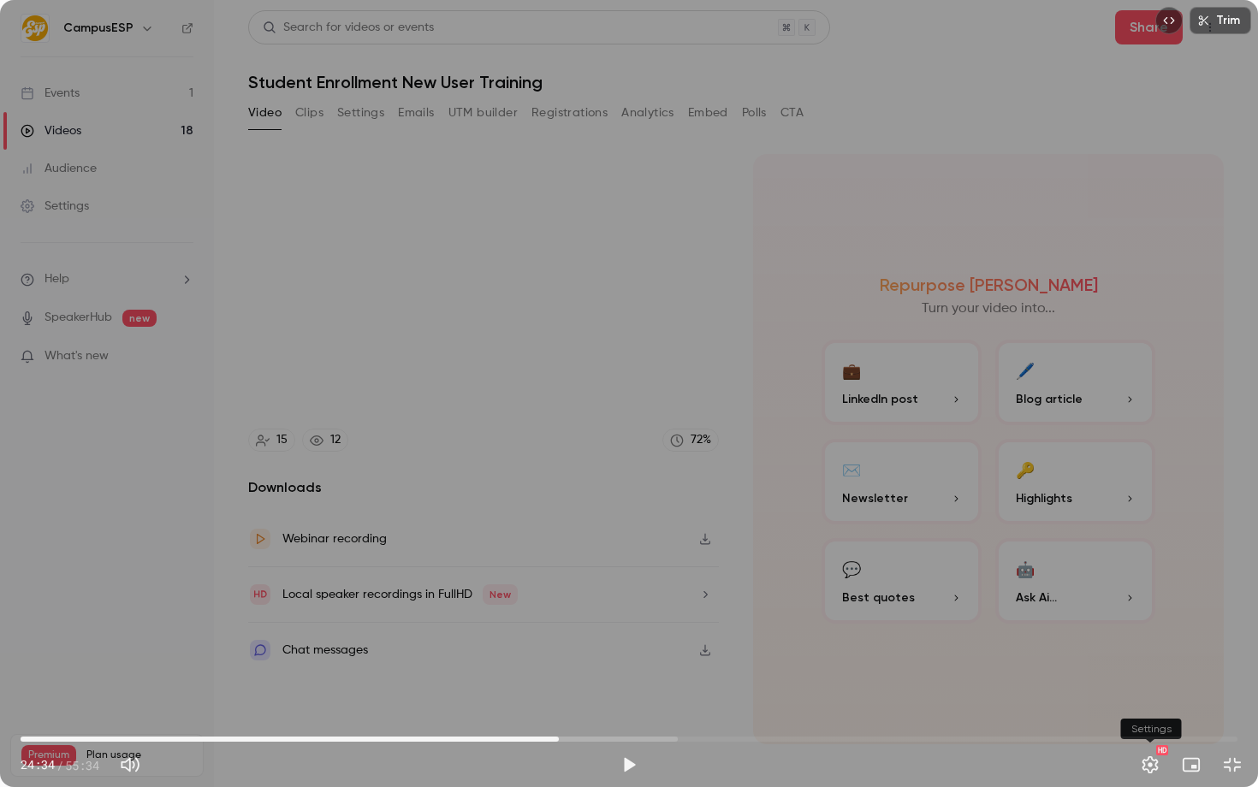
click at [1150, 766] on button "Settings" at bounding box center [1150, 765] width 34 height 34
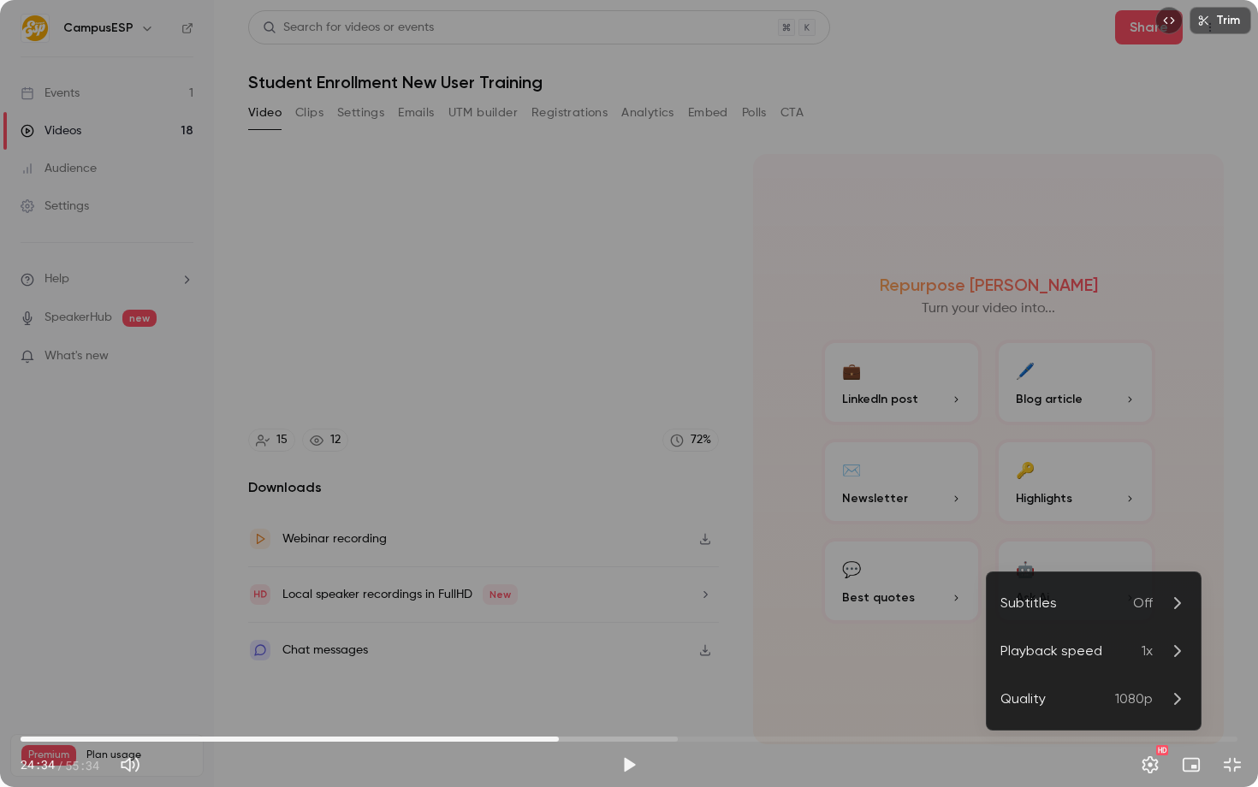
click at [1112, 652] on div "Playback speed" at bounding box center [1070, 651] width 141 height 21
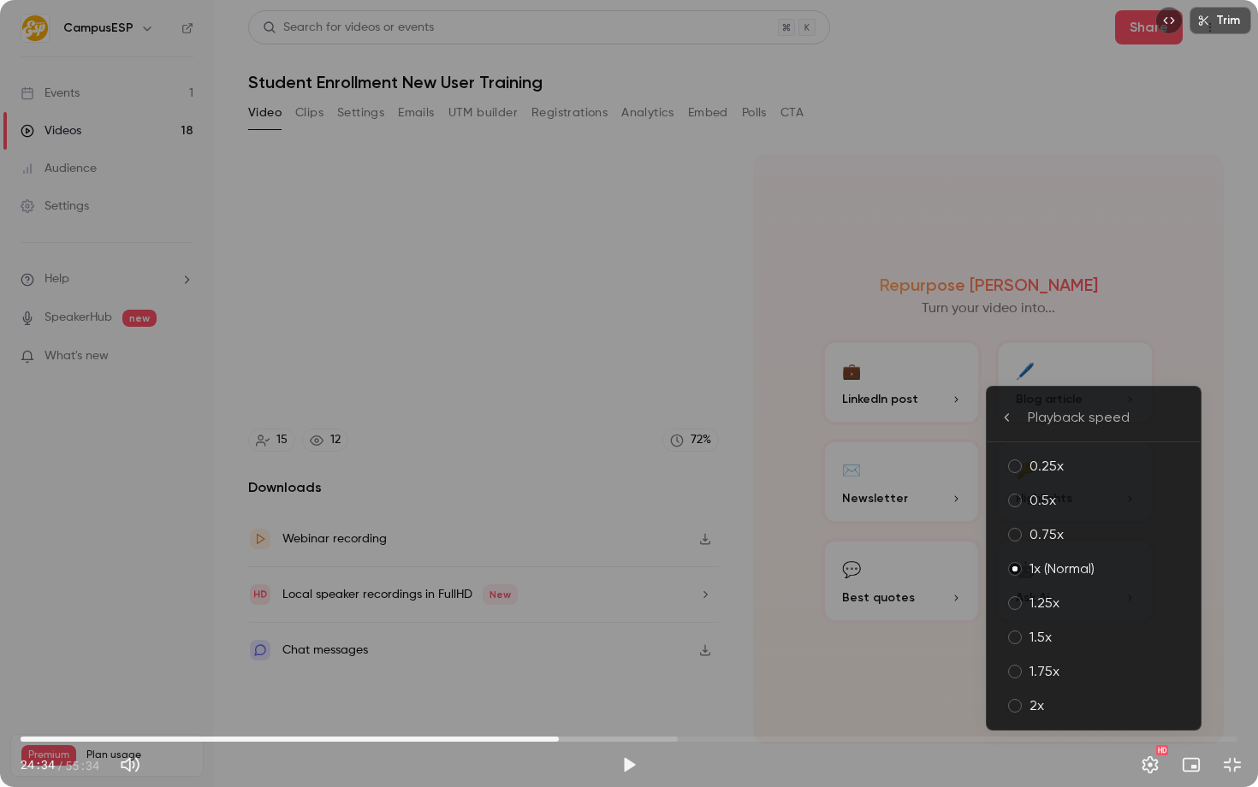
click at [1075, 505] on div "0.5x" at bounding box center [1107, 500] width 157 height 21
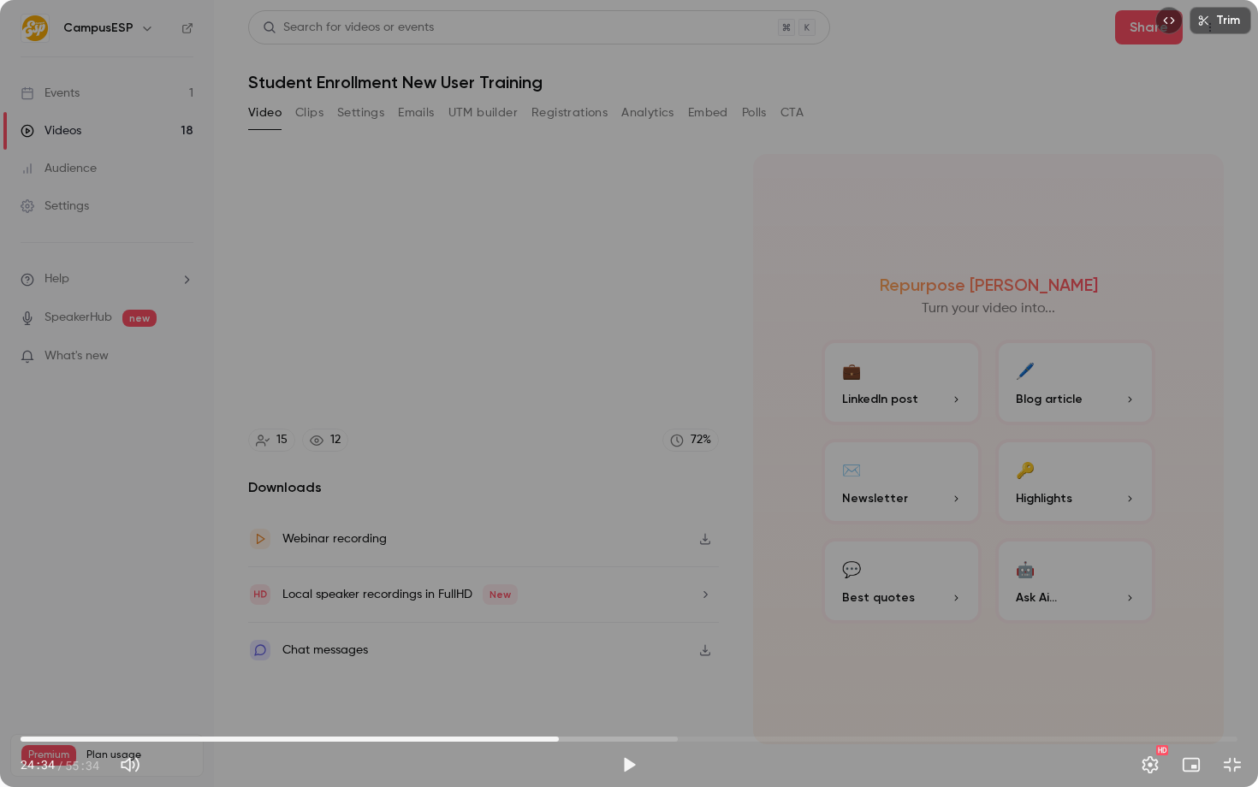
click at [939, 495] on div "Trim 24:34 24:34 / 55:34 HD" at bounding box center [629, 393] width 1258 height 787
click at [562, 741] on span "24:47" at bounding box center [562, 739] width 5 height 5
click at [561, 741] on span "24:44" at bounding box center [562, 739] width 5 height 5
click at [559, 740] on span "24:34" at bounding box center [558, 739] width 5 height 5
click at [722, 359] on div "Trim 24:51 24:51 / 55:34 HD" at bounding box center [629, 393] width 1258 height 787
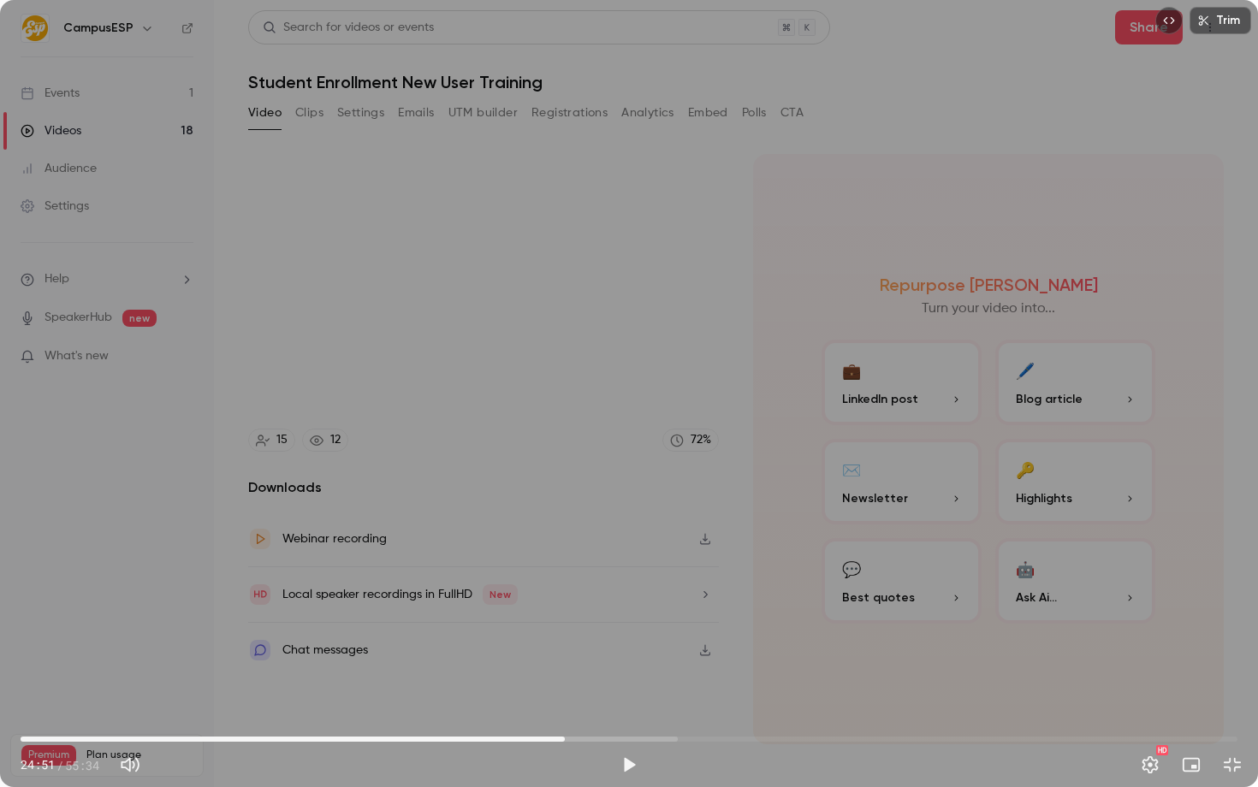
click at [547, 358] on div "Trim 24:51 24:51 / 55:34 HD" at bounding box center [629, 393] width 1258 height 787
click at [559, 362] on div "Trim 24:59 24:59 / 55:34 HD" at bounding box center [629, 393] width 1258 height 787
click at [603, 501] on div "Trim 24:59 24:59 / 55:34 HD" at bounding box center [629, 393] width 1258 height 787
click at [649, 459] on div "Trim 25:23 25:23 / 55:34 HD" at bounding box center [629, 393] width 1258 height 787
click at [797, 418] on div "Trim 25:23 25:23 / 55:34 HD" at bounding box center [629, 393] width 1258 height 787
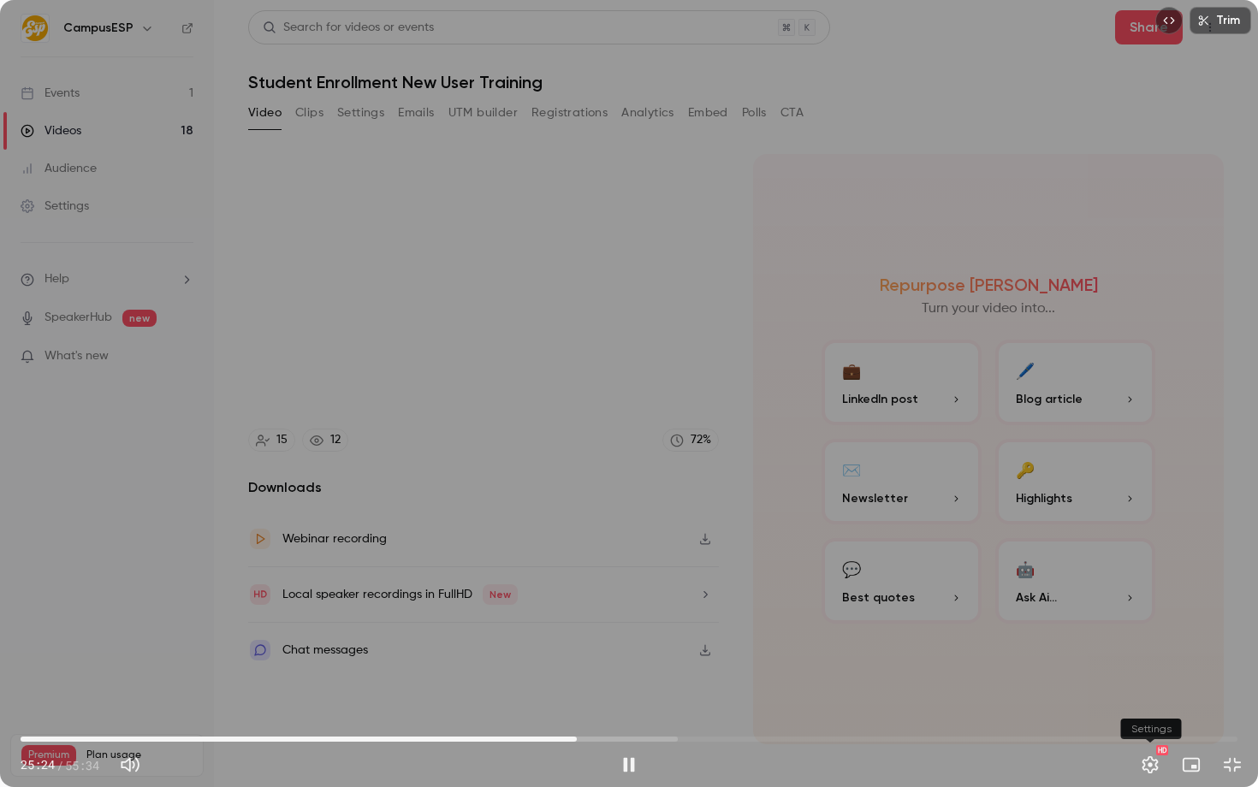
click at [1152, 762] on button "Settings" at bounding box center [1150, 765] width 34 height 34
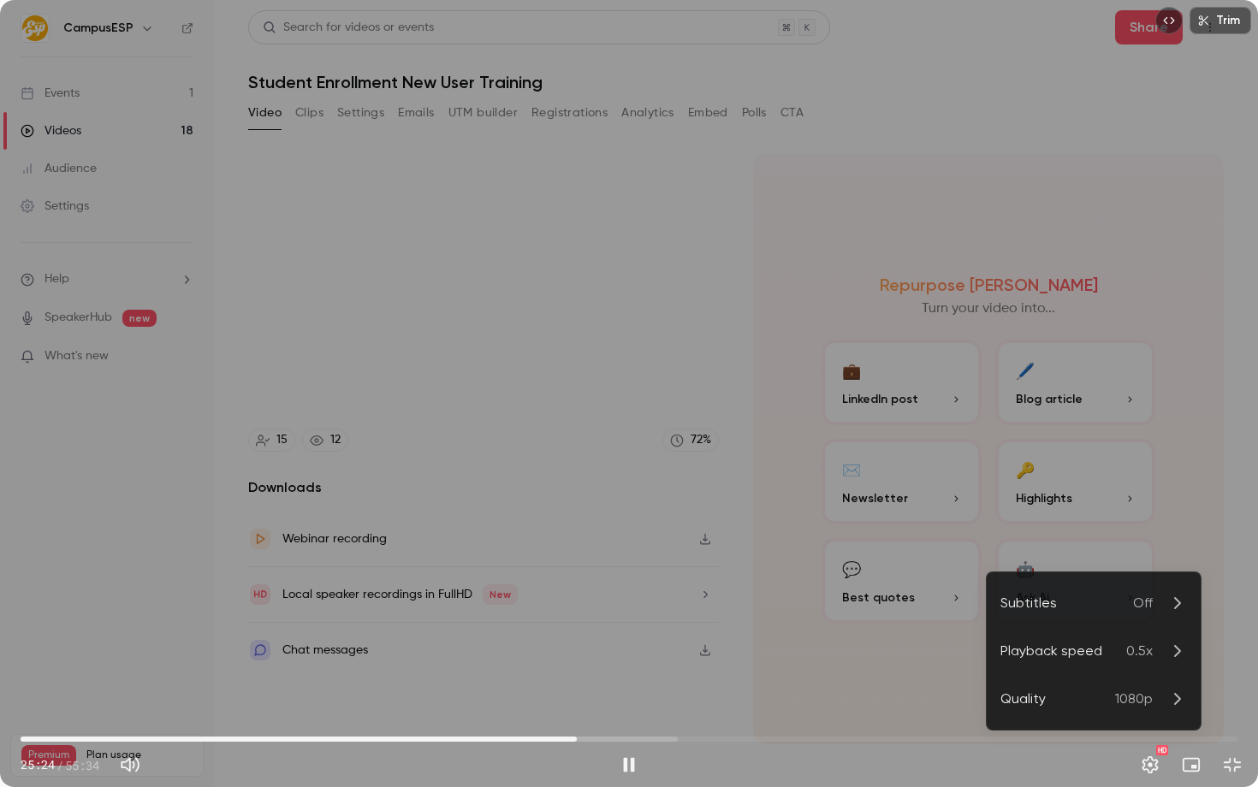
click at [1091, 652] on div "Playback speed" at bounding box center [1063, 651] width 126 height 21
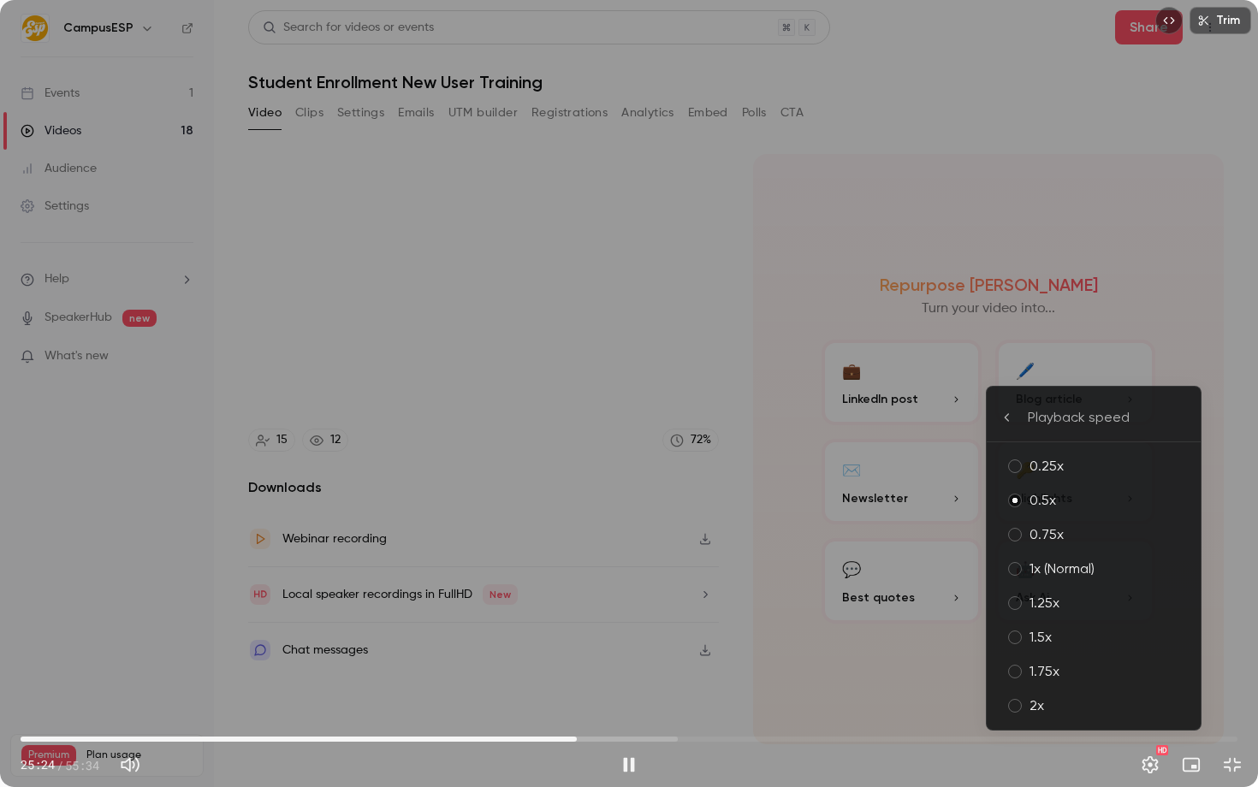
click at [1026, 452] on li "0.25x" at bounding box center [1094, 466] width 214 height 34
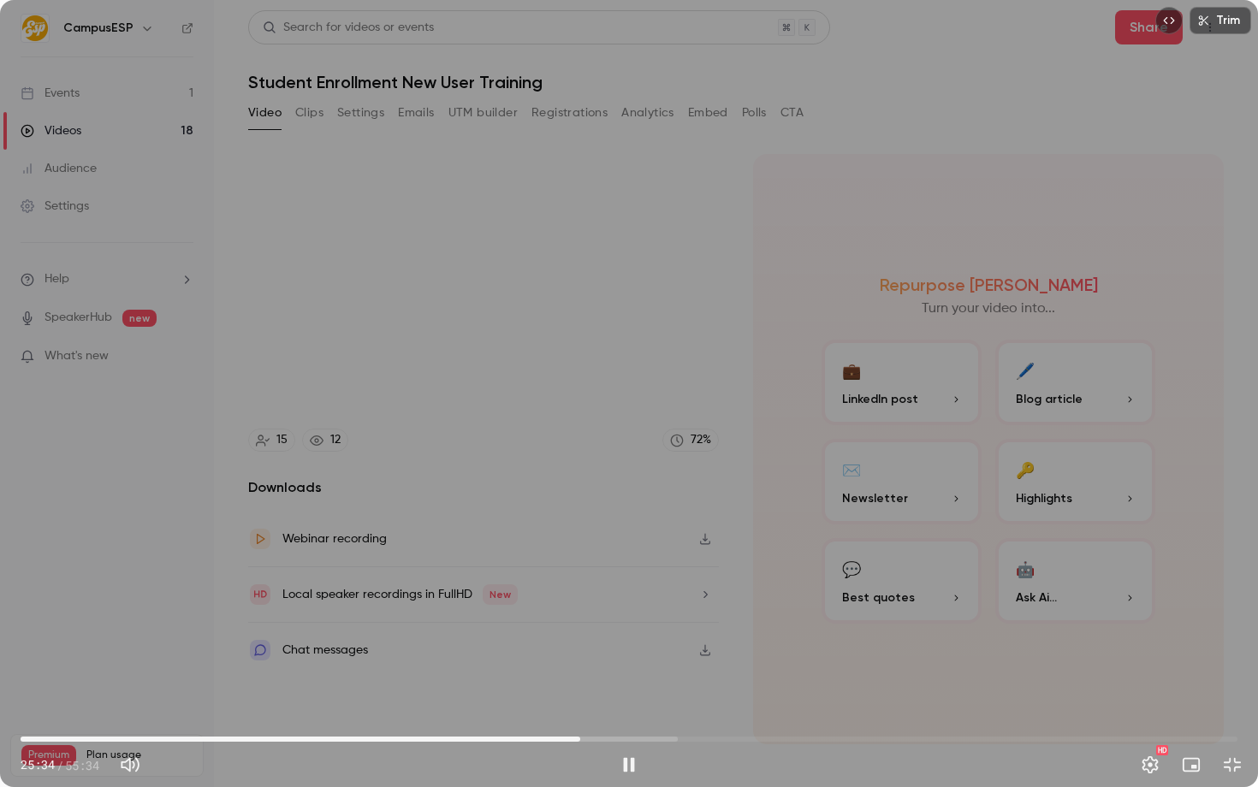
click at [444, 425] on div "Trim 25:34 25:34 / 55:34 HD" at bounding box center [629, 393] width 1258 height 787
click at [858, 414] on div "Trim 25:34 25:34 / 55:34 HD" at bounding box center [629, 393] width 1258 height 787
click at [489, 410] on div "Trim 25:36 25:36 / 55:34 HD" at bounding box center [629, 393] width 1258 height 787
click at [1151, 765] on button "Settings" at bounding box center [1150, 765] width 34 height 34
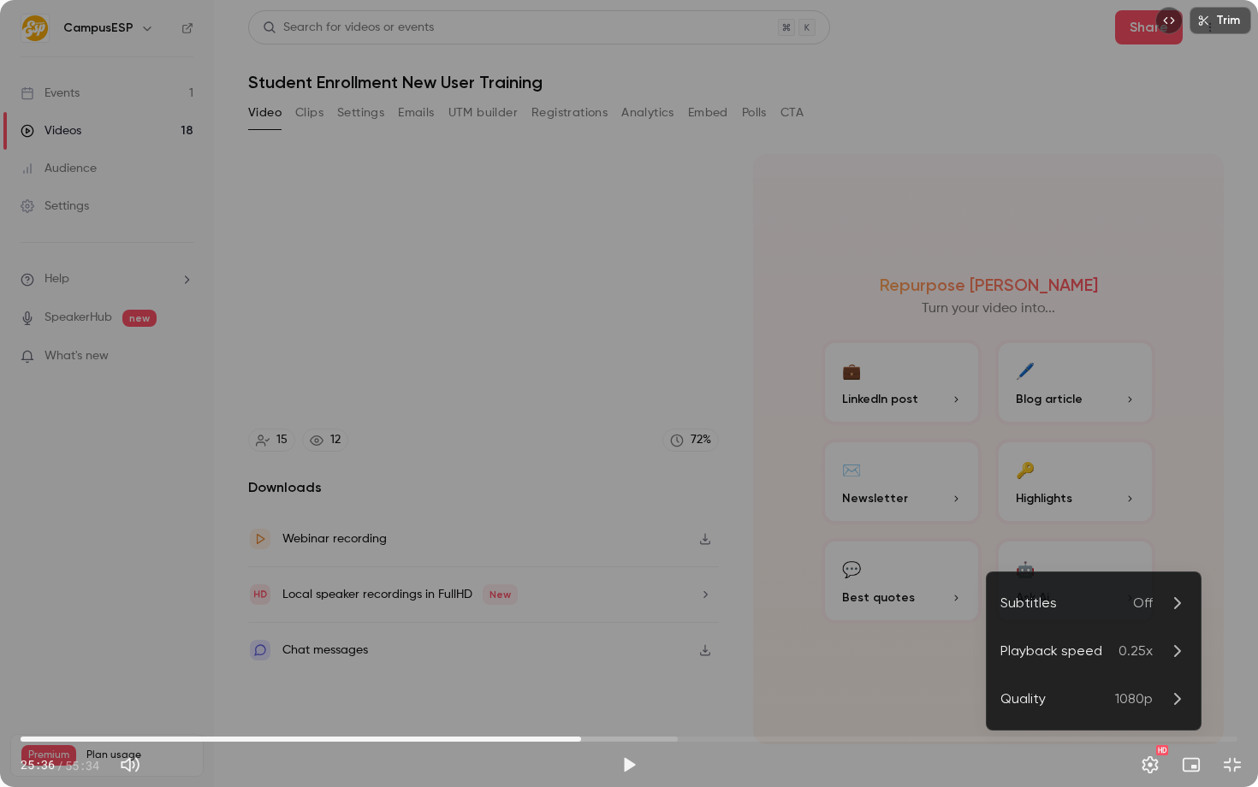
click at [1110, 664] on li "Playback speed 0.25x" at bounding box center [1094, 651] width 214 height 48
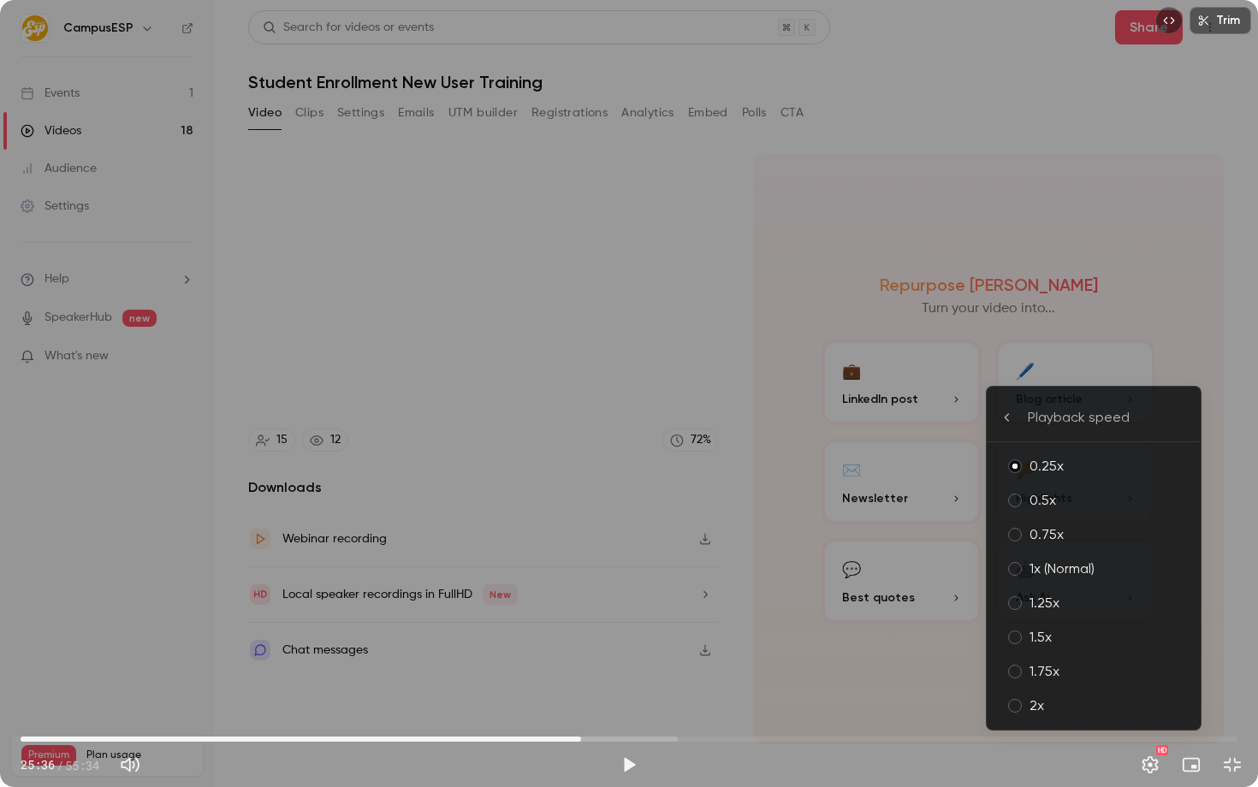
click at [1058, 507] on div "0.5x" at bounding box center [1107, 500] width 157 height 21
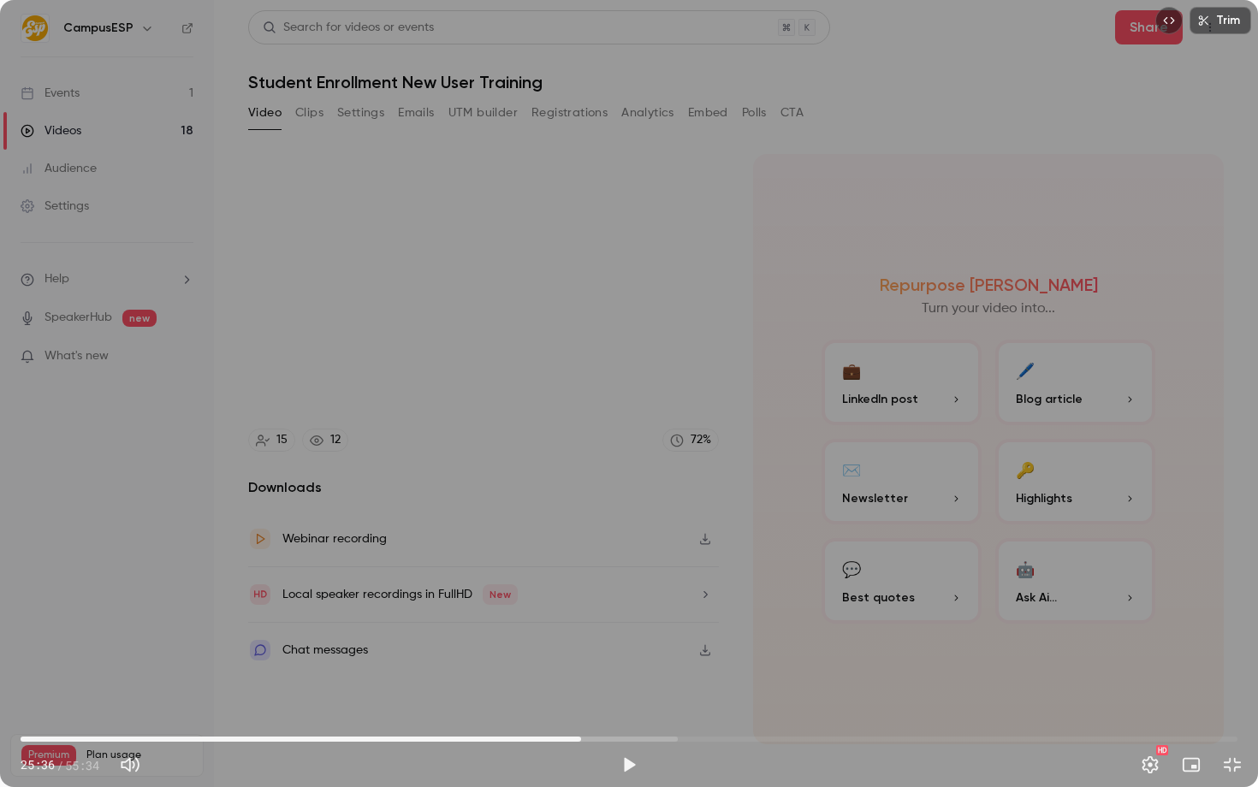
click at [465, 523] on div "Trim 25:36 25:36 / 55:34 HD" at bounding box center [629, 393] width 1258 height 787
click at [572, 448] on div "Trim 26:02 26:02 / 55:34 HD" at bounding box center [629, 393] width 1258 height 787
click at [715, 420] on div "Trim 26:02 26:02 / 55:34 HD" at bounding box center [629, 393] width 1258 height 787
click at [691, 466] on div "Trim 26:43 26:43 / 55:34 HD" at bounding box center [629, 393] width 1258 height 787
click at [501, 416] on div "Trim 26:43 26:43 / 55:34 HD" at bounding box center [629, 393] width 1258 height 787
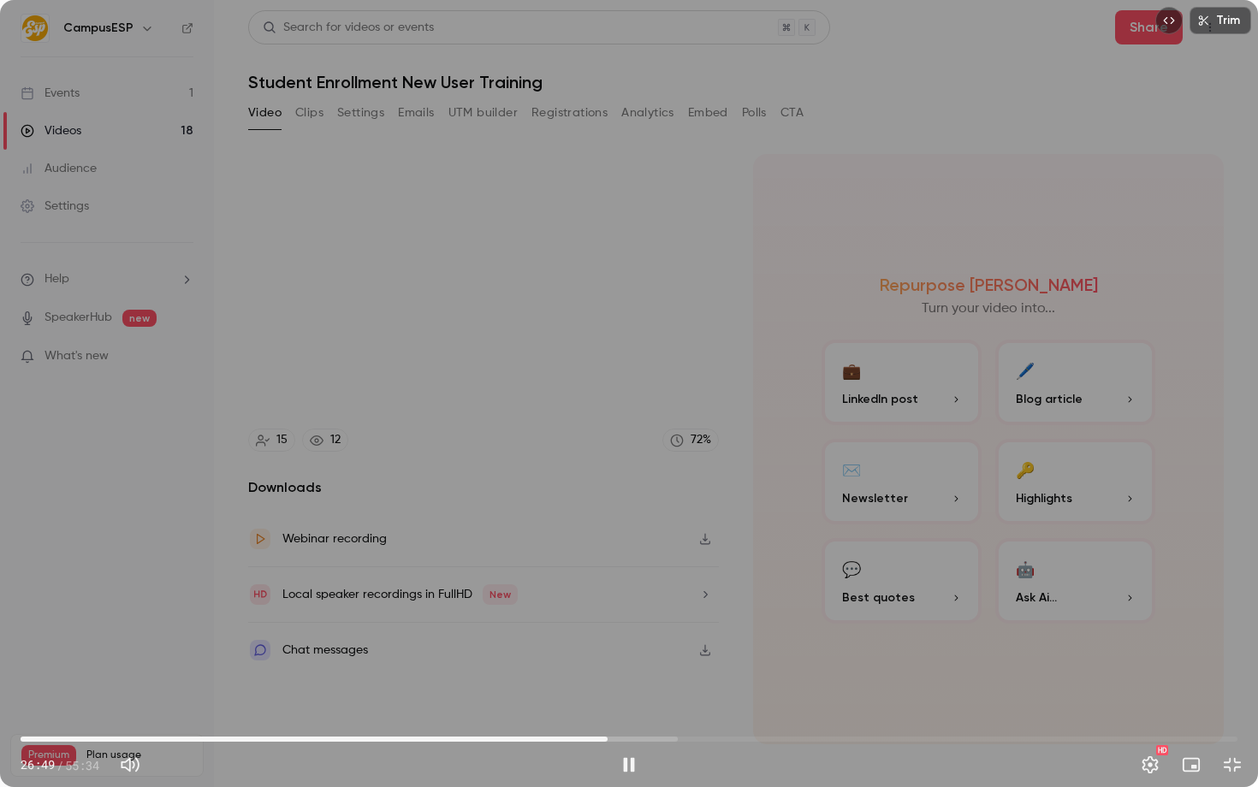
click at [371, 454] on div "Trim 26:49 26:49 / 55:34 HD" at bounding box center [629, 393] width 1258 height 787
click at [667, 460] on div "Trim 26:49 26:49 / 55:34 HD" at bounding box center [629, 393] width 1258 height 787
click at [695, 394] on div "Trim 27:17 27:17 / 55:34 HD" at bounding box center [629, 393] width 1258 height 787
click at [651, 443] on div "Trim 27:17 27:17 / 55:34 HD" at bounding box center [629, 393] width 1258 height 787
click at [714, 441] on div "Trim 27:20 27:20 / 55:34 HD" at bounding box center [629, 393] width 1258 height 787
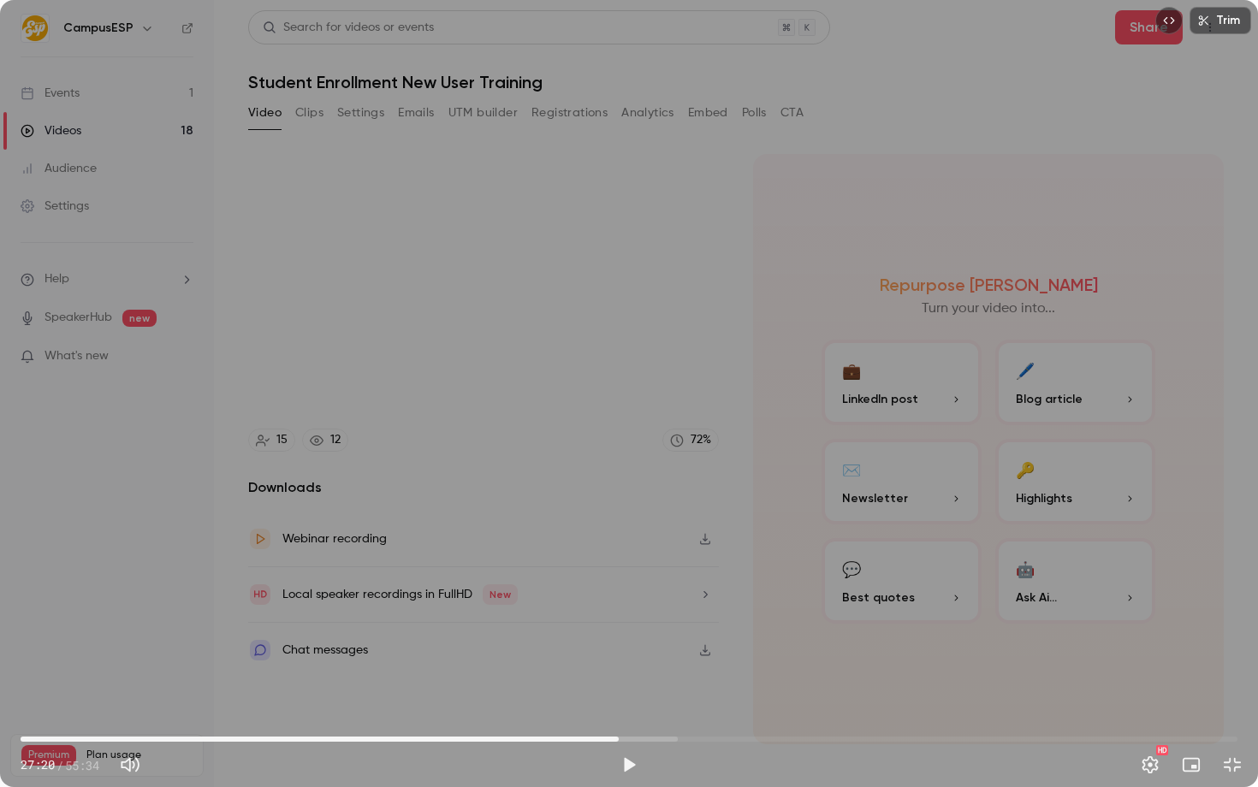
click at [595, 359] on div "Trim 27:20 27:20 / 55:34 HD" at bounding box center [629, 393] width 1258 height 787
click at [667, 413] on div "Trim 27:26 27:26 / 55:34 HD" at bounding box center [629, 393] width 1258 height 787
click at [664, 385] on div at bounding box center [629, 394] width 86 height 86
click at [605, 431] on div "Trim 27:26 27:26 / 55:34 HD" at bounding box center [629, 393] width 1258 height 787
click at [771, 444] on div "Trim 27:33 27:33 / 55:34 HD" at bounding box center [629, 393] width 1258 height 787
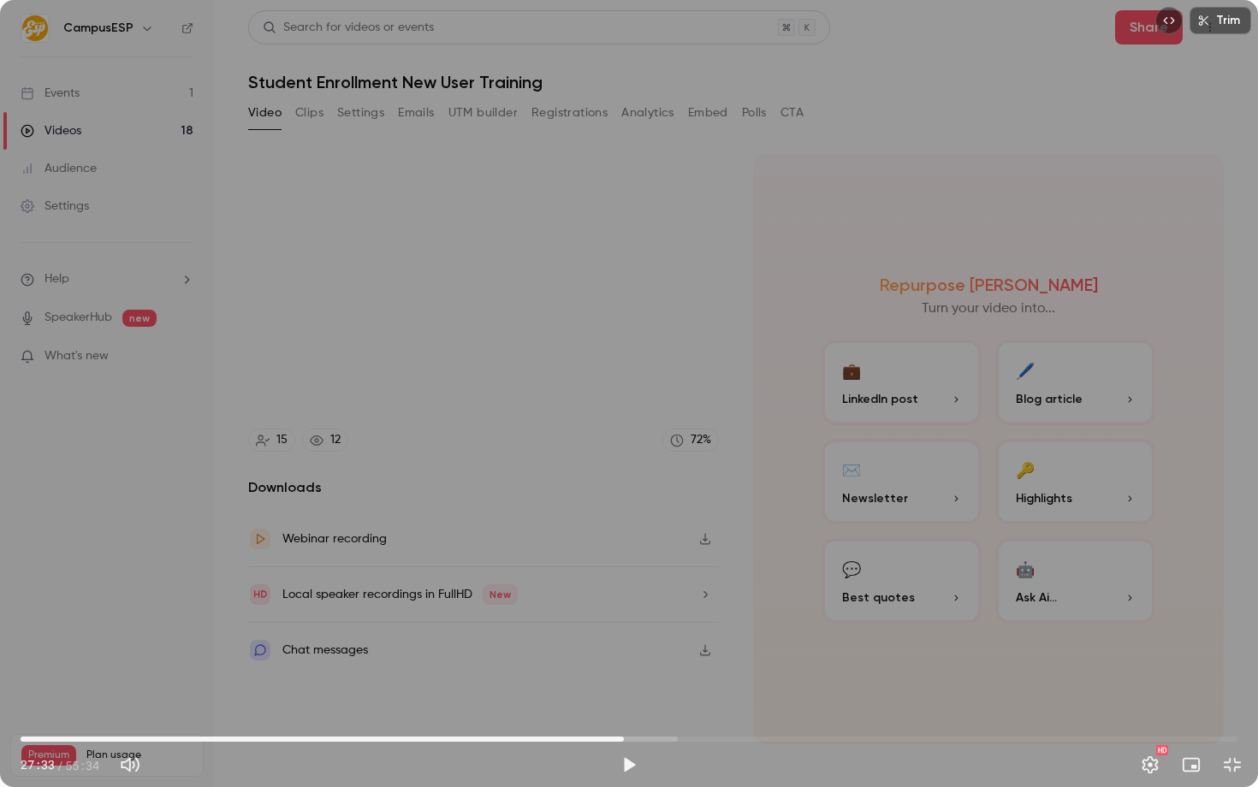
click at [629, 383] on icon at bounding box center [629, 393] width 34 height 34
click at [664, 459] on div "Trim 27:33 27:33 / 55:34 HD" at bounding box center [629, 393] width 1258 height 787
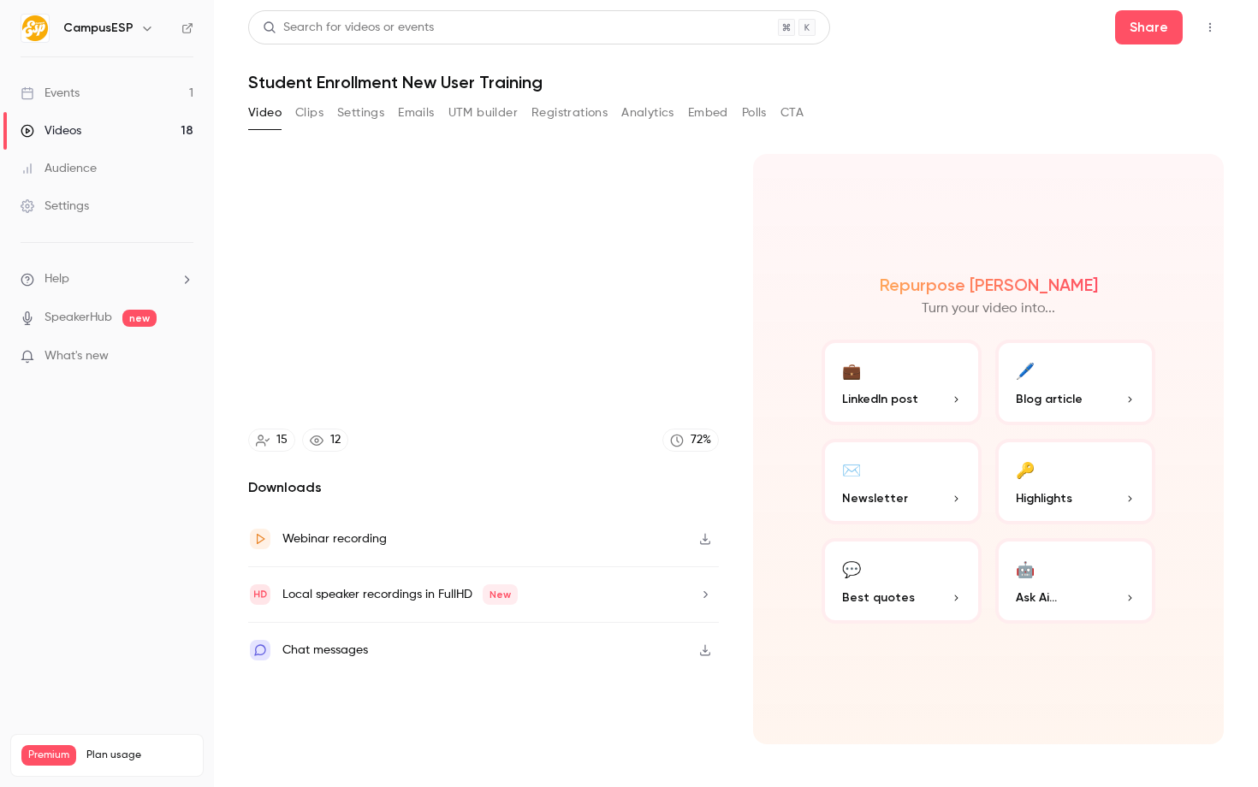
click at [480, 444] on video at bounding box center [629, 393] width 1258 height 787
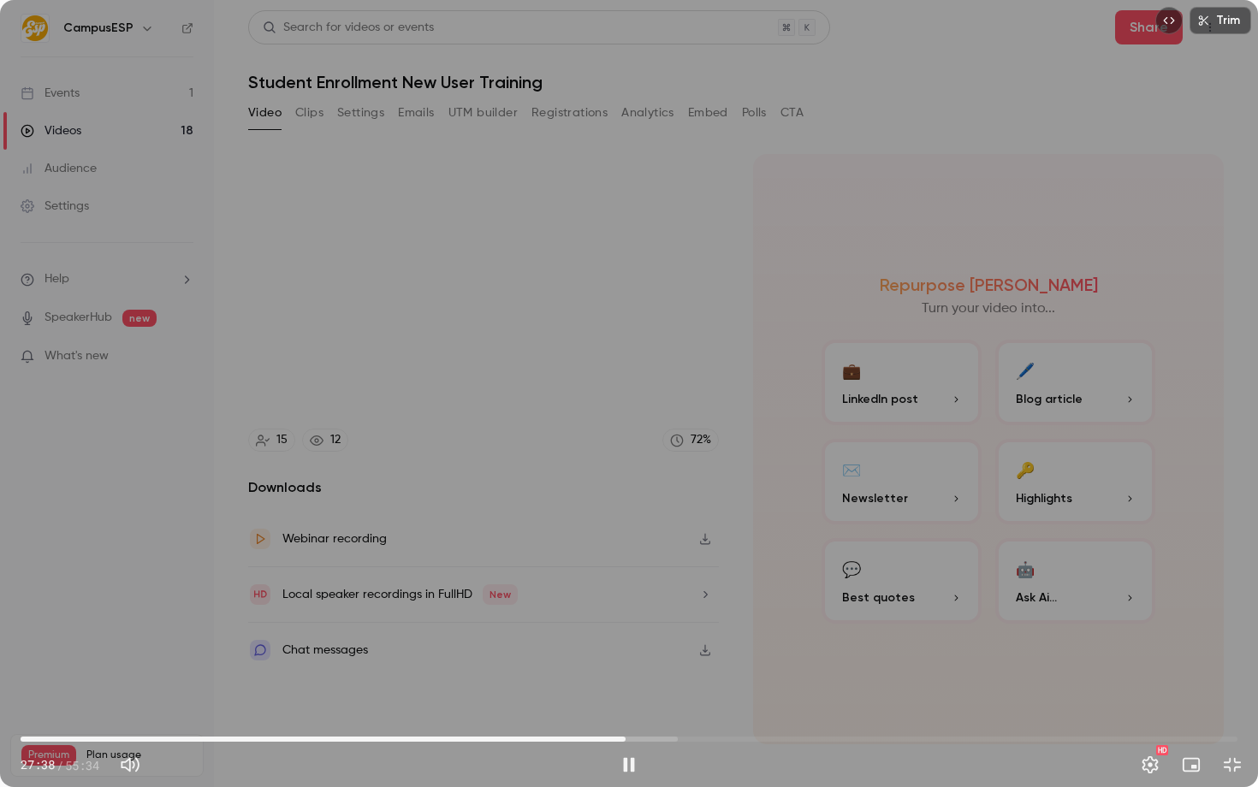
click at [471, 434] on div "Trim 27:38 27:38 / 55:34 HD" at bounding box center [629, 393] width 1258 height 787
click at [539, 515] on div "Trim 27:38 27:38 / 55:34 HD" at bounding box center [629, 393] width 1258 height 787
click at [642, 739] on span "28:15" at bounding box center [639, 739] width 5 height 5
click at [646, 738] on span "28:34" at bounding box center [645, 739] width 5 height 5
click at [580, 481] on div "Trim 28:54 28:54 / 55:34 HD" at bounding box center [629, 393] width 1258 height 787
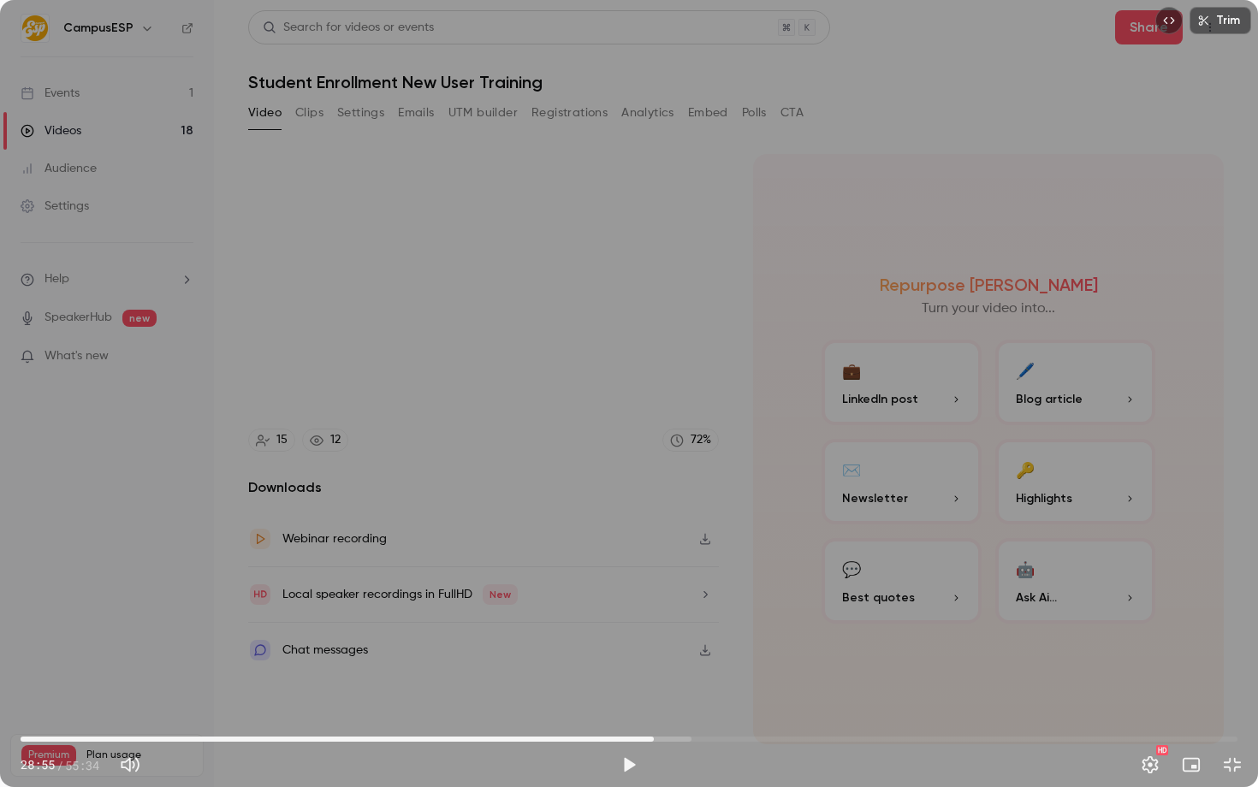
click at [378, 384] on div "Trim 28:55 28:55 / 55:34 HD" at bounding box center [629, 393] width 1258 height 787
click at [649, 424] on div at bounding box center [629, 394] width 86 height 86
click at [602, 378] on div at bounding box center [629, 394] width 86 height 86
click at [850, 491] on div "Trim 29:11 29:11 / 55:34 HD" at bounding box center [629, 393] width 1258 height 787
click at [657, 740] on span "29:11" at bounding box center [659, 739] width 5 height 5
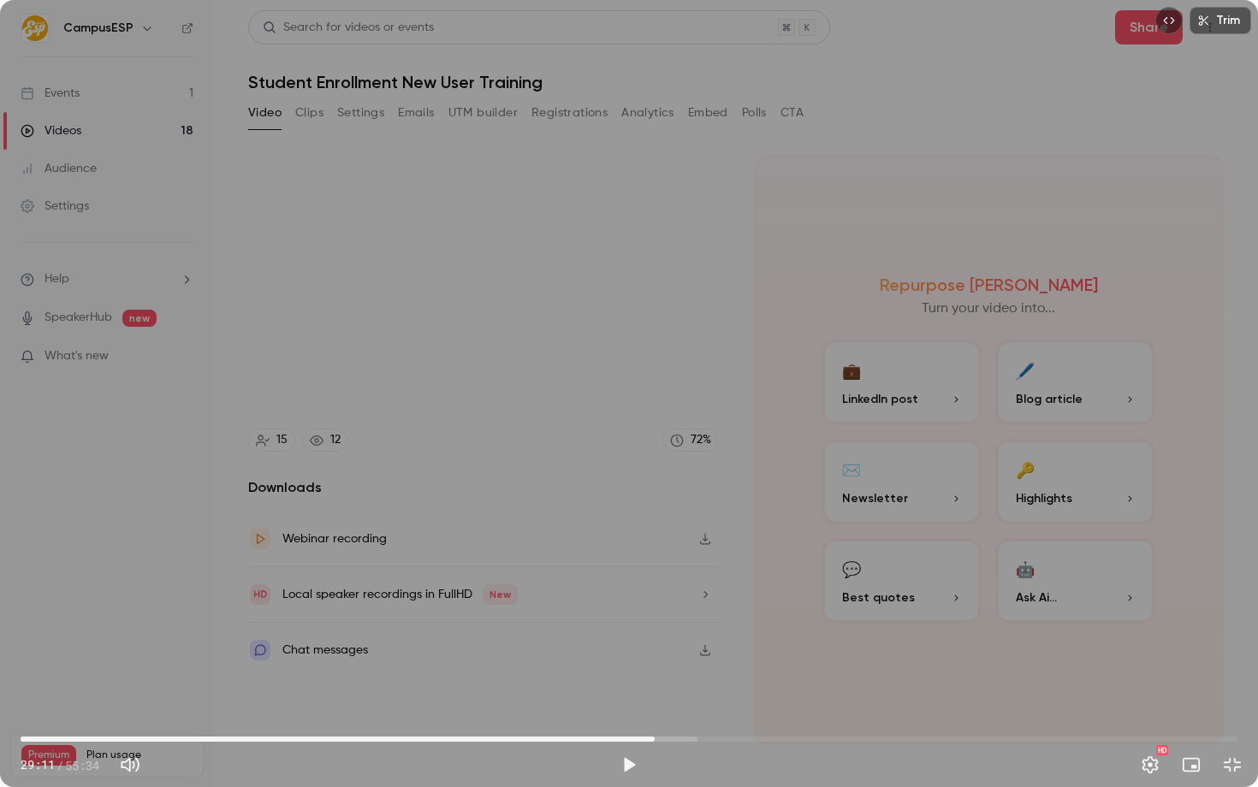
click at [655, 740] on span "28:57" at bounding box center [654, 739] width 5 height 5
click at [631, 759] on button "Play" at bounding box center [629, 765] width 34 height 34
click at [964, 491] on div "Trim 29:08 29:08 / 55:34 HD" at bounding box center [629, 393] width 1258 height 787
click at [670, 326] on div "Trim 29:08 29:08 / 55:34 HD" at bounding box center [629, 393] width 1258 height 787
click at [615, 329] on div "Trim 29:09 29:09 / 55:34 HD" at bounding box center [629, 393] width 1258 height 787
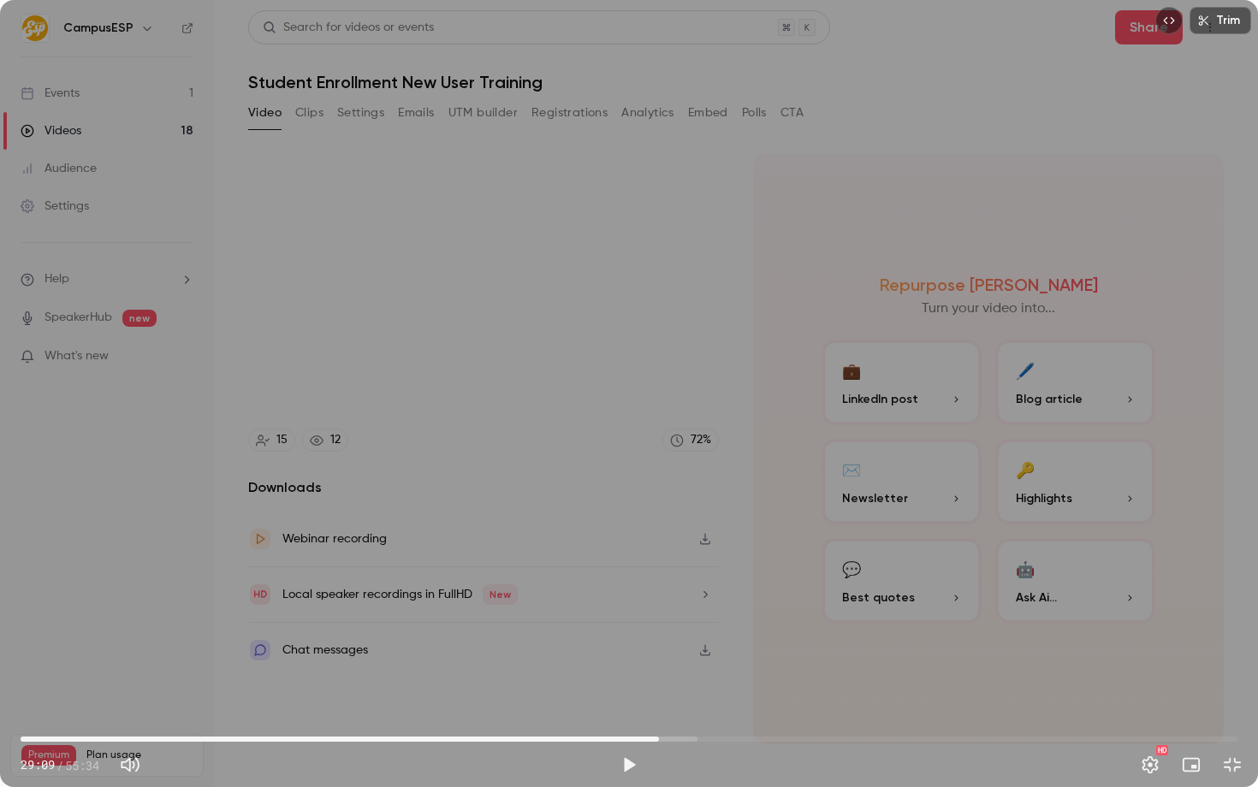
click at [516, 388] on div "Trim 29:09 29:09 / 55:34 HD" at bounding box center [629, 393] width 1258 height 787
click at [530, 417] on div "Trim 29:21 29:21 / 55:34 HD" at bounding box center [629, 393] width 1258 height 787
click at [397, 516] on div "Trim 29:21 29:21 / 55:34 HD" at bounding box center [629, 393] width 1258 height 787
click at [579, 453] on div "Trim 29:32 29:32 / 55:34 HD" at bounding box center [629, 393] width 1258 height 787
click at [631, 437] on div "Trim 29:32 29:32 / 55:34 HD" at bounding box center [629, 393] width 1258 height 787
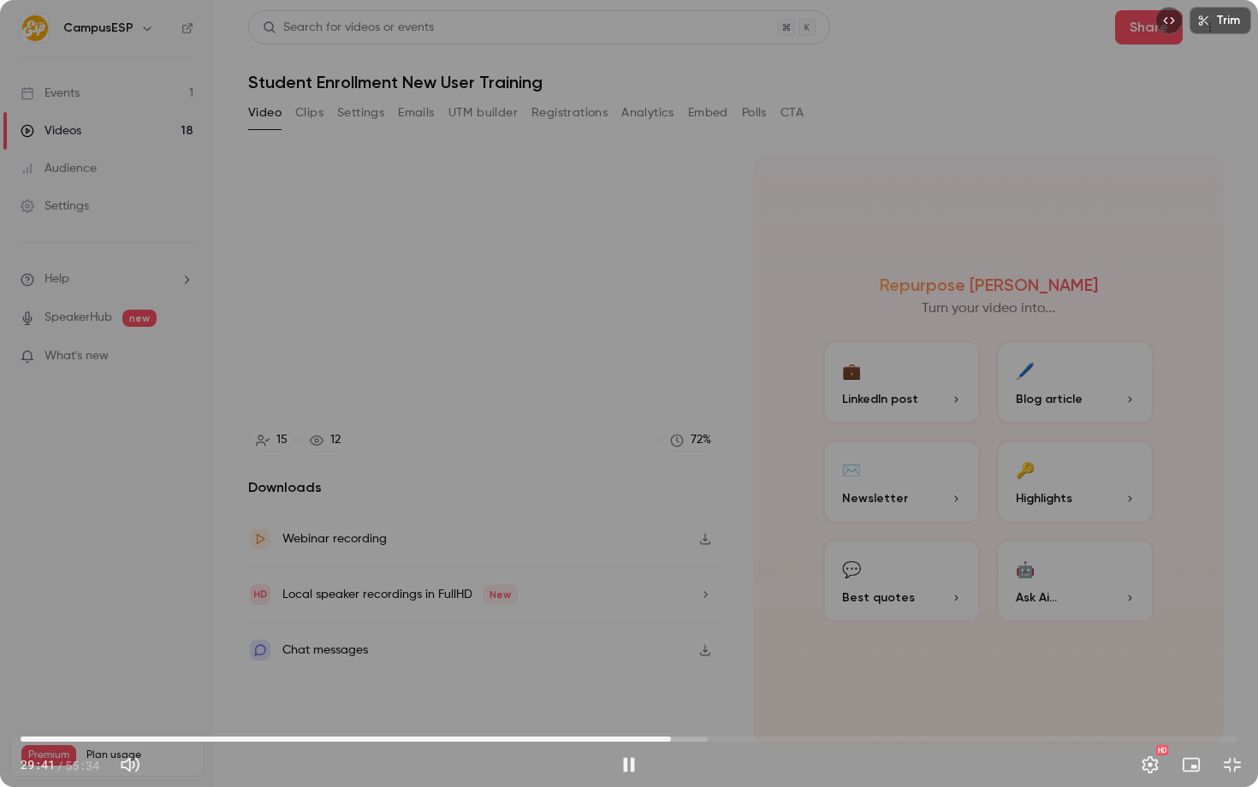
click at [284, 577] on div "Trim 29:41 29:41 / 55:34 HD" at bounding box center [629, 393] width 1258 height 787
click at [815, 363] on div "Trim 29:41 29:41 / 55:34 HD" at bounding box center [629, 393] width 1258 height 787
click at [584, 387] on div "Trim 29:46 29:46 / 55:34 HD" at bounding box center [629, 393] width 1258 height 787
click at [539, 517] on div "Trim 29:46 29:46 / 55:34 HD" at bounding box center [629, 393] width 1258 height 787
click at [525, 431] on div "Trim 29:52 29:52 / 55:34 HD" at bounding box center [629, 393] width 1258 height 787
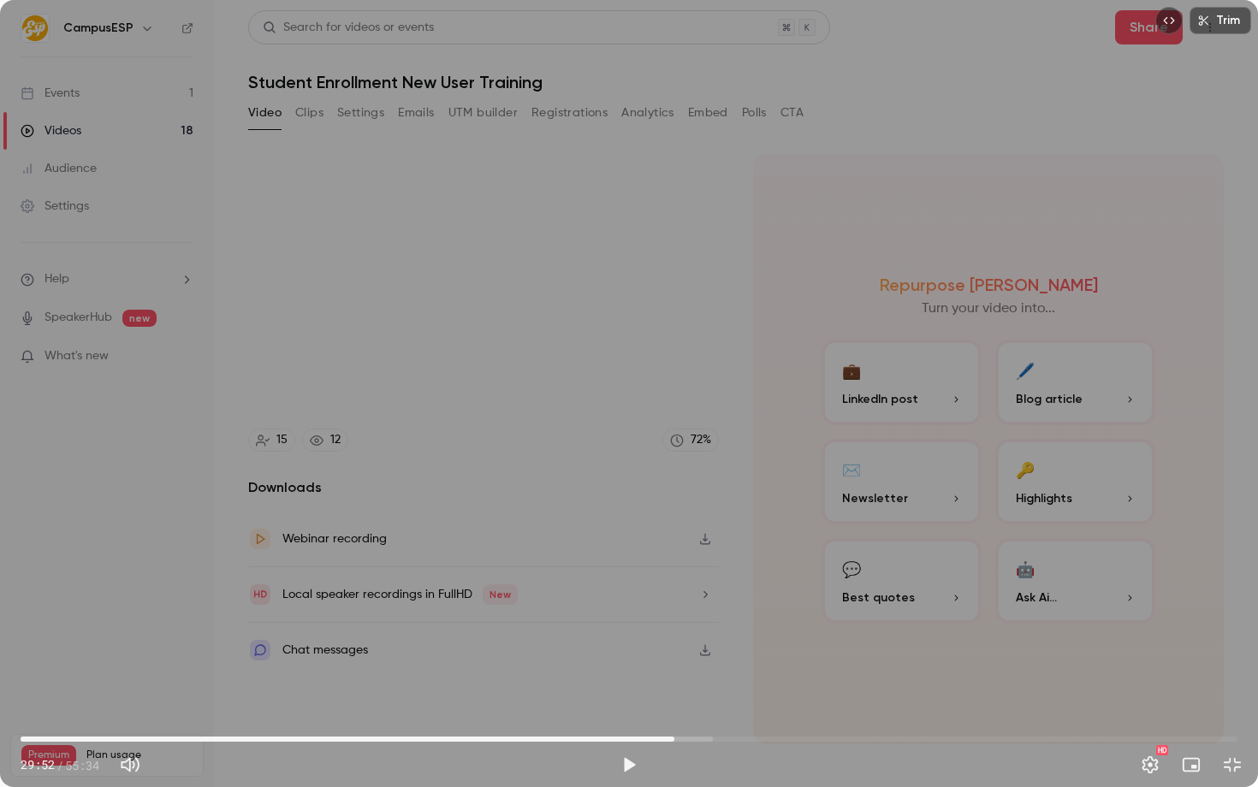
click at [584, 449] on div "Trim 29:52 29:52 / 55:34 HD" at bounding box center [629, 393] width 1258 height 787
click at [608, 463] on div "Trim 30:06 30:06 / 55:34 HD" at bounding box center [629, 393] width 1258 height 787
click at [393, 479] on div "Trim 30:06 30:06 / 55:34 HD" at bounding box center [629, 393] width 1258 height 787
click at [557, 459] on div "Trim 30:23 30:23 / 55:34 HD" at bounding box center [629, 393] width 1258 height 787
click at [686, 495] on div "Trim 30:23 30:23 / 55:34 HD" at bounding box center [629, 393] width 1258 height 787
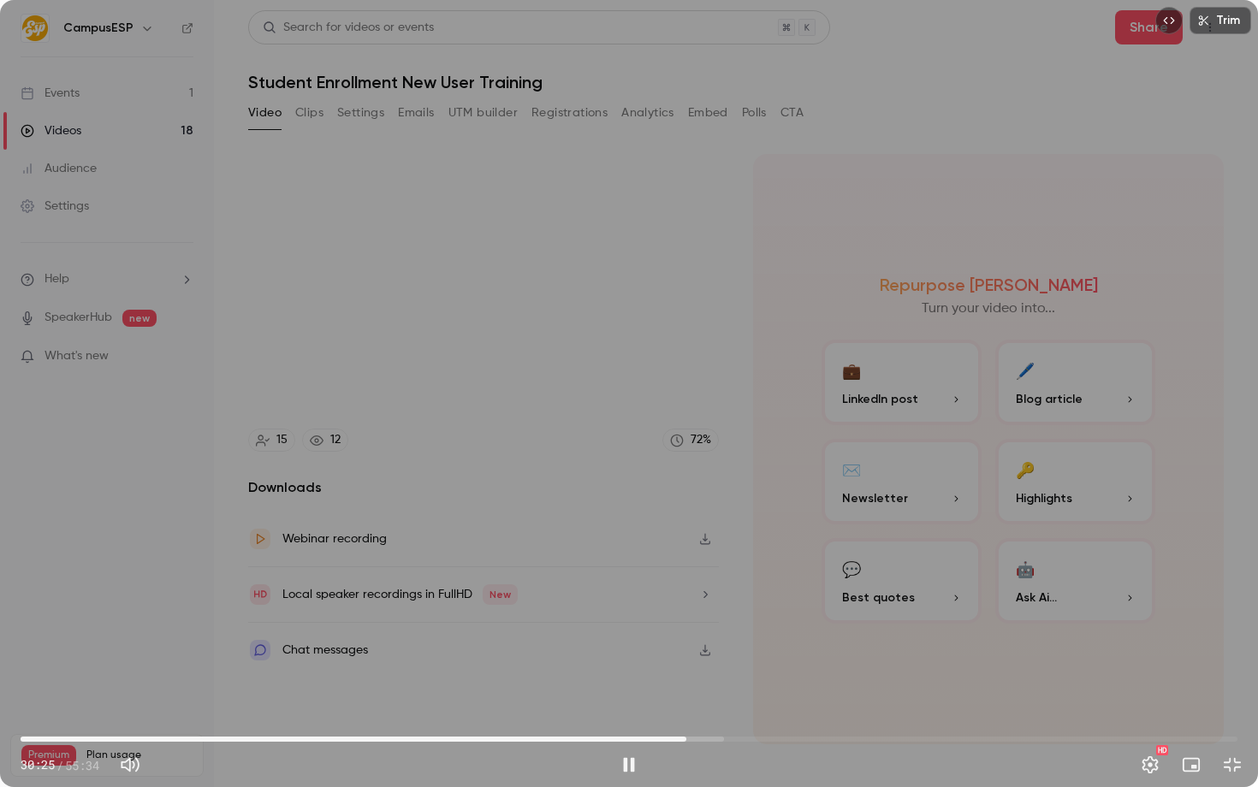
click at [684, 739] on span "30:25" at bounding box center [686, 739] width 5 height 5
click at [683, 740] on span "30:10" at bounding box center [681, 739] width 5 height 5
click at [685, 740] on span "30:15" at bounding box center [682, 739] width 5 height 5
click at [689, 737] on span "30:38" at bounding box center [691, 739] width 5 height 5
click at [687, 737] on span "30:22" at bounding box center [685, 739] width 5 height 5
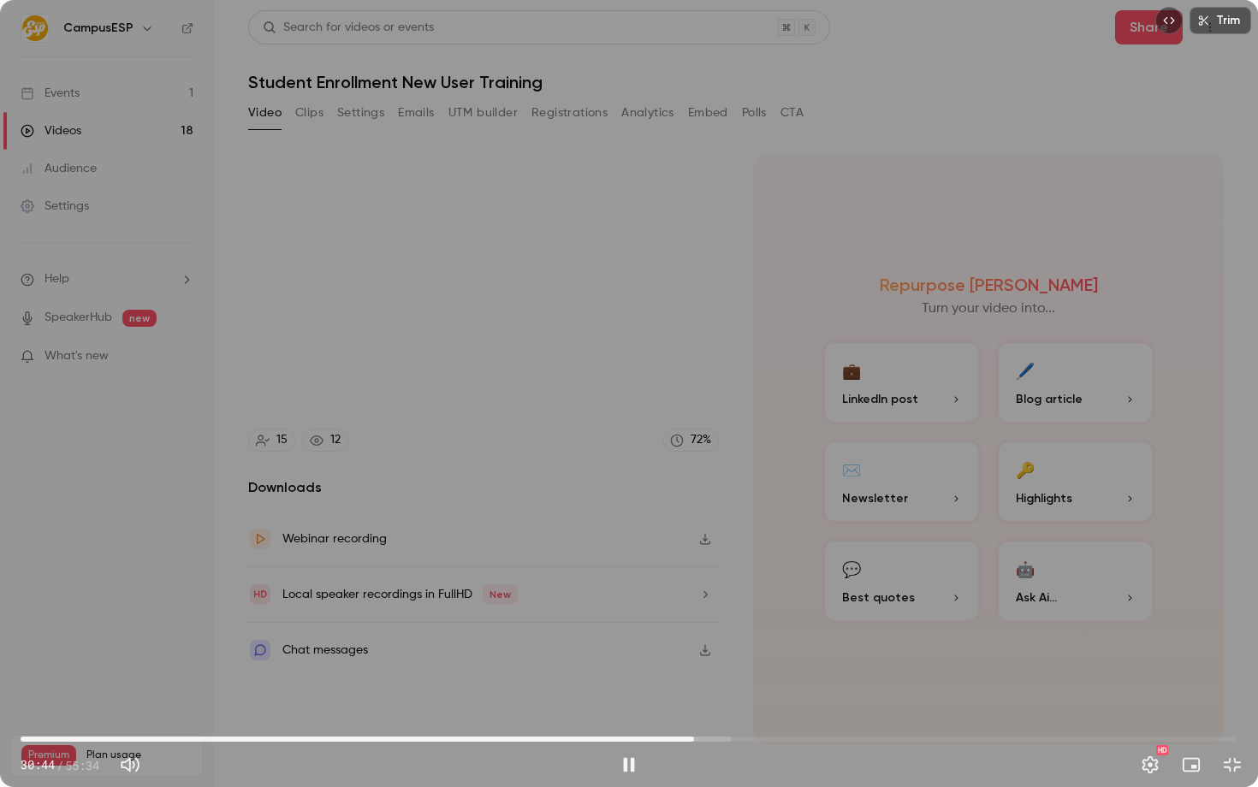
click at [691, 741] on span "30:44" at bounding box center [693, 739] width 5 height 5
click at [691, 741] on span "30:43" at bounding box center [693, 739] width 5 height 5
click at [689, 741] on span "30:38" at bounding box center [691, 739] width 5 height 5
click at [613, 359] on div at bounding box center [629, 394] width 86 height 86
click at [373, 375] on div "Trim 30:48 30:48 / 55:34 HD" at bounding box center [629, 393] width 1258 height 787
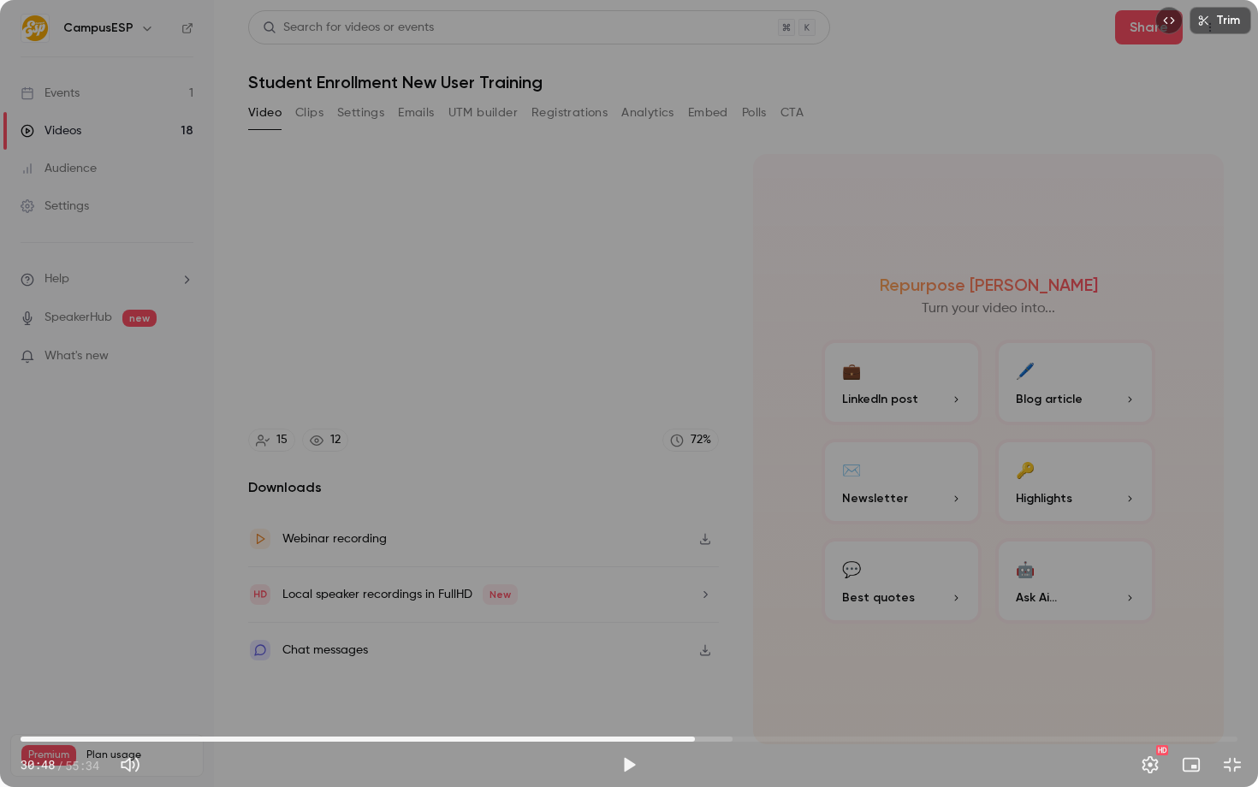
click at [801, 337] on div "Trim 30:48 30:48 / 55:34 HD" at bounding box center [629, 393] width 1258 height 787
click at [693, 737] on span "30:50" at bounding box center [695, 739] width 5 height 5
click at [693, 737] on span "30:43" at bounding box center [693, 739] width 5 height 5
click at [750, 352] on div "Trim 30:54 30:54 / 55:34 HD" at bounding box center [629, 393] width 1258 height 787
click at [613, 457] on div "Trim 30:54 30:54 / 55:34 HD" at bounding box center [629, 393] width 1258 height 787
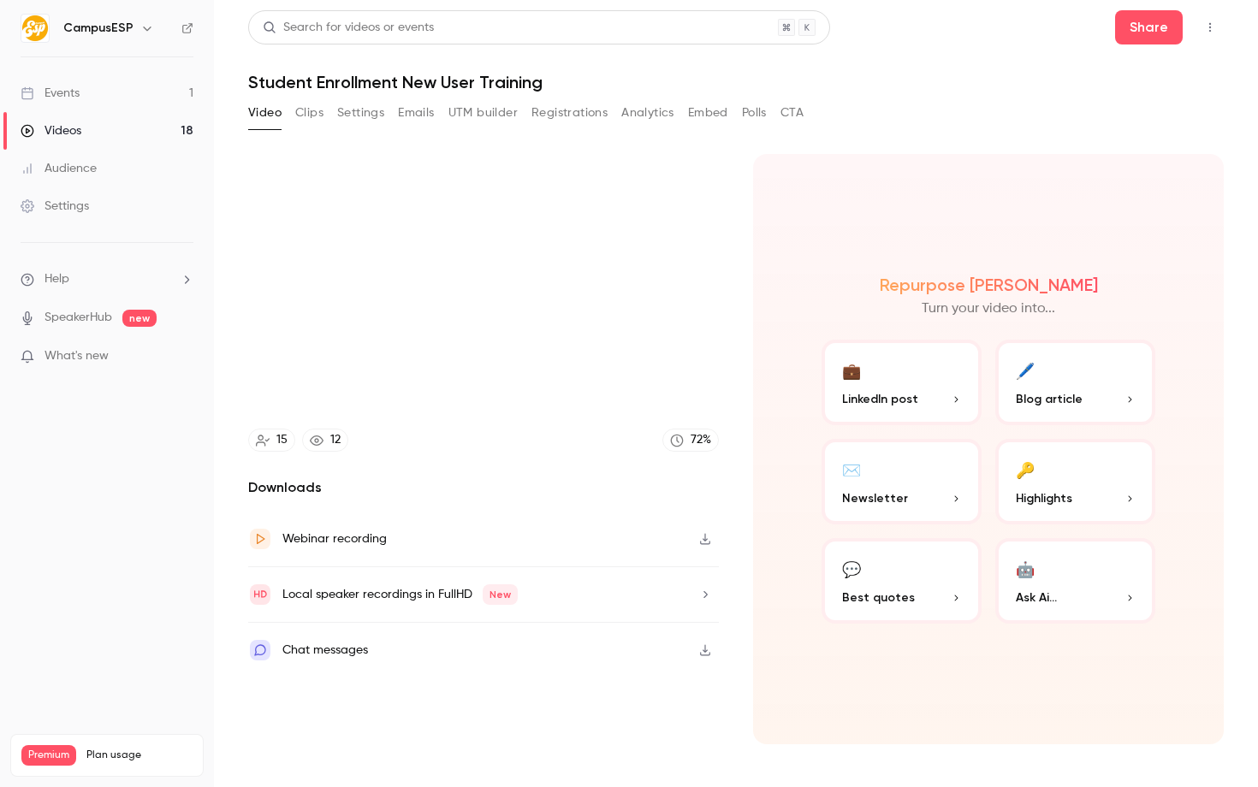
click at [911, 341] on div "Trim 31:07 31:07 / 55:34 HD" at bounding box center [629, 393] width 1258 height 787
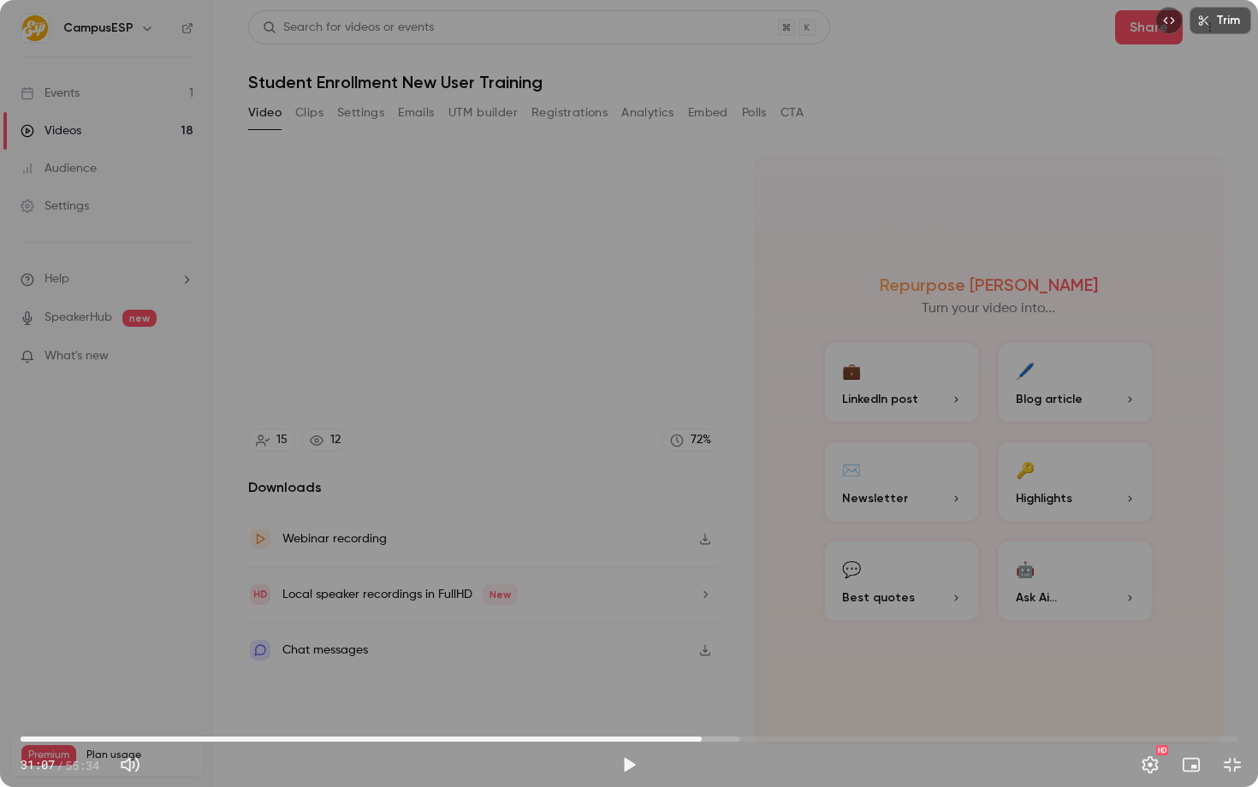
click at [489, 413] on div "Trim 31:07 31:07 / 55:34 HD" at bounding box center [629, 393] width 1258 height 787
click at [701, 737] on span "31:11" at bounding box center [703, 739] width 5 height 5
click at [554, 442] on div "Trim 31:41 31:41 / 55:34 HD" at bounding box center [629, 393] width 1258 height 787
click at [592, 379] on div at bounding box center [629, 394] width 86 height 86
click at [591, 368] on div "Trim 31:41 31:41 / 55:34 HD" at bounding box center [629, 393] width 1258 height 787
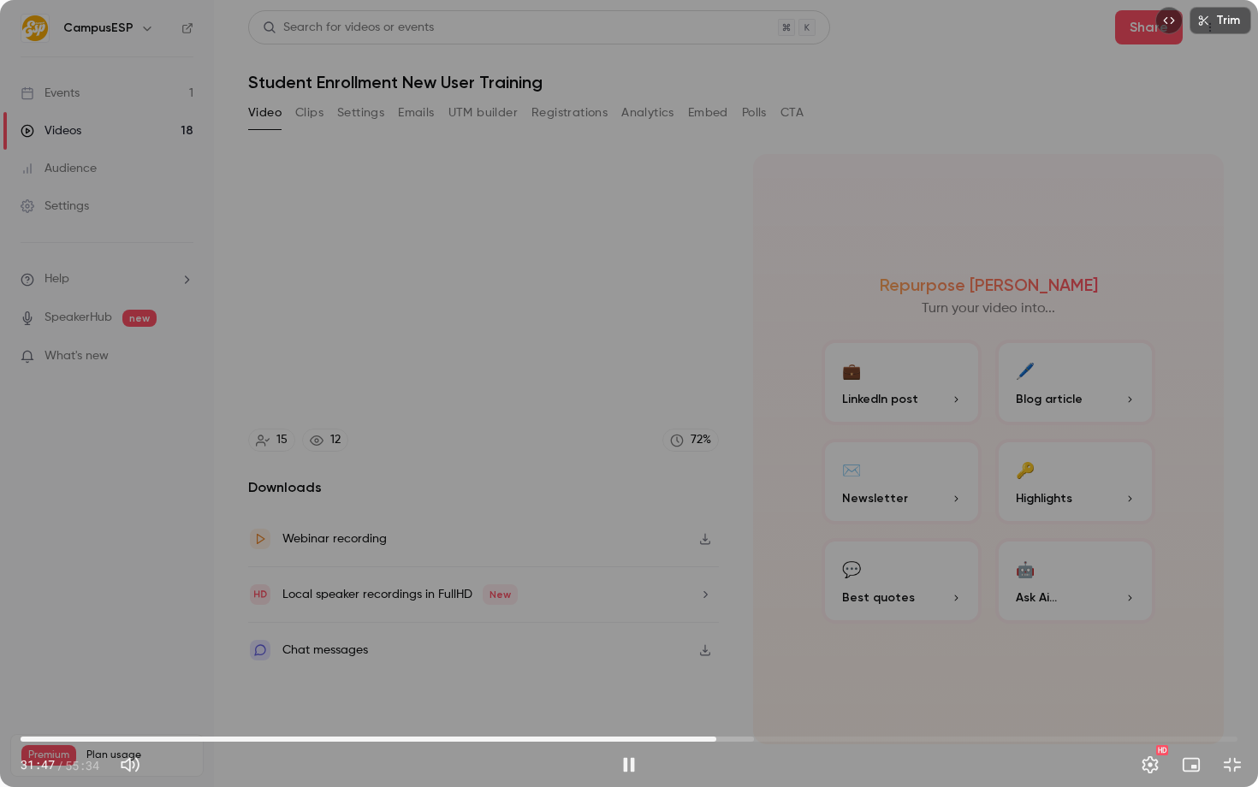
click at [511, 381] on div "Trim 31:47 31:47 / 55:34 HD" at bounding box center [629, 393] width 1258 height 787
click at [684, 416] on div "Trim 31:47 31:47 / 55:34 HD" at bounding box center [629, 393] width 1258 height 787
click at [622, 446] on div "Trim 31:48 31:48 / 55:34 HD" at bounding box center [629, 393] width 1258 height 787
click at [683, 456] on div "Trim 31:48 31:48 / 55:34 HD" at bounding box center [629, 393] width 1258 height 787
click at [645, 389] on icon at bounding box center [629, 393] width 34 height 34
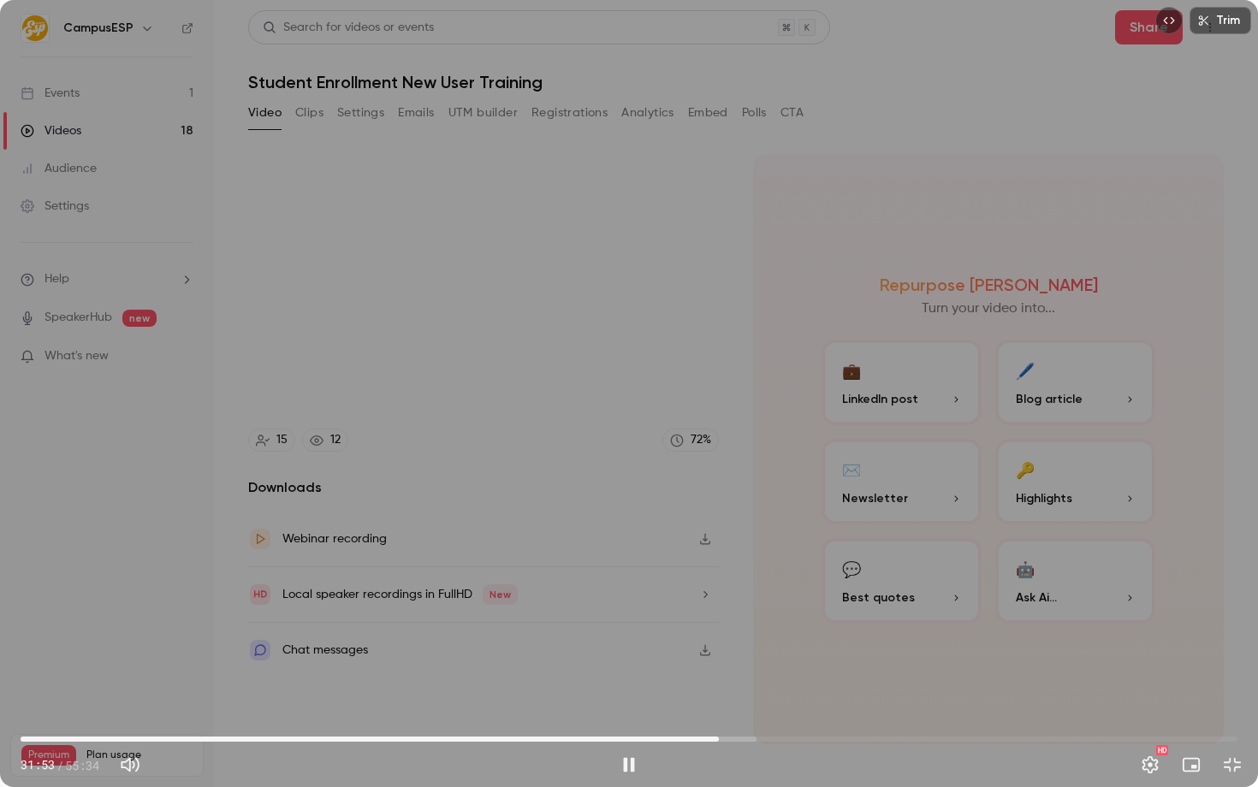
click at [263, 403] on div "Trim 31:53 31:53 / 55:34 HD" at bounding box center [629, 393] width 1258 height 787
click at [864, 448] on div "Trim 31:54 31:54 / 55:34 HD" at bounding box center [629, 393] width 1258 height 787
click at [731, 738] on span "32:26" at bounding box center [629, 739] width 1217 height 27
click at [729, 738] on span "32:27" at bounding box center [731, 739] width 5 height 5
click at [726, 738] on span "32:22" at bounding box center [728, 739] width 5 height 5
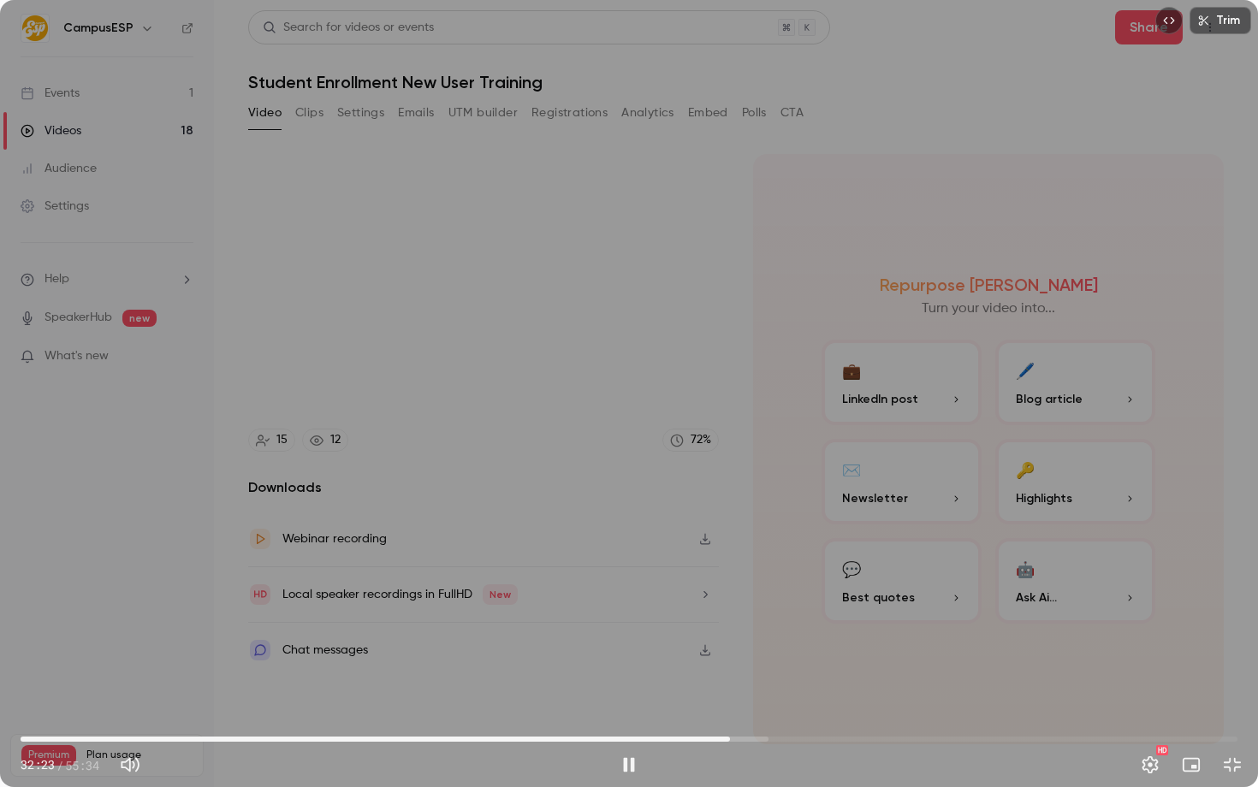
click at [800, 495] on div "Trim 32:23 32:23 / 55:34 HD" at bounding box center [629, 393] width 1258 height 787
click at [1160, 767] on button "Settings" at bounding box center [1150, 765] width 34 height 34
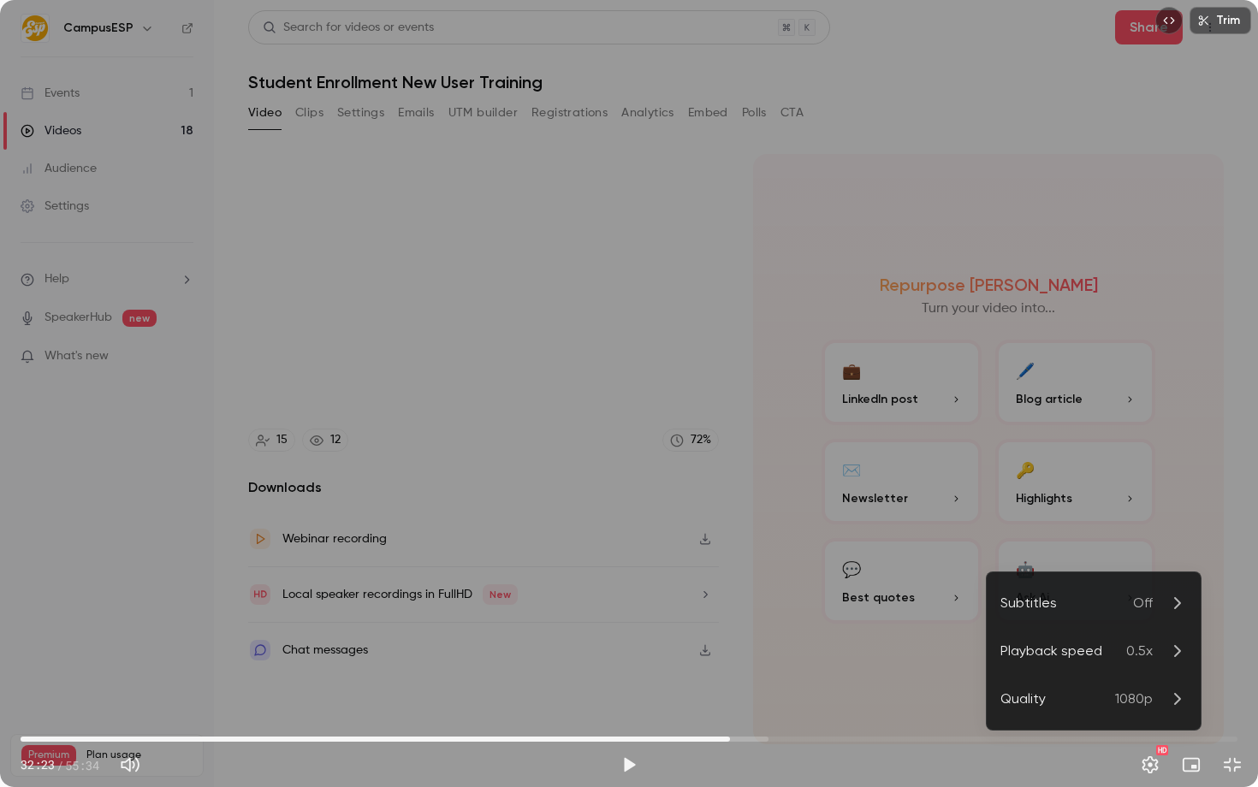
click at [1113, 659] on div "Playback speed" at bounding box center [1063, 651] width 126 height 21
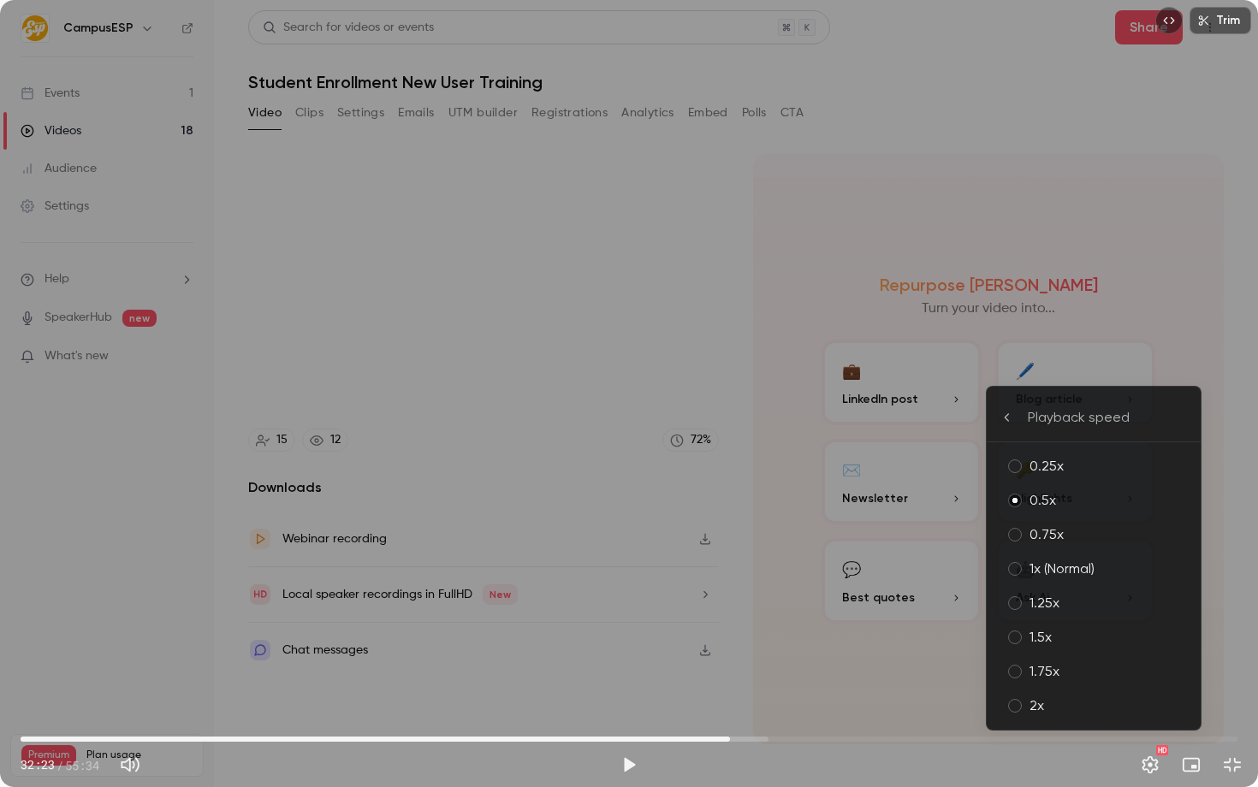
click at [1082, 566] on div "1x (Normal)" at bounding box center [1107, 569] width 157 height 21
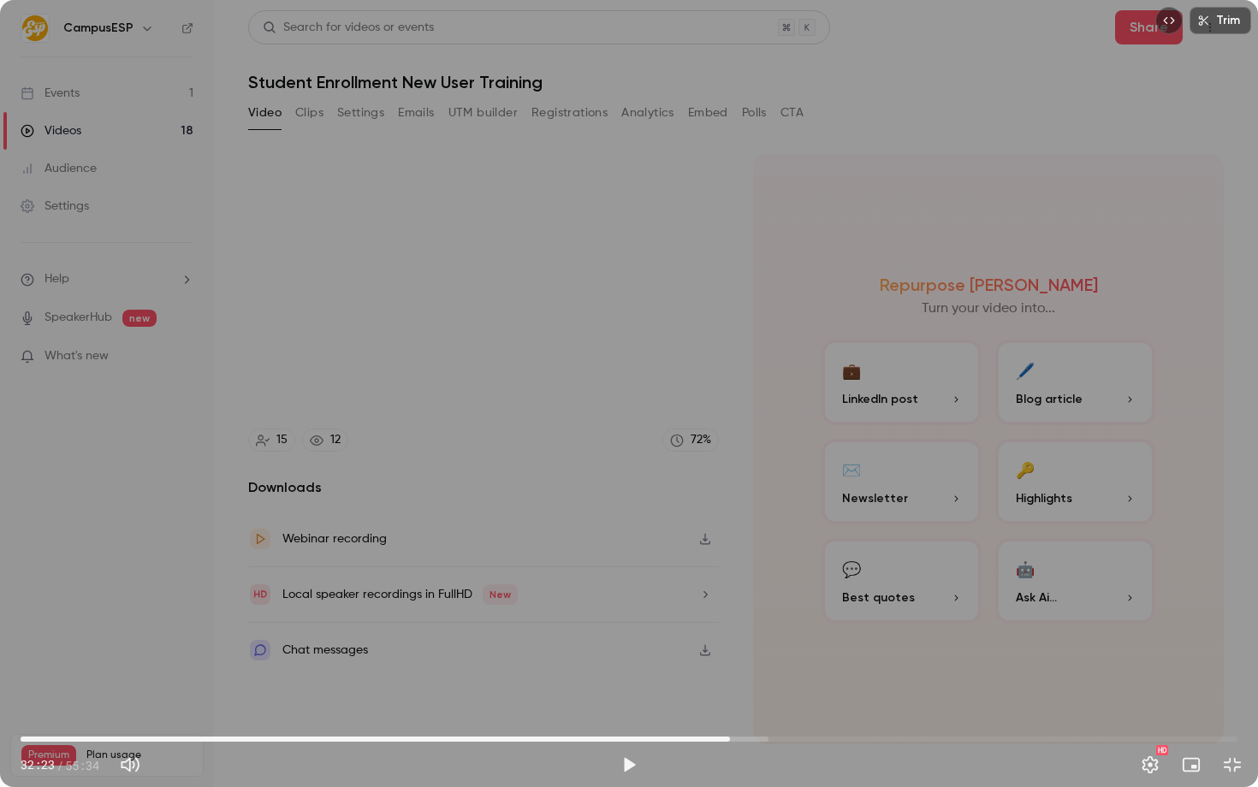
click at [925, 508] on div "Trim 32:23 32:23 / 55:34 HD" at bounding box center [629, 393] width 1258 height 787
click at [699, 509] on div "Trim 32:27 32:27 / 55:34 HD" at bounding box center [629, 393] width 1258 height 787
click at [704, 341] on div "Trim 32:27 32:27 / 55:34 HD" at bounding box center [629, 393] width 1258 height 787
click at [829, 334] on div "Trim 32:39 32:39 / 55:34 HD" at bounding box center [629, 393] width 1258 height 787
click at [844, 382] on div "Trim 32:40 32:40 / 55:34 HD" at bounding box center [629, 393] width 1258 height 787
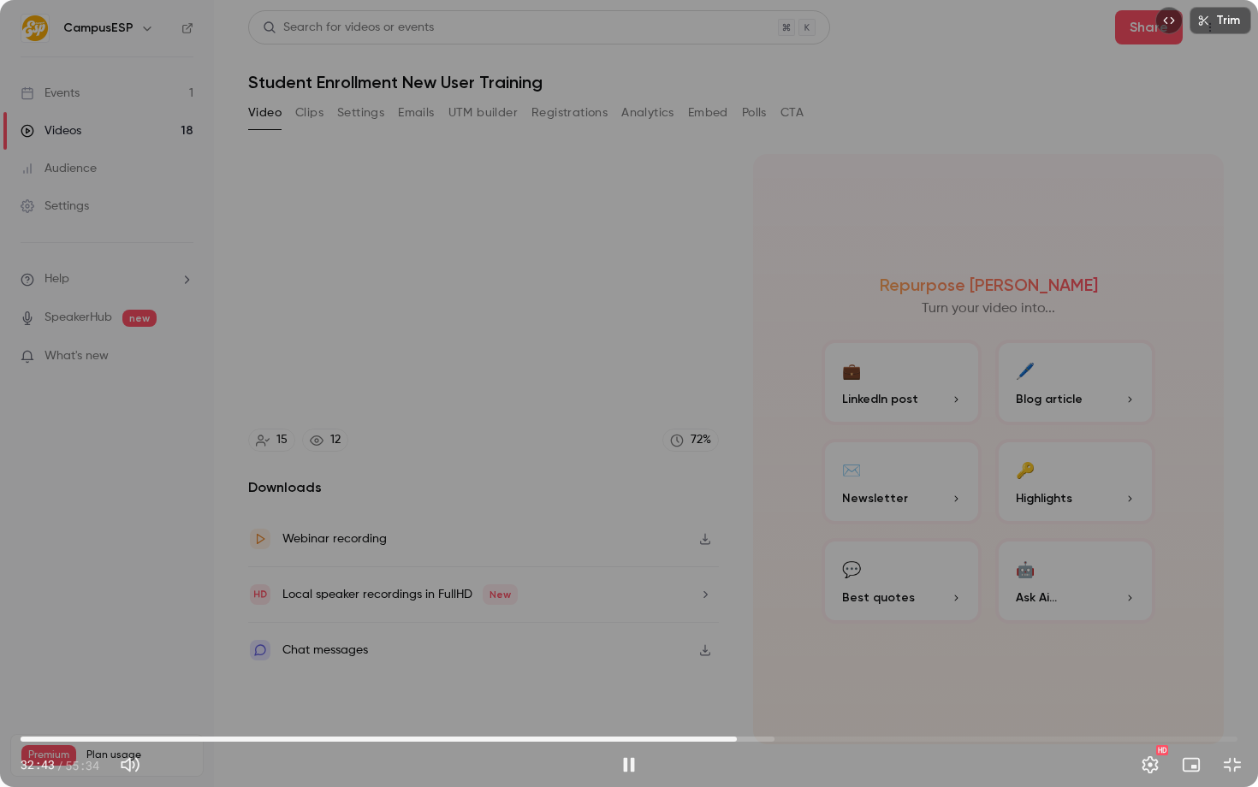
click at [735, 301] on div "Trim 32:43 32:43 / 55:34 HD" at bounding box center [629, 393] width 1258 height 787
click at [814, 480] on div "Trim 32:43 32:43 / 55:34 HD" at bounding box center [629, 393] width 1258 height 787
click at [1150, 756] on button "Settings" at bounding box center [1150, 765] width 34 height 34
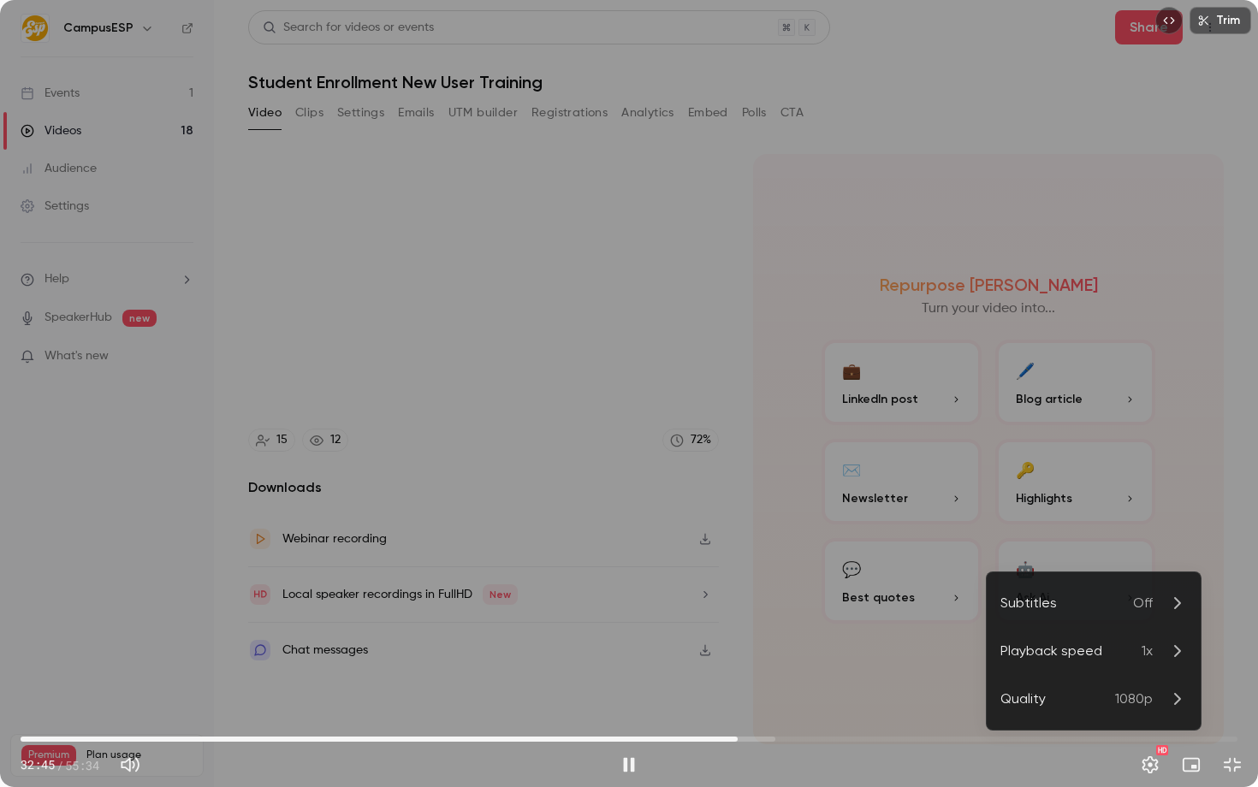
click at [1111, 670] on li "Playback speed 1x" at bounding box center [1094, 651] width 214 height 48
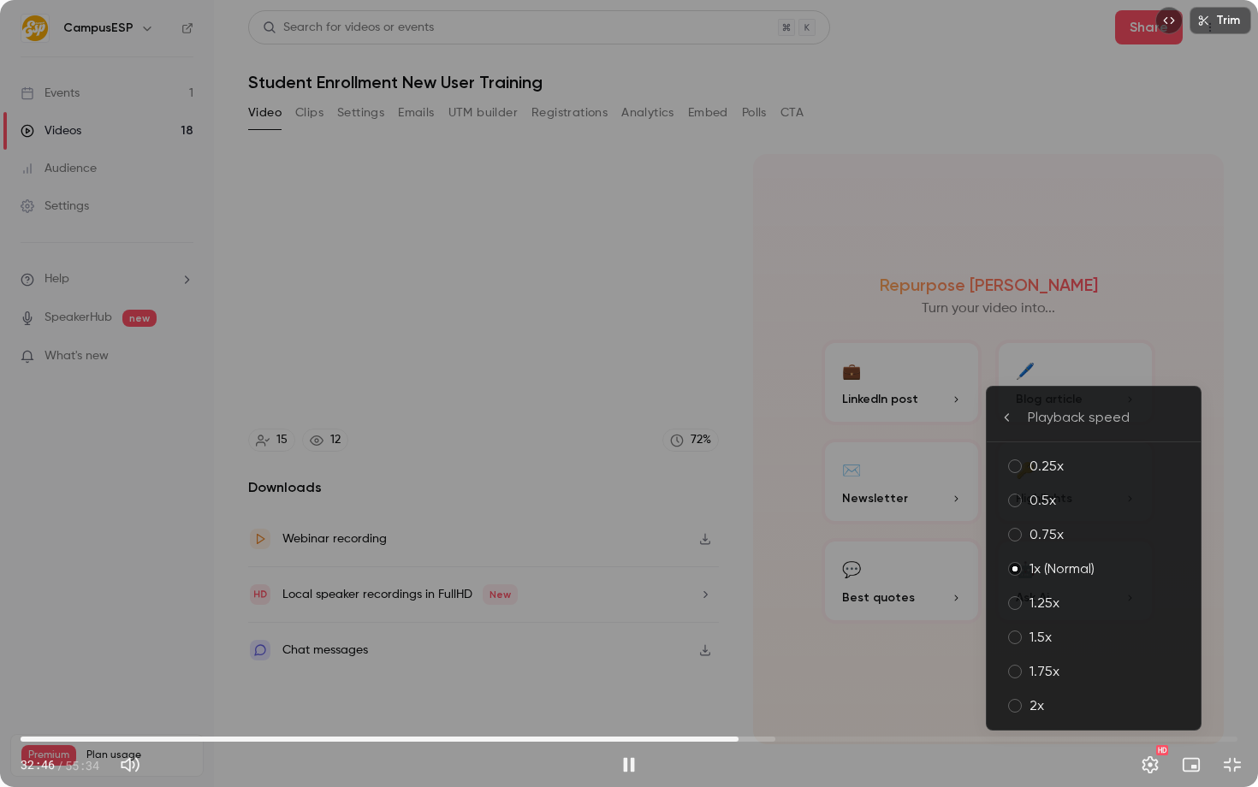
click at [1074, 534] on div "0.75x" at bounding box center [1107, 535] width 157 height 21
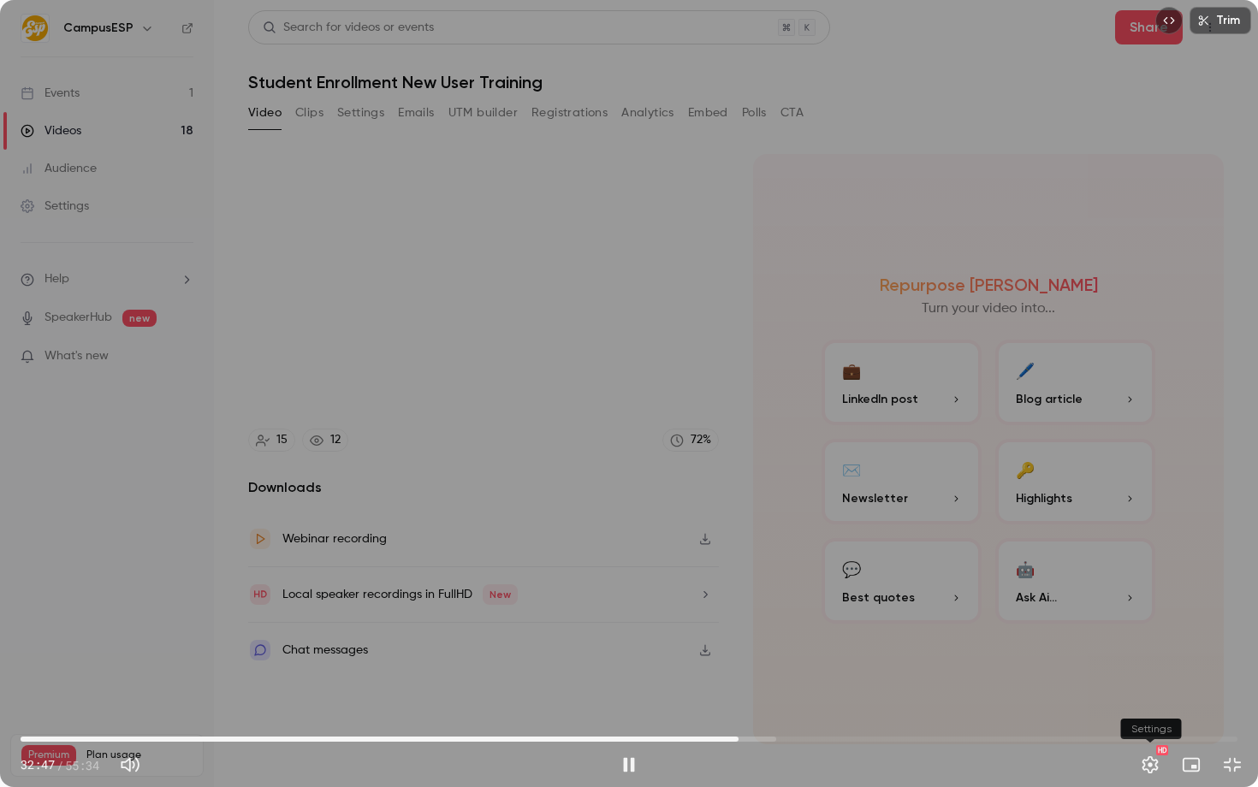
click at [1160, 774] on button "Settings" at bounding box center [1150, 765] width 34 height 34
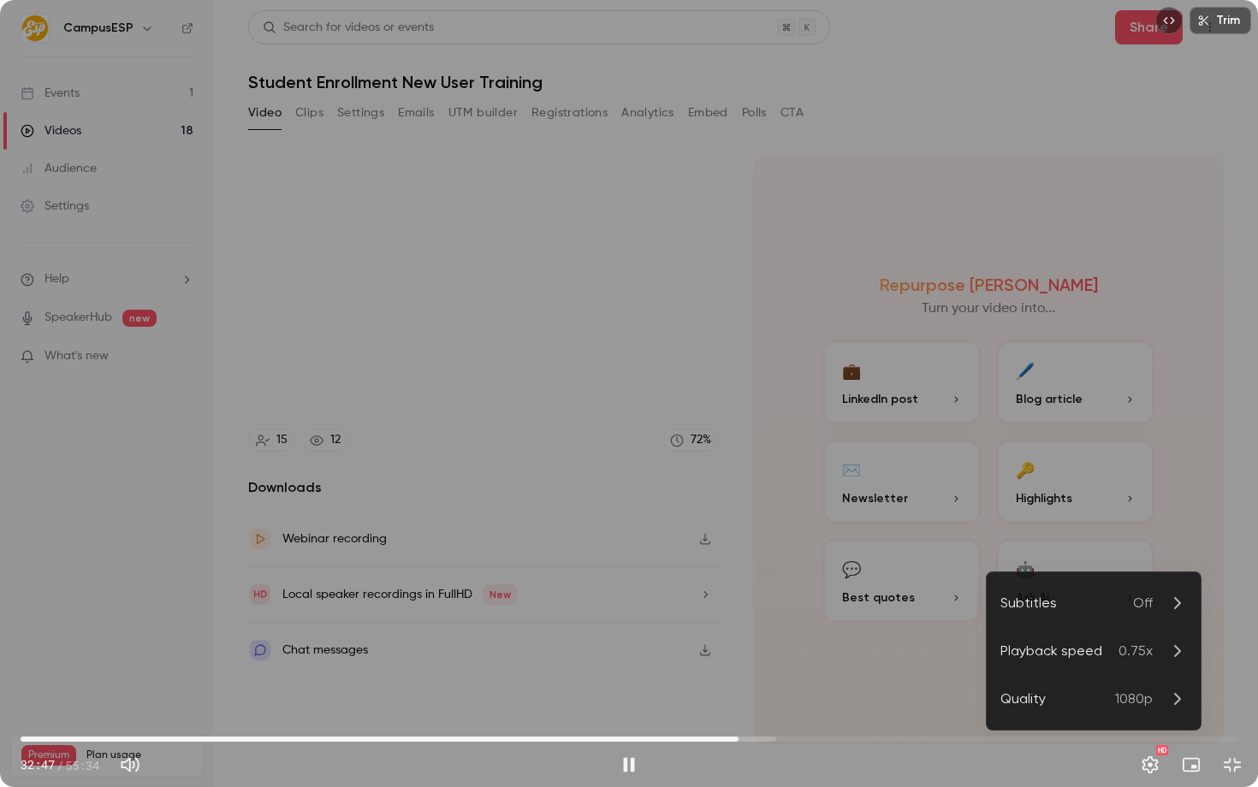
click at [1138, 643] on span "0.75x" at bounding box center [1135, 651] width 34 height 21
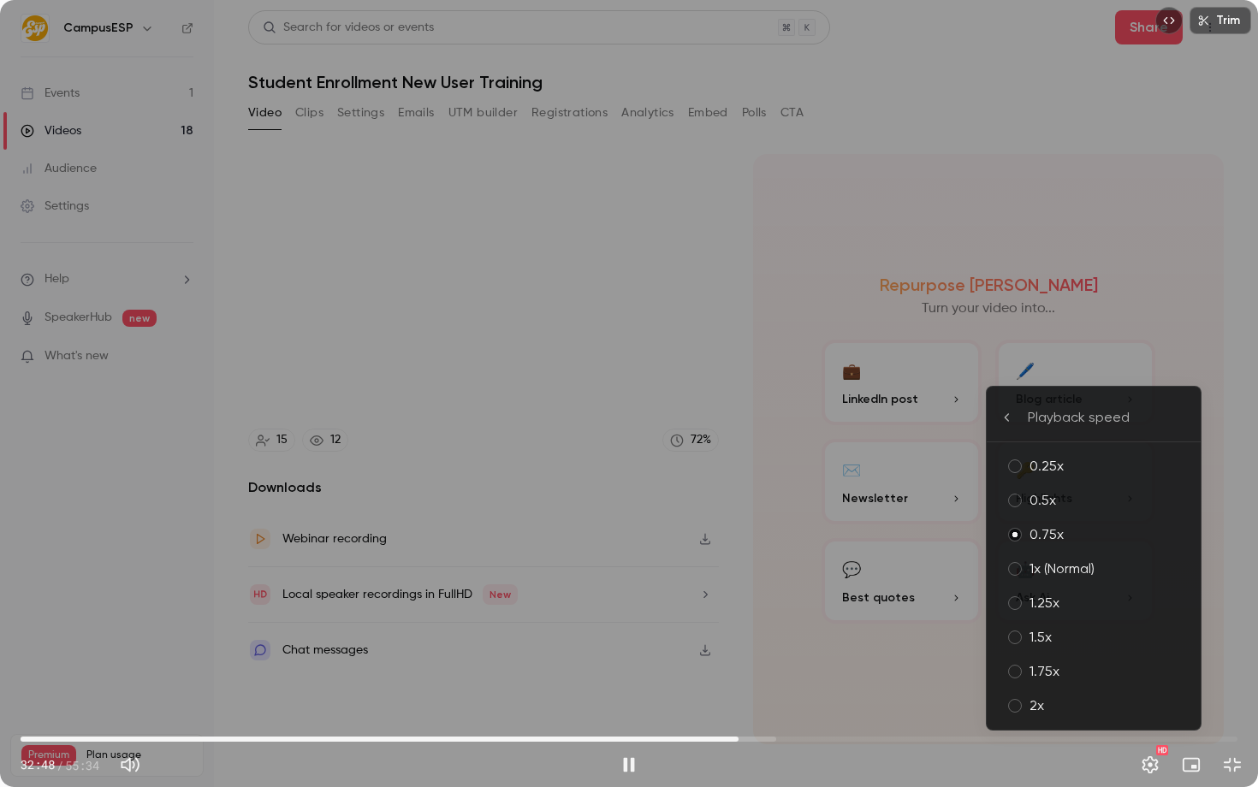
click at [1110, 510] on div "0.5x" at bounding box center [1107, 500] width 157 height 21
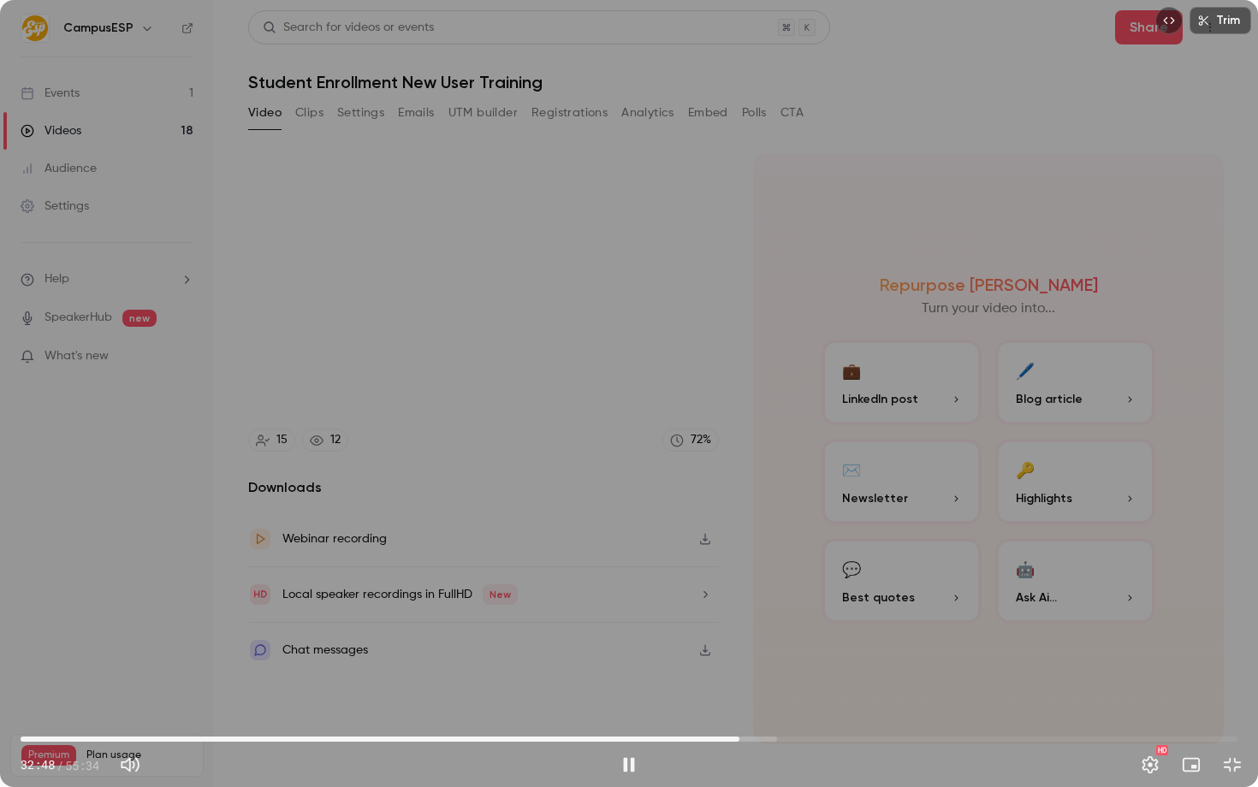
click at [833, 530] on div "Trim 32:48 32:48 / 55:34 HD" at bounding box center [629, 393] width 1258 height 787
click at [648, 578] on div "Trim 32:48 32:48 / 55:34 HD" at bounding box center [629, 393] width 1258 height 787
click at [696, 685] on div "Trim 32:48 32:48 / 55:34 HD" at bounding box center [629, 393] width 1258 height 787
click at [720, 631] on div "Trim 32:49 32:49 / 55:34 HD" at bounding box center [629, 393] width 1258 height 787
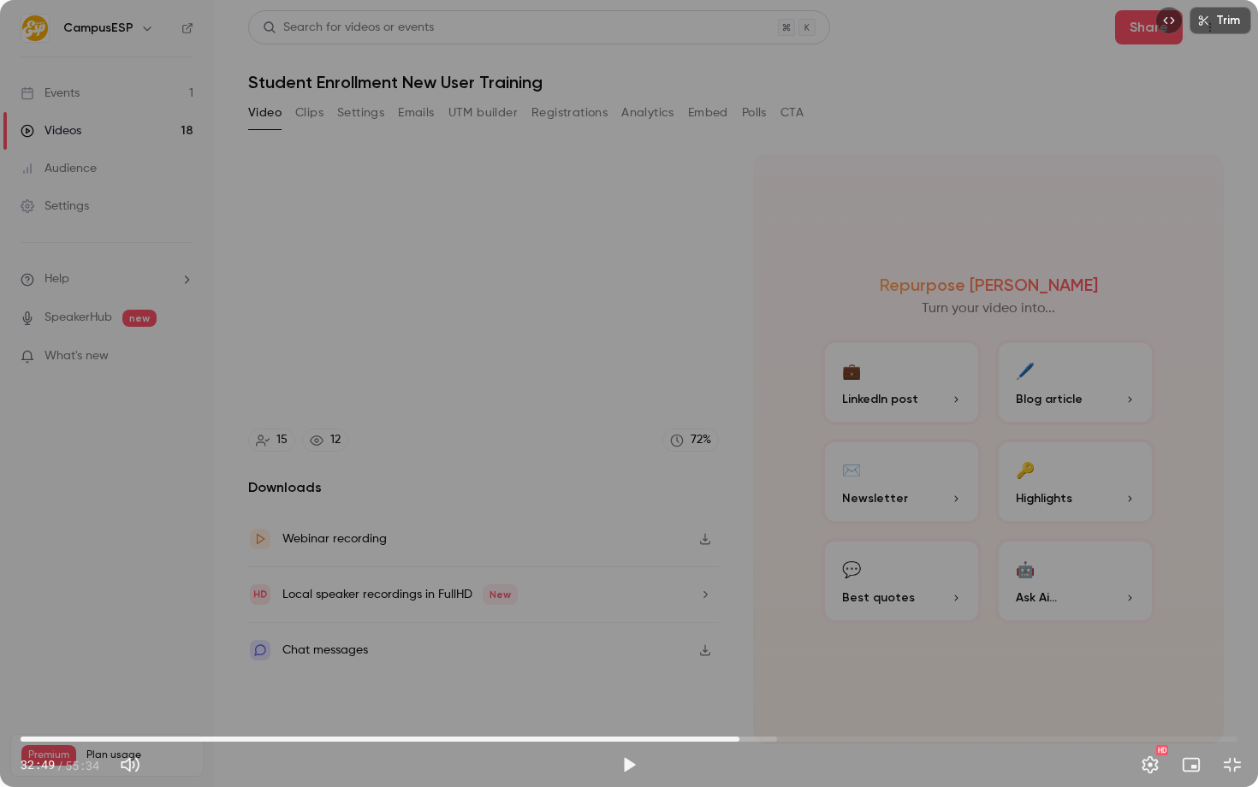
click at [435, 506] on div "Trim 32:49 32:49 / 55:34 HD" at bounding box center [629, 393] width 1258 height 787
click at [387, 367] on div "Trim 32:50 32:50 / 55:34 HD" at bounding box center [629, 393] width 1258 height 787
click at [648, 483] on div "Trim 32:50 32:50 / 55:34 HD" at bounding box center [629, 393] width 1258 height 787
click at [611, 413] on div at bounding box center [629, 394] width 86 height 86
click at [434, 516] on div "Trim 32:55 32:55 / 55:34 HD" at bounding box center [629, 393] width 1258 height 787
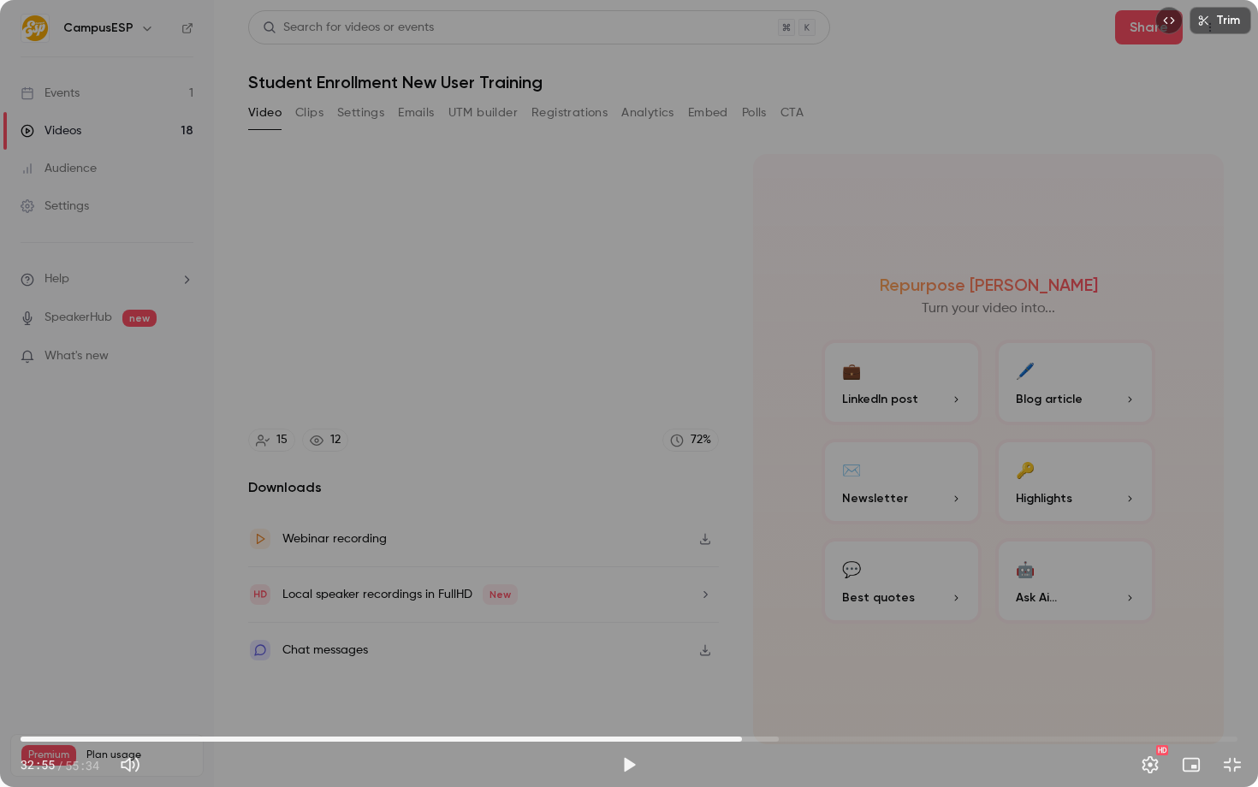
click at [451, 433] on div "Trim 32:55 32:55 / 55:34 HD" at bounding box center [629, 393] width 1258 height 787
click at [590, 496] on div "Trim 33:19 33:19 / 55:34 HD" at bounding box center [629, 393] width 1258 height 787
click at [788, 247] on div "Trim 33:20 33:20 / 55:34 HD" at bounding box center [629, 393] width 1258 height 787
click at [910, 406] on div "Trim 33:23 33:23 / 55:34 HD" at bounding box center [629, 393] width 1258 height 787
click at [803, 419] on div "Trim 33:23 33:23 / 55:34 HD" at bounding box center [629, 393] width 1258 height 787
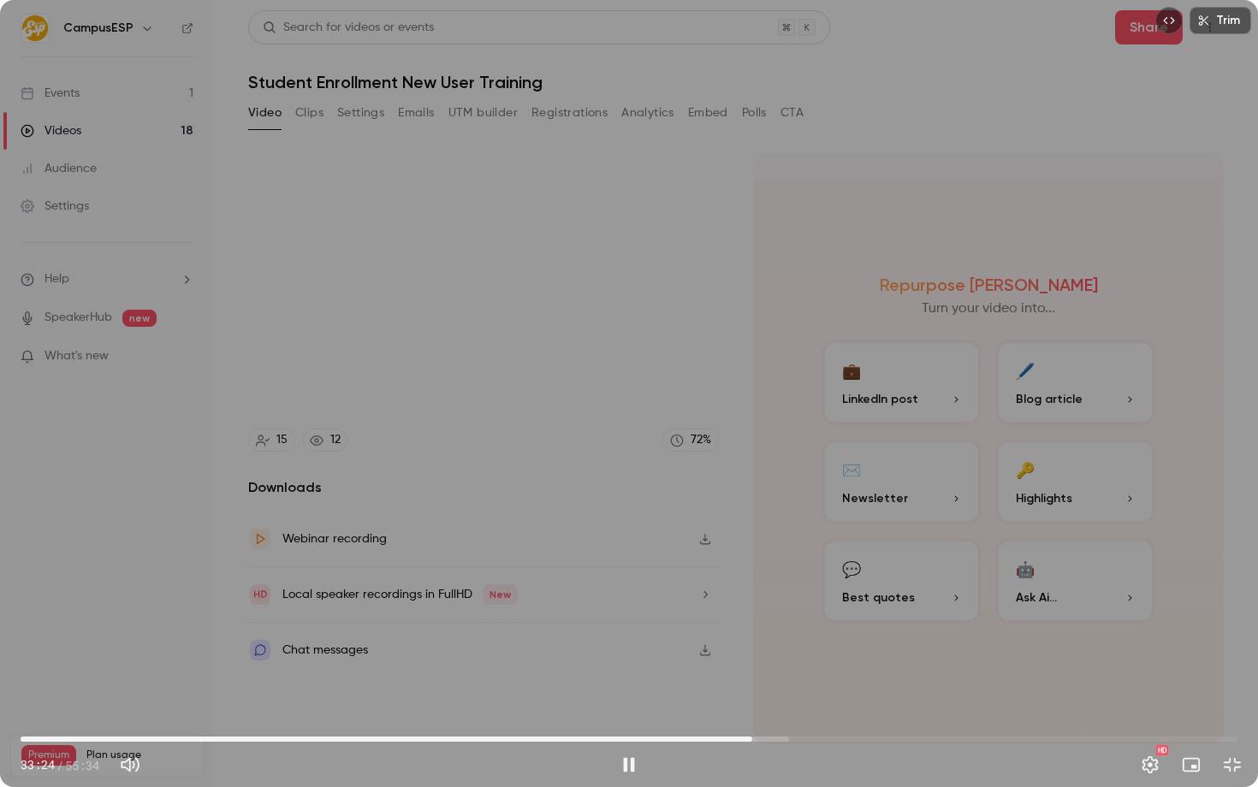
click at [803, 419] on div "Trim 33:24 33:24 / 55:34 HD" at bounding box center [629, 393] width 1258 height 787
click at [625, 471] on div "Trim 33:24 33:24 / 55:34 HD" at bounding box center [629, 393] width 1258 height 787
click at [762, 737] on span "33:52" at bounding box center [762, 739] width 5 height 5
click at [760, 737] on span "33:45" at bounding box center [759, 739] width 5 height 5
click at [759, 738] on span "33:49" at bounding box center [761, 739] width 5 height 5
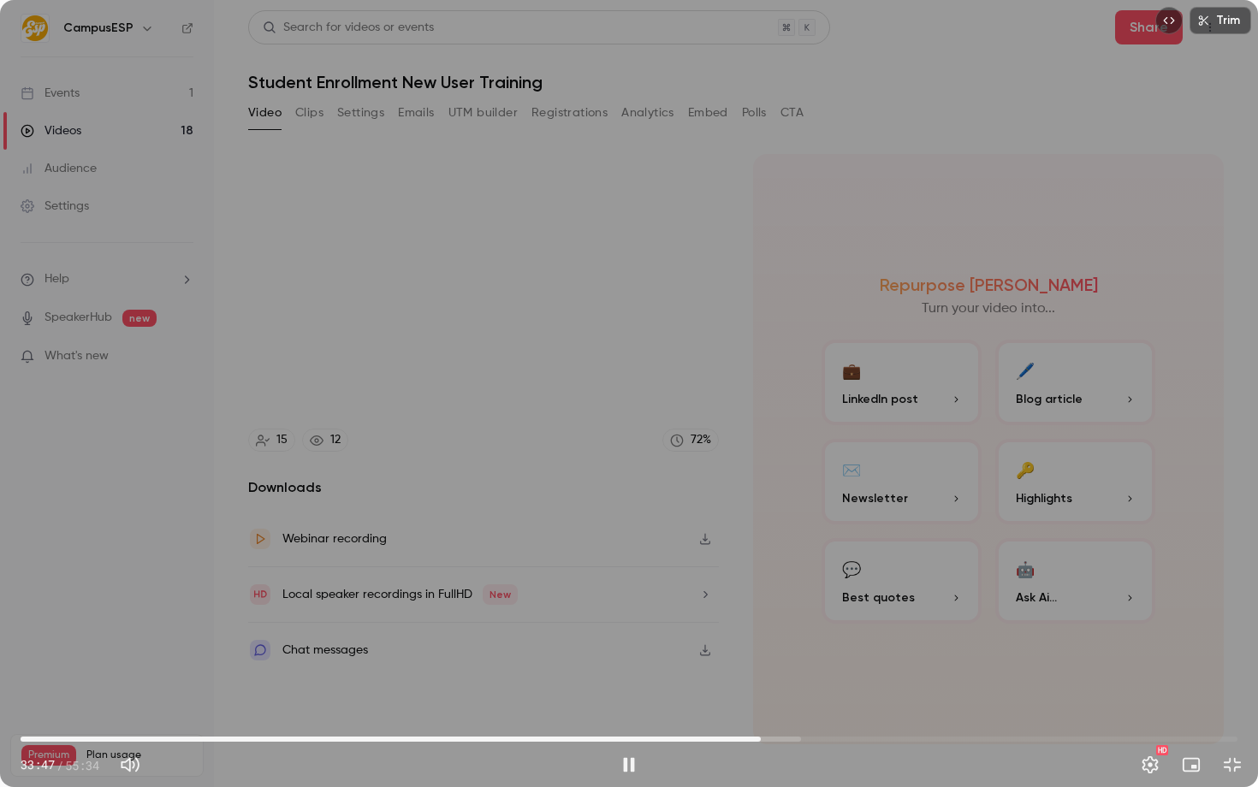
click at [758, 738] on span "33:47" at bounding box center [760, 739] width 5 height 5
click at [725, 535] on div "Trim 33:29 33:29 / 55:34 HD" at bounding box center [629, 393] width 1258 height 787
click at [720, 514] on div "Trim 33:29 33:29 / 55:34 HD" at bounding box center [629, 393] width 1258 height 787
click at [1156, 763] on button "Settings" at bounding box center [1150, 765] width 34 height 34
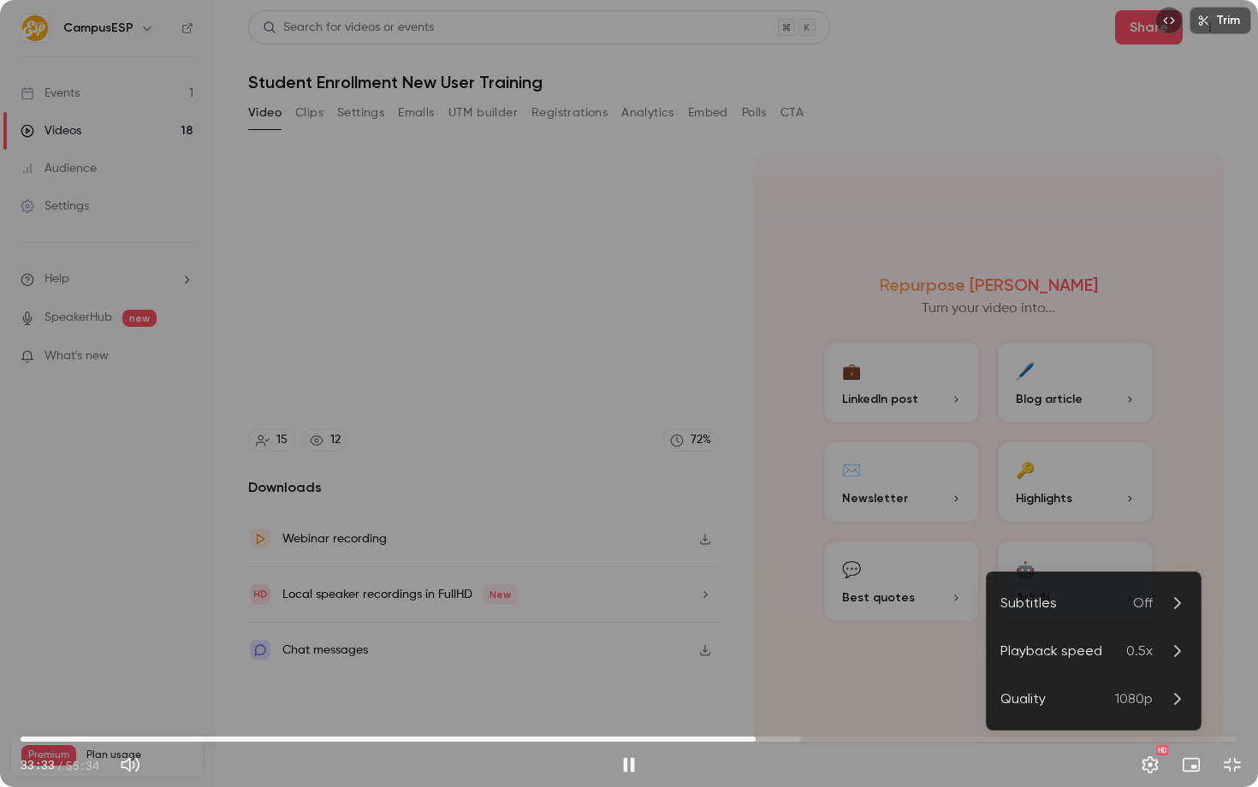
click at [1089, 651] on div "Playback speed" at bounding box center [1063, 651] width 126 height 21
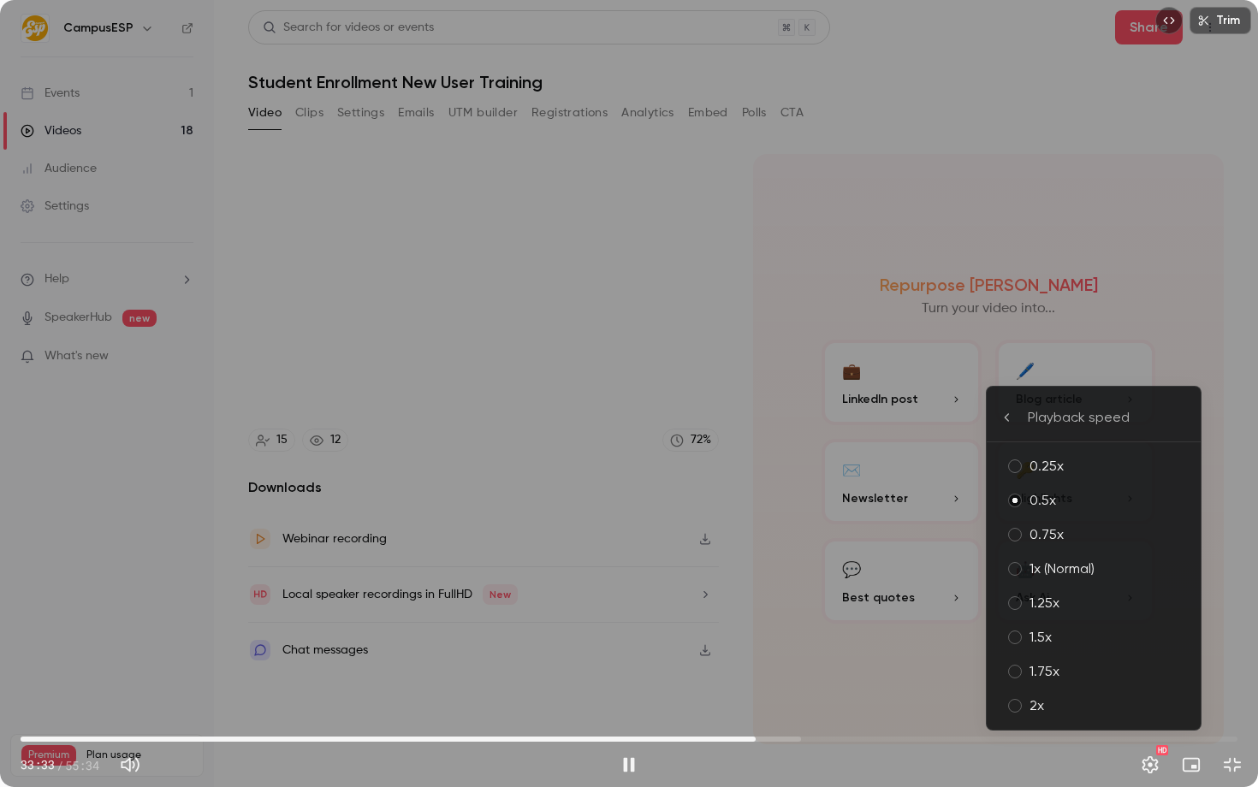
click at [1047, 531] on div "0.75x" at bounding box center [1107, 535] width 157 height 21
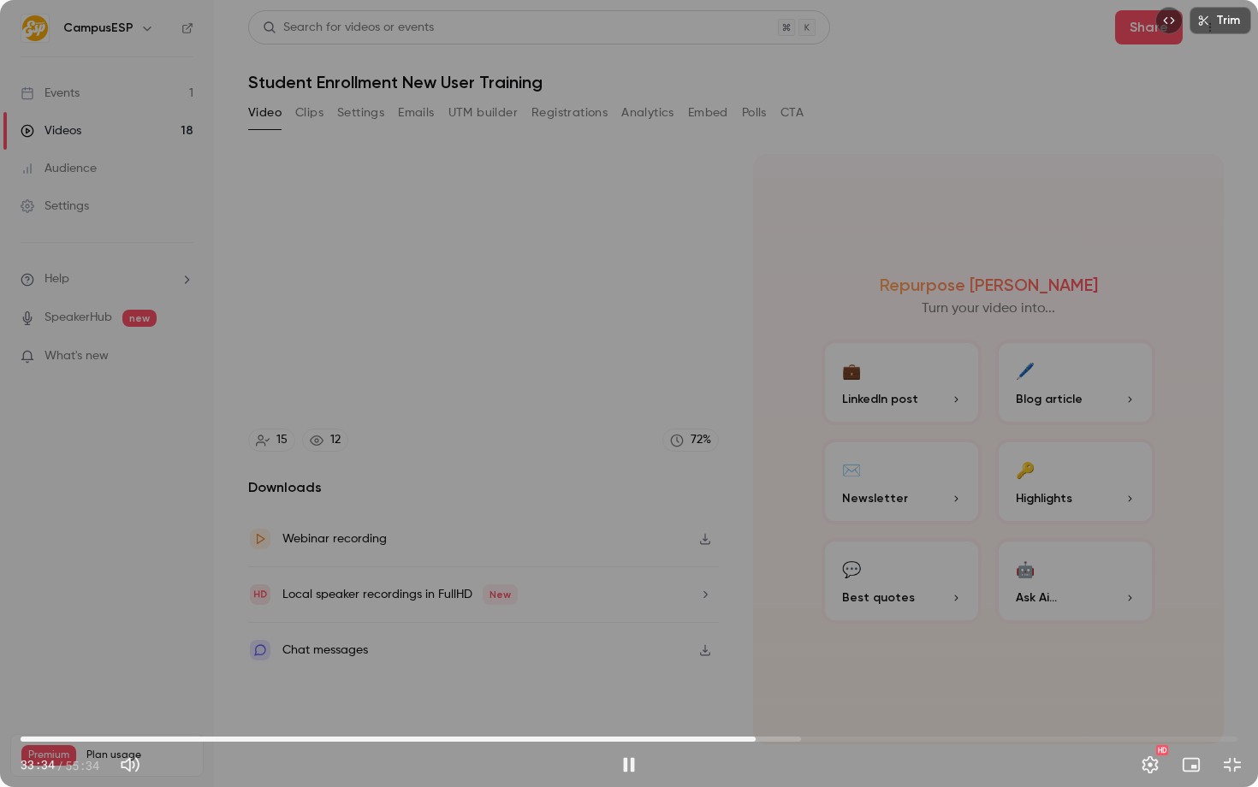
click at [899, 786] on div "33:34 33:34 / 55:34 HD" at bounding box center [629, 751] width 1258 height 72
click at [812, 463] on div "Trim 33:41 33:41 / 55:34 HD" at bounding box center [629, 393] width 1258 height 787
click at [511, 507] on div "Trim 33:41 33:41 / 55:34 HD" at bounding box center [629, 393] width 1258 height 787
click at [365, 475] on div "Trim 33:43 33:43 / 55:34 HD" at bounding box center [629, 393] width 1258 height 787
click at [836, 549] on div "Trim 33:43 33:43 / 55:34 HD" at bounding box center [629, 393] width 1258 height 787
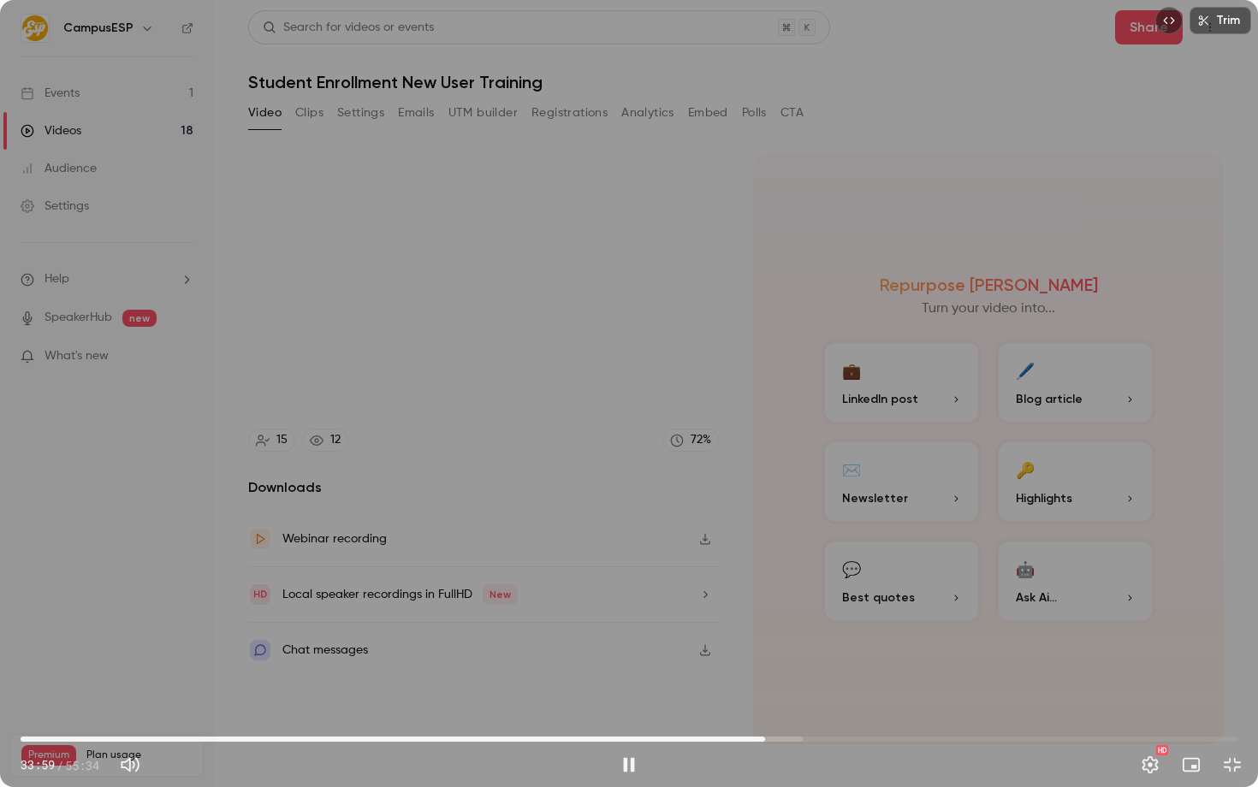
click at [745, 376] on div "Trim 33:59 33:59 / 55:34 HD" at bounding box center [629, 393] width 1258 height 787
type input "******"
